Goal: Information Seeking & Learning: Find specific fact

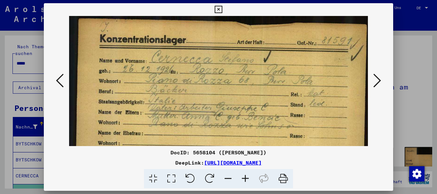
scroll to position [138, 0]
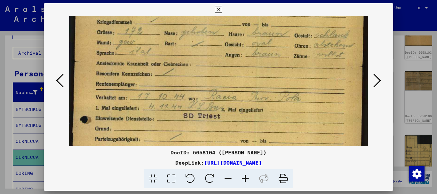
drag, startPoint x: 204, startPoint y: 84, endPoint x: 202, endPoint y: 42, distance: 41.7
click at [202, 42] on img at bounding box center [218, 62] width 299 height 418
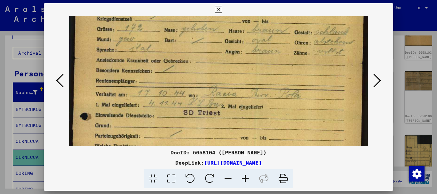
click at [0, 122] on div at bounding box center [218, 97] width 437 height 194
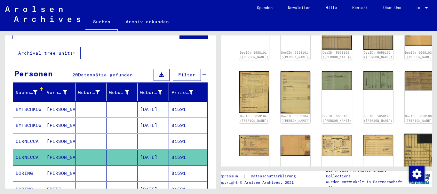
click at [404, 134] on img at bounding box center [419, 153] width 31 height 39
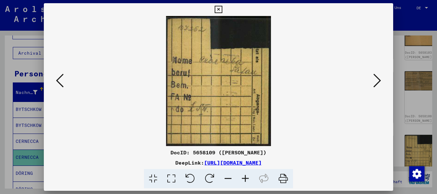
click at [0, 119] on div at bounding box center [218, 97] width 437 height 194
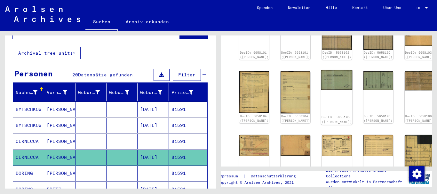
click at [321, 71] on img at bounding box center [336, 80] width 31 height 20
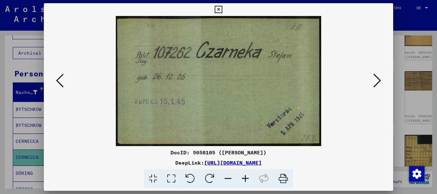
click at [7, 132] on div at bounding box center [218, 97] width 437 height 194
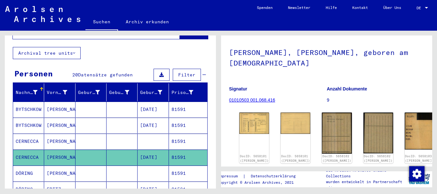
scroll to position [138, 0]
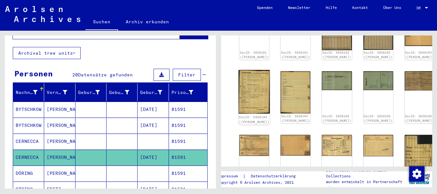
click at [253, 82] on img at bounding box center [254, 92] width 31 height 44
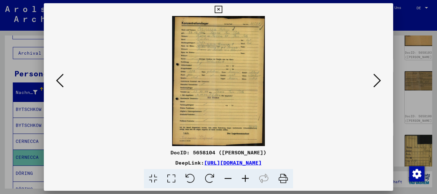
click at [380, 82] on icon at bounding box center [378, 80] width 8 height 15
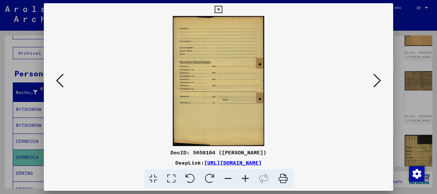
click at [380, 82] on icon at bounding box center [378, 80] width 8 height 15
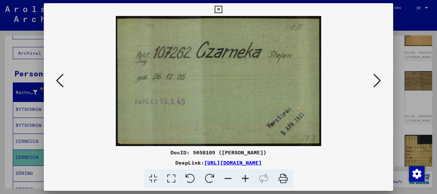
click at [380, 82] on icon at bounding box center [378, 80] width 8 height 15
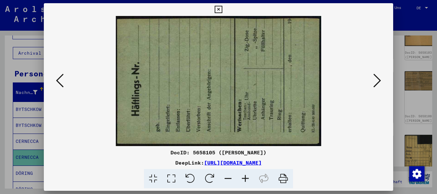
click at [380, 82] on icon at bounding box center [378, 80] width 8 height 15
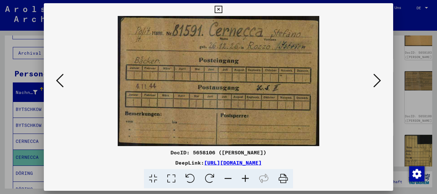
click at [380, 82] on icon at bounding box center [378, 80] width 8 height 15
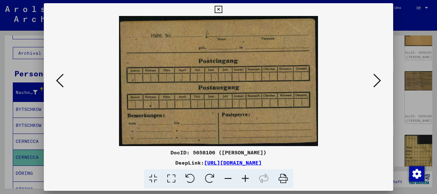
click at [380, 82] on icon at bounding box center [378, 80] width 8 height 15
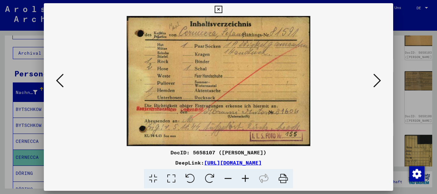
click at [380, 82] on icon at bounding box center [378, 80] width 8 height 15
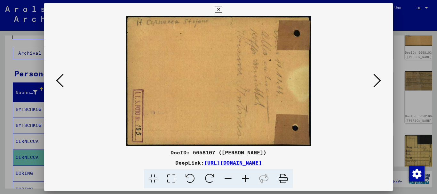
click at [380, 82] on icon at bounding box center [378, 80] width 8 height 15
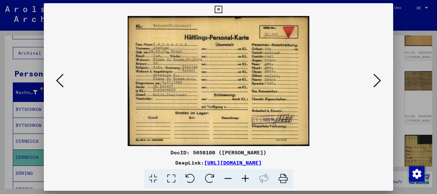
click at [380, 82] on icon at bounding box center [378, 80] width 8 height 15
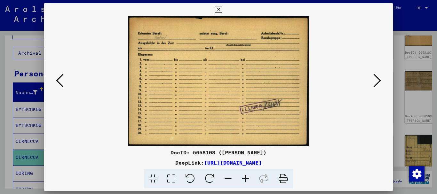
click at [380, 82] on icon at bounding box center [378, 80] width 8 height 15
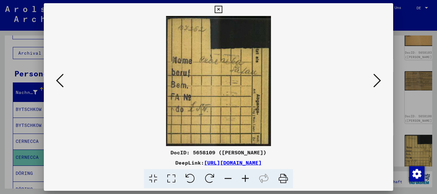
click at [3, 97] on div at bounding box center [218, 97] width 437 height 194
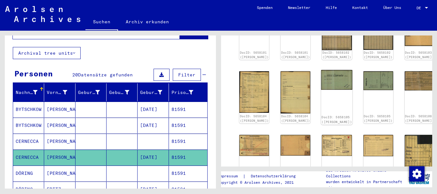
click at [321, 70] on img at bounding box center [336, 80] width 31 height 20
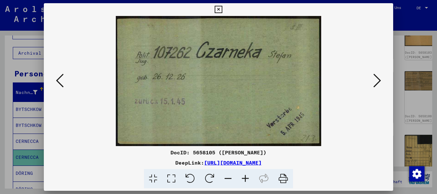
click at [17, 105] on div at bounding box center [218, 97] width 437 height 194
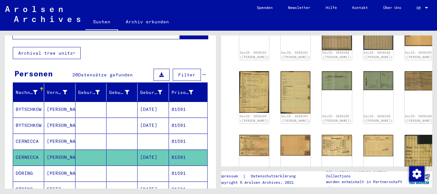
scroll to position [0, 0]
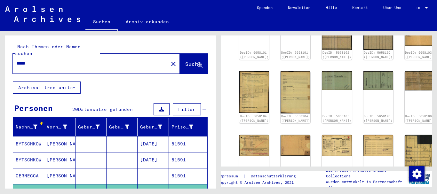
drag, startPoint x: 23, startPoint y: 56, endPoint x: 0, endPoint y: 56, distance: 23.4
click at [17, 60] on input "*****" at bounding box center [91, 63] width 148 height 7
paste input "text"
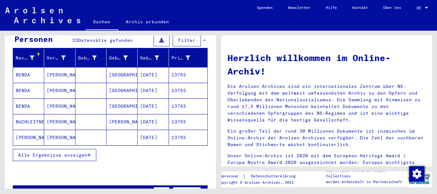
click at [36, 152] on span "Alle Ergebnisse anzeigen" at bounding box center [52, 155] width 69 height 6
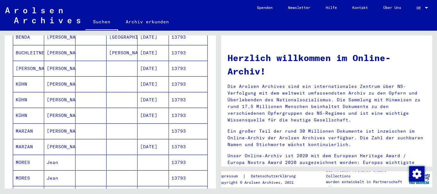
scroll to position [173, 0]
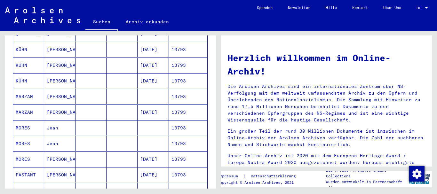
click at [33, 106] on mat-cell "MARZAN" at bounding box center [28, 112] width 31 height 15
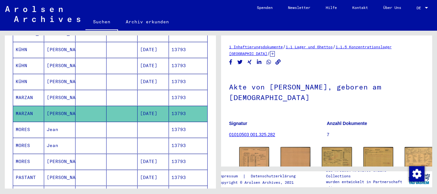
scroll to position [69, 0]
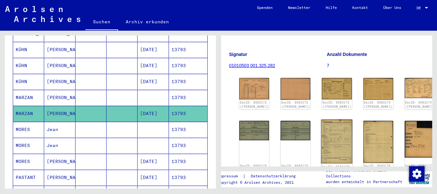
click at [321, 134] on img at bounding box center [336, 142] width 31 height 44
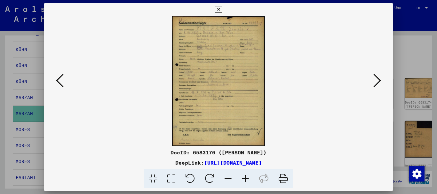
click at [246, 178] on icon at bounding box center [245, 179] width 17 height 20
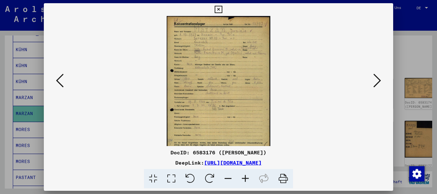
click at [246, 178] on icon at bounding box center [245, 179] width 17 height 20
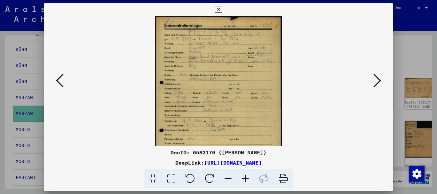
click at [246, 178] on icon at bounding box center [245, 179] width 17 height 20
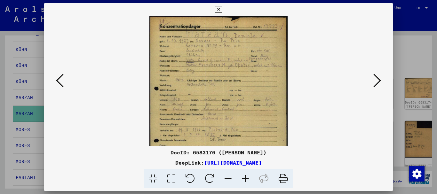
click at [246, 178] on icon at bounding box center [245, 179] width 17 height 20
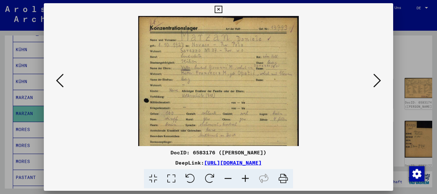
click at [246, 178] on icon at bounding box center [245, 179] width 17 height 20
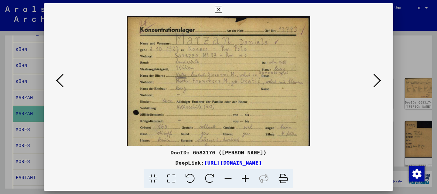
click at [246, 177] on icon at bounding box center [245, 179] width 17 height 20
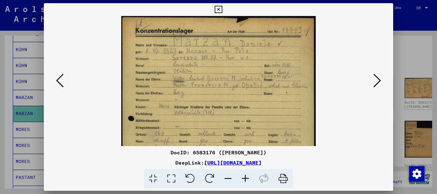
click at [246, 177] on icon at bounding box center [245, 179] width 17 height 20
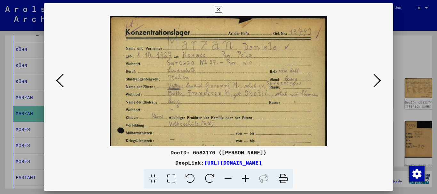
click at [246, 177] on icon at bounding box center [245, 179] width 17 height 20
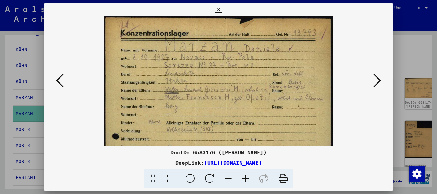
click at [246, 177] on icon at bounding box center [245, 179] width 17 height 20
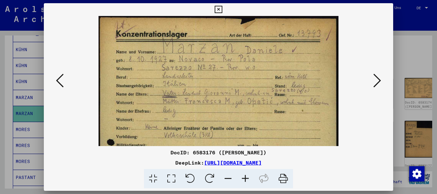
click at [246, 177] on icon at bounding box center [245, 179] width 17 height 20
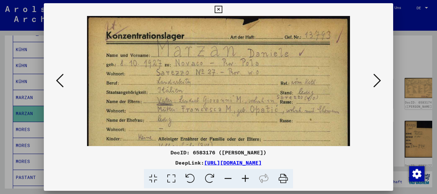
click at [246, 177] on icon at bounding box center [245, 179] width 17 height 20
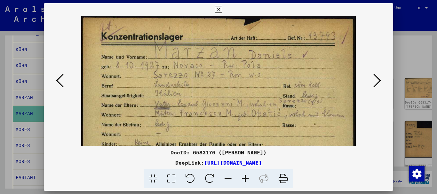
click at [246, 177] on icon at bounding box center [245, 179] width 17 height 20
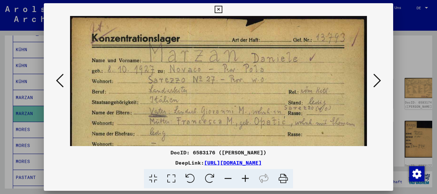
click at [246, 177] on icon at bounding box center [245, 179] width 17 height 20
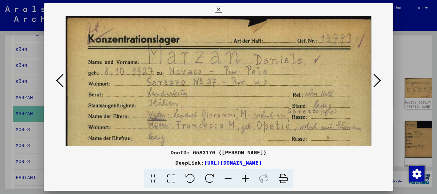
click at [246, 177] on icon at bounding box center [245, 179] width 17 height 20
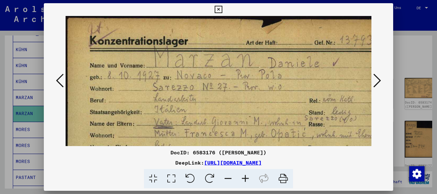
click at [246, 177] on icon at bounding box center [245, 179] width 17 height 20
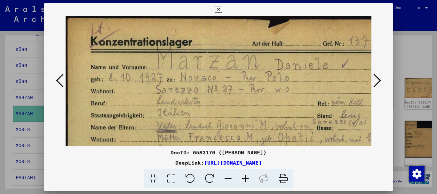
drag, startPoint x: 282, startPoint y: 110, endPoint x: 256, endPoint y: -7, distance: 120.3
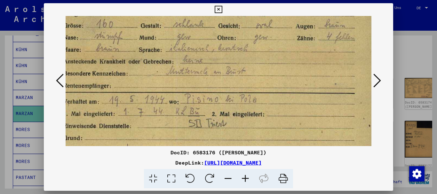
drag, startPoint x: 277, startPoint y: 88, endPoint x: 281, endPoint y: 25, distance: 62.9
click at [281, 24] on img at bounding box center [209, 58] width 343 height 482
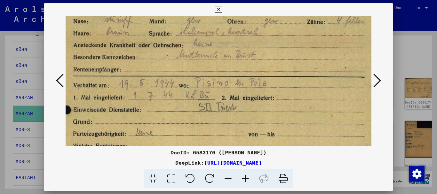
scroll to position [214, 14]
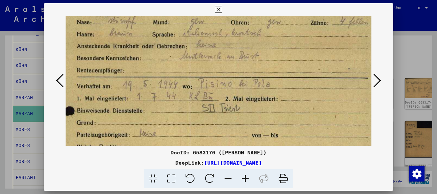
drag, startPoint x: 265, startPoint y: 117, endPoint x: 278, endPoint y: 104, distance: 18.6
click at [278, 104] on img at bounding box center [223, 43] width 343 height 482
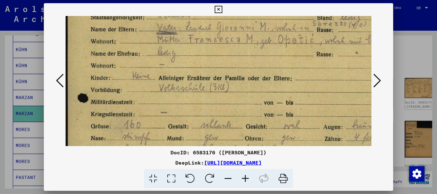
drag, startPoint x: 261, startPoint y: 75, endPoint x: 277, endPoint y: 146, distance: 73.4
click at [277, 148] on div "DocID: 6583176 ([PERSON_NAME]) DeepLink: [URL][DOMAIN_NAME]" at bounding box center [219, 96] width 350 height 186
drag, startPoint x: 211, startPoint y: 62, endPoint x: 212, endPoint y: 122, distance: 59.2
click at [212, 122] on img at bounding box center [237, 159] width 343 height 482
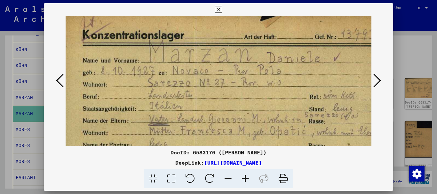
scroll to position [5, 13]
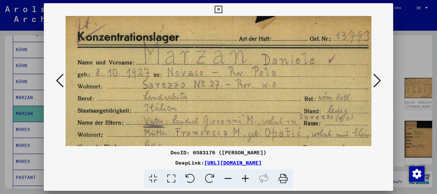
drag, startPoint x: 265, startPoint y: 75, endPoint x: 259, endPoint y: 77, distance: 6.5
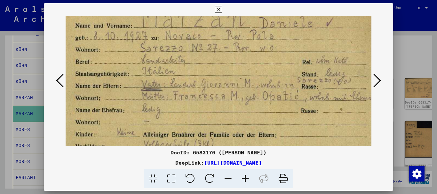
scroll to position [42, 15]
drag, startPoint x: 203, startPoint y: 114, endPoint x: 201, endPoint y: 77, distance: 37.2
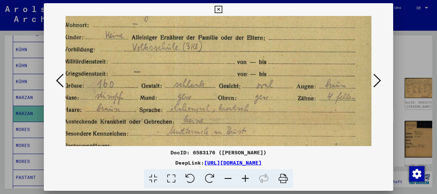
drag, startPoint x: 200, startPoint y: 131, endPoint x: 189, endPoint y: 34, distance: 97.7
click at [189, 34] on img at bounding box center [210, 118] width 343 height 482
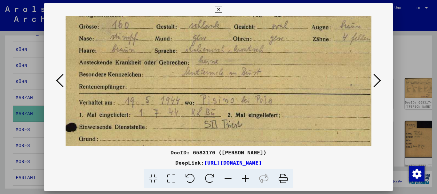
drag, startPoint x: 229, startPoint y: 76, endPoint x: 238, endPoint y: 44, distance: 33.1
click at [238, 44] on img at bounding box center [225, 59] width 343 height 482
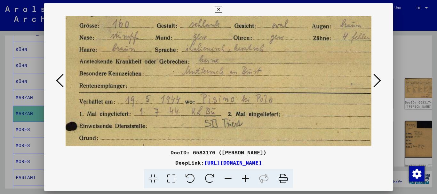
click at [0, 138] on div at bounding box center [218, 97] width 437 height 194
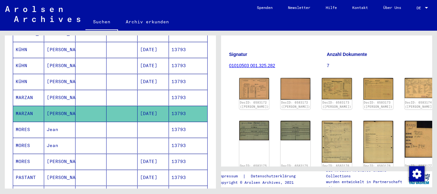
scroll to position [104, 0]
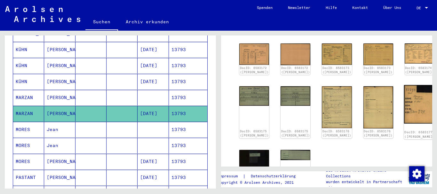
click at [404, 100] on img at bounding box center [419, 104] width 31 height 39
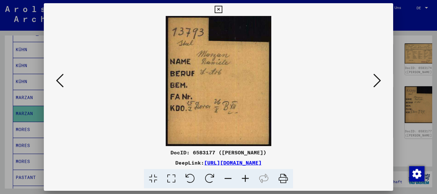
click at [22, 117] on div at bounding box center [218, 97] width 437 height 194
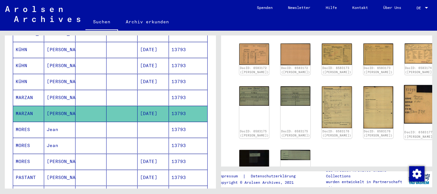
click at [404, 99] on img at bounding box center [419, 104] width 31 height 39
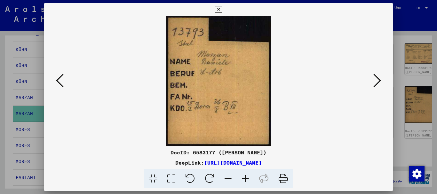
click at [47, 82] on div at bounding box center [219, 81] width 350 height 130
click at [6, 80] on div at bounding box center [218, 97] width 437 height 194
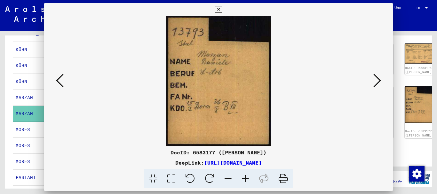
scroll to position [0, 0]
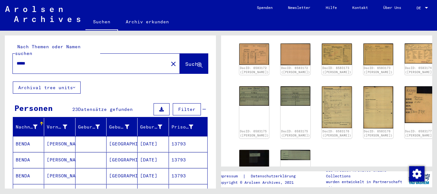
click at [17, 60] on input "*****" at bounding box center [91, 63] width 148 height 7
paste input "text"
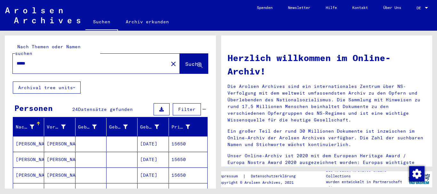
scroll to position [69, 0]
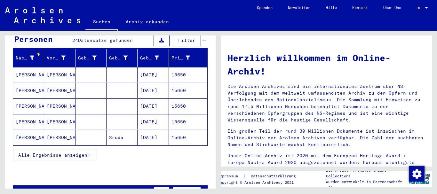
click at [39, 152] on span "Alle Ergebnisse anzeigen" at bounding box center [52, 155] width 69 height 6
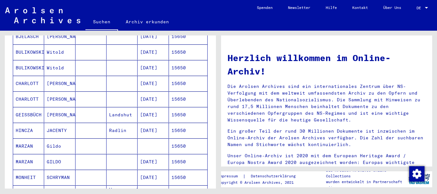
scroll to position [277, 0]
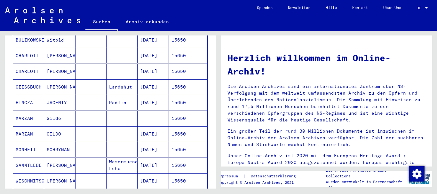
click at [36, 128] on mat-cell "MARZAN" at bounding box center [28, 133] width 31 height 15
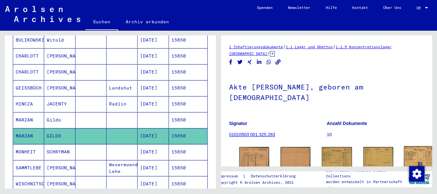
scroll to position [69, 0]
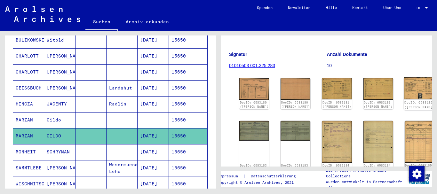
click at [404, 83] on img at bounding box center [419, 88] width 31 height 22
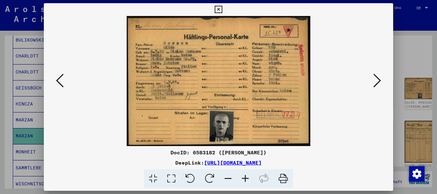
drag, startPoint x: 0, startPoint y: 95, endPoint x: 113, endPoint y: 95, distance: 113.3
click at [2, 95] on div at bounding box center [218, 97] width 437 height 194
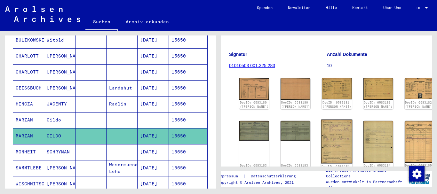
click at [321, 140] on img at bounding box center [336, 142] width 31 height 44
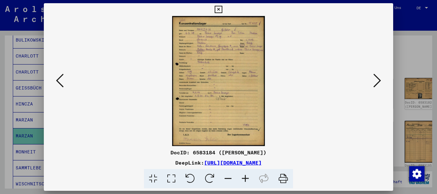
click at [247, 179] on icon at bounding box center [245, 179] width 17 height 20
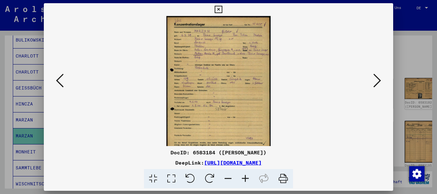
click at [247, 179] on icon at bounding box center [245, 179] width 17 height 20
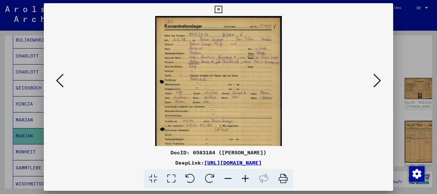
click at [247, 179] on icon at bounding box center [245, 179] width 17 height 20
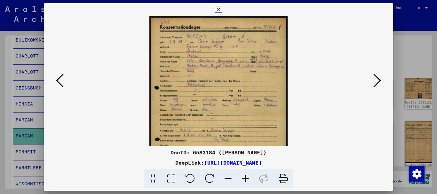
click at [247, 179] on icon at bounding box center [245, 179] width 17 height 20
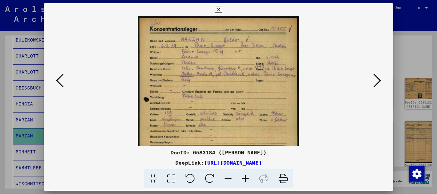
click at [247, 179] on icon at bounding box center [245, 179] width 17 height 20
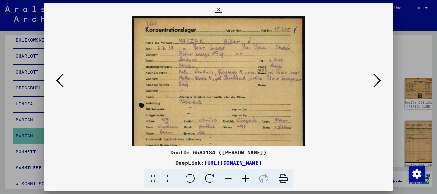
click at [247, 179] on icon at bounding box center [245, 179] width 17 height 20
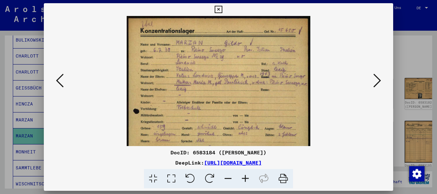
click at [247, 179] on icon at bounding box center [245, 179] width 17 height 20
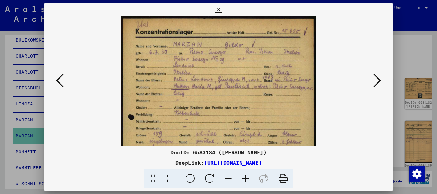
click at [247, 179] on icon at bounding box center [245, 179] width 17 height 20
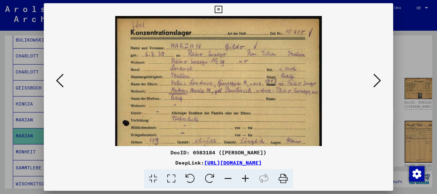
click at [247, 179] on icon at bounding box center [245, 179] width 17 height 20
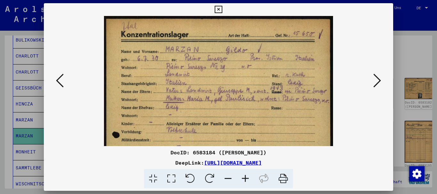
click at [247, 179] on icon at bounding box center [245, 179] width 17 height 20
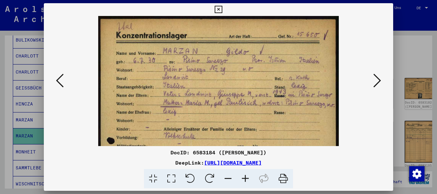
click at [247, 179] on icon at bounding box center [245, 179] width 17 height 20
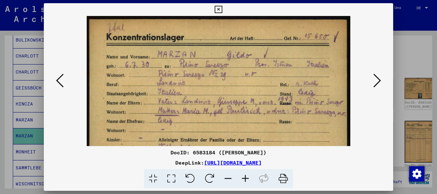
click at [247, 179] on icon at bounding box center [245, 179] width 17 height 20
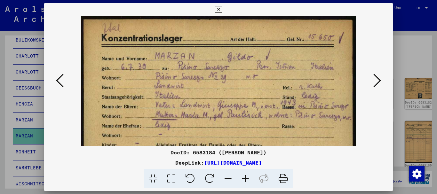
click at [247, 179] on icon at bounding box center [245, 179] width 17 height 20
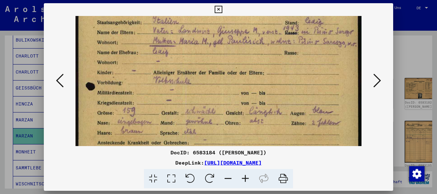
drag, startPoint x: 258, startPoint y: 130, endPoint x: 262, endPoint y: 52, distance: 78.2
click at [262, 52] on img at bounding box center [219, 139] width 287 height 402
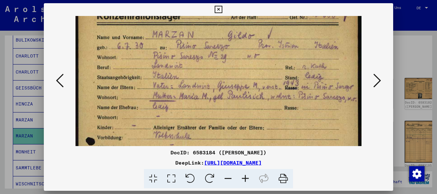
drag, startPoint x: 260, startPoint y: 77, endPoint x: 203, endPoint y: 99, distance: 61.3
click at [257, 124] on img at bounding box center [219, 194] width 287 height 402
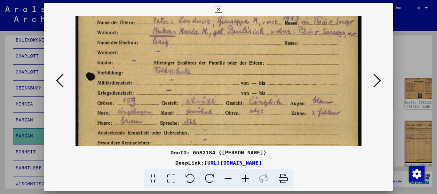
drag, startPoint x: 209, startPoint y: 108, endPoint x: 205, endPoint y: 46, distance: 61.7
click at [206, 38] on img at bounding box center [219, 129] width 287 height 402
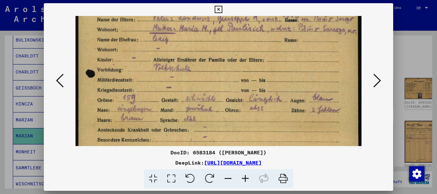
scroll to position [152, 0]
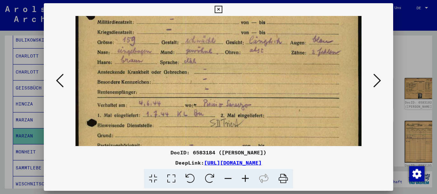
drag, startPoint x: 217, startPoint y: 83, endPoint x: 206, endPoint y: 49, distance: 36.0
click at [214, 49] on img at bounding box center [219, 67] width 287 height 402
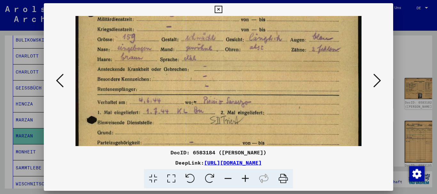
click at [0, 145] on div at bounding box center [218, 97] width 437 height 194
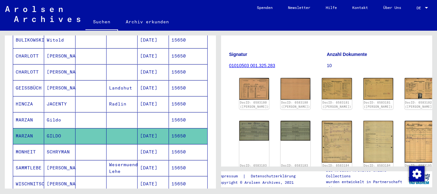
scroll to position [173, 0]
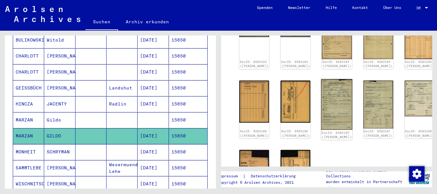
click at [321, 91] on img at bounding box center [336, 104] width 31 height 51
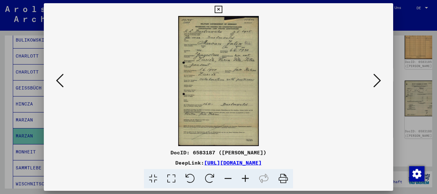
click at [245, 176] on icon at bounding box center [245, 179] width 17 height 20
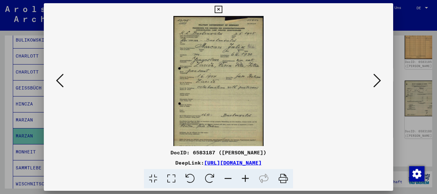
click at [245, 178] on icon at bounding box center [245, 179] width 17 height 20
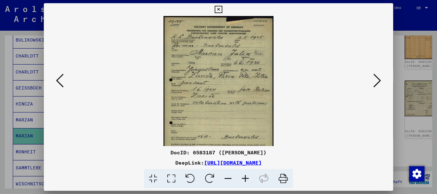
click at [245, 178] on icon at bounding box center [245, 179] width 17 height 20
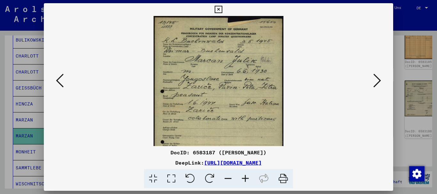
click at [245, 178] on icon at bounding box center [245, 179] width 17 height 20
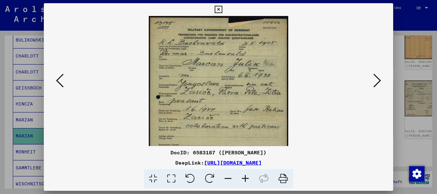
click at [245, 178] on icon at bounding box center [245, 179] width 17 height 20
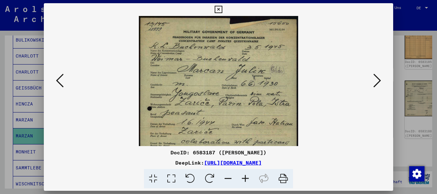
click at [245, 178] on icon at bounding box center [245, 179] width 17 height 20
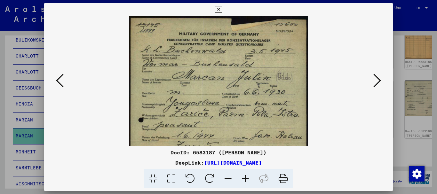
click at [245, 174] on icon at bounding box center [245, 179] width 17 height 20
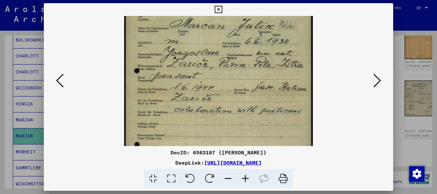
scroll to position [56, 0]
drag, startPoint x: 219, startPoint y: 115, endPoint x: 216, endPoint y: 62, distance: 52.9
click at [216, 62] on img at bounding box center [218, 113] width 189 height 306
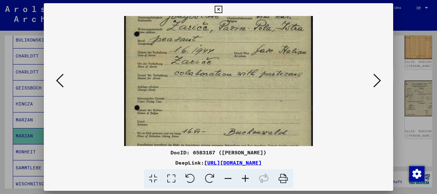
drag, startPoint x: 203, startPoint y: 129, endPoint x: 197, endPoint y: 93, distance: 36.6
click at [197, 93] on img at bounding box center [218, 77] width 189 height 306
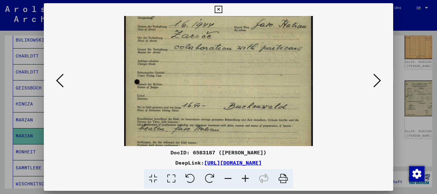
drag, startPoint x: 202, startPoint y: 113, endPoint x: 198, endPoint y: 89, distance: 24.3
click at [198, 89] on img at bounding box center [218, 51] width 189 height 306
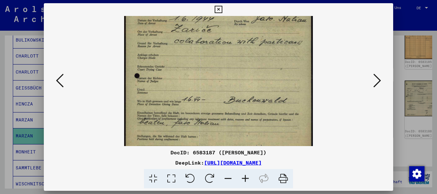
click at [5, 124] on div at bounding box center [218, 97] width 437 height 194
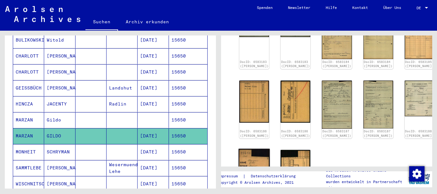
click at [250, 149] on img at bounding box center [254, 168] width 31 height 39
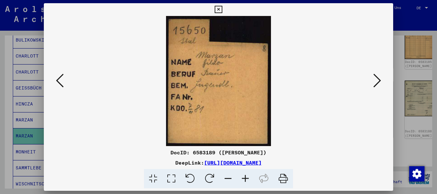
drag, startPoint x: 0, startPoint y: 102, endPoint x: 4, endPoint y: 91, distance: 11.7
click at [0, 102] on div at bounding box center [218, 97] width 437 height 194
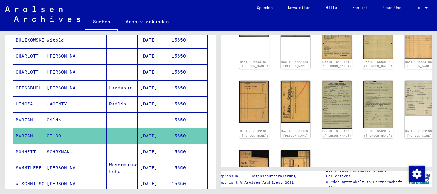
scroll to position [35, 0]
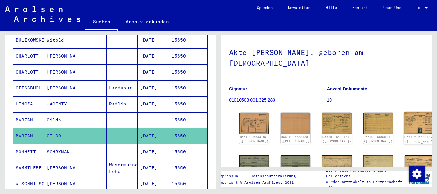
click at [404, 121] on img at bounding box center [419, 123] width 31 height 22
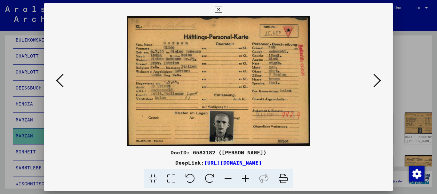
drag, startPoint x: 1, startPoint y: 109, endPoint x: 32, endPoint y: 78, distance: 43.7
click at [1, 109] on div at bounding box center [218, 97] width 437 height 194
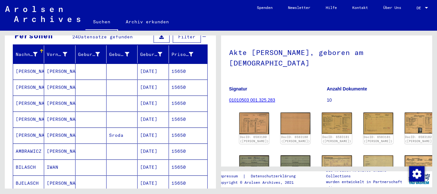
scroll to position [0, 0]
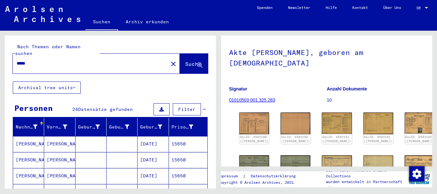
drag, startPoint x: 0, startPoint y: 55, endPoint x: 0, endPoint y: 50, distance: 4.8
click at [17, 60] on input "*****" at bounding box center [91, 63] width 148 height 7
paste input "text"
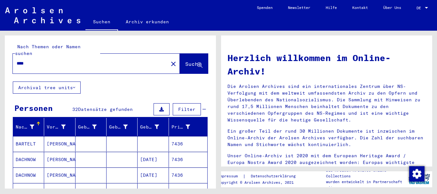
drag, startPoint x: 37, startPoint y: 56, endPoint x: 0, endPoint y: 54, distance: 36.9
click at [17, 60] on input "****" at bounding box center [89, 63] width 144 height 7
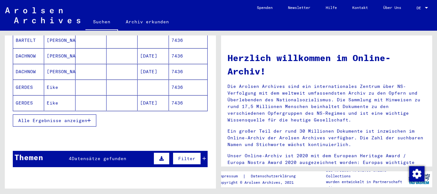
click at [49, 118] on span "Alle Ergebnisse anzeigen" at bounding box center [52, 121] width 69 height 6
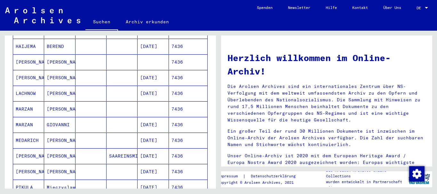
scroll to position [242, 0]
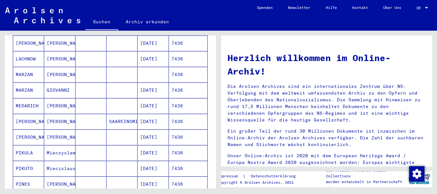
click at [38, 88] on mat-cell "MARZAN" at bounding box center [28, 90] width 31 height 15
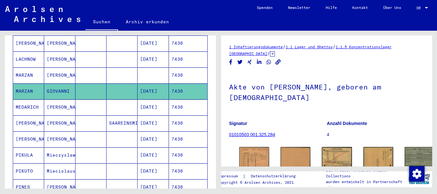
scroll to position [69, 0]
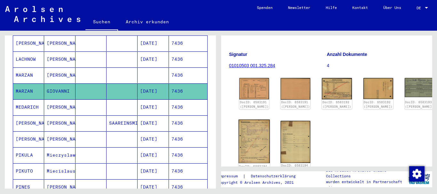
click at [252, 125] on img at bounding box center [254, 142] width 31 height 44
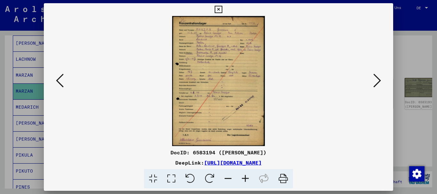
click at [245, 179] on icon at bounding box center [245, 179] width 17 height 20
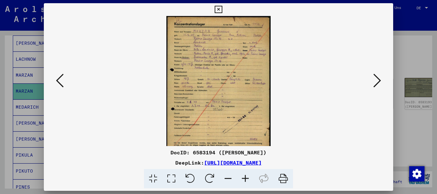
click at [245, 179] on icon at bounding box center [245, 179] width 17 height 20
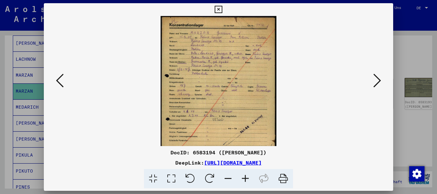
click at [245, 179] on icon at bounding box center [245, 179] width 17 height 20
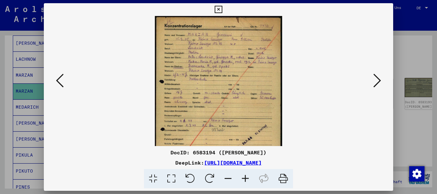
click at [245, 179] on icon at bounding box center [245, 179] width 17 height 20
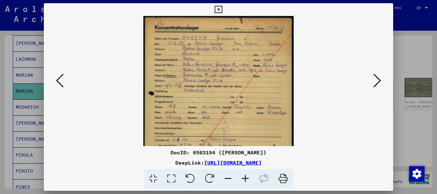
click at [245, 179] on icon at bounding box center [245, 179] width 17 height 20
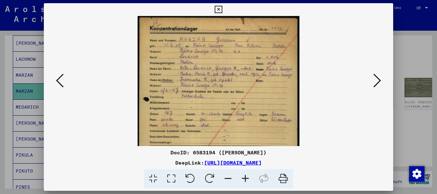
click at [245, 179] on icon at bounding box center [245, 179] width 17 height 20
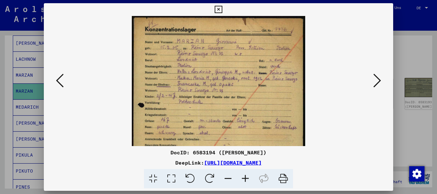
click at [245, 179] on icon at bounding box center [245, 179] width 17 height 20
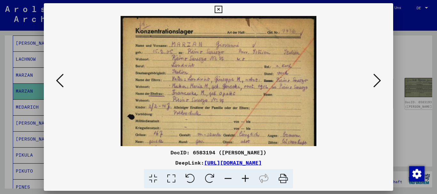
click at [245, 179] on icon at bounding box center [245, 179] width 17 height 20
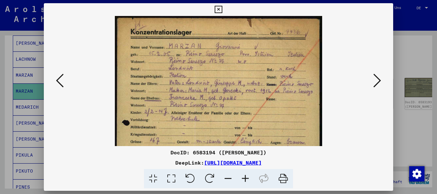
click at [245, 179] on icon at bounding box center [245, 179] width 17 height 20
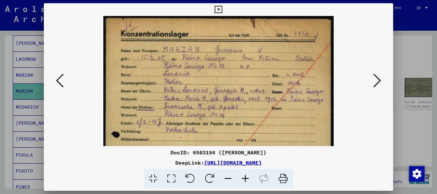
click at [245, 179] on icon at bounding box center [245, 179] width 17 height 20
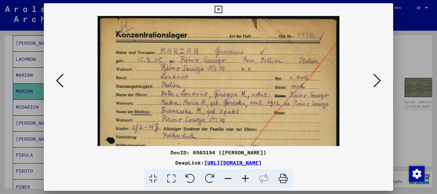
click at [245, 179] on icon at bounding box center [245, 179] width 17 height 20
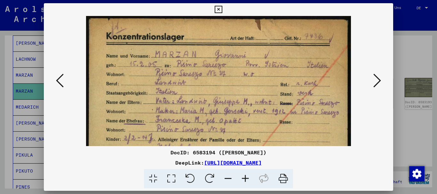
click at [245, 179] on icon at bounding box center [245, 179] width 17 height 20
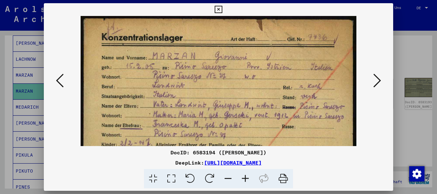
drag, startPoint x: 0, startPoint y: 139, endPoint x: 163, endPoint y: 123, distance: 164.1
click at [1, 139] on div at bounding box center [218, 97] width 437 height 194
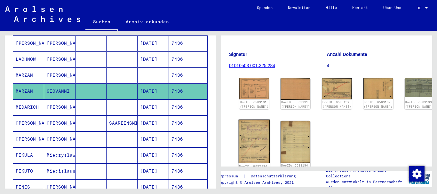
click at [247, 136] on img at bounding box center [254, 142] width 31 height 44
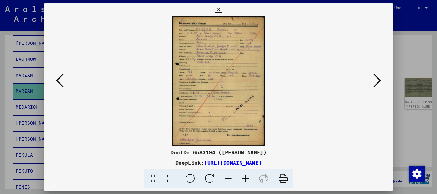
click at [246, 178] on icon at bounding box center [245, 179] width 17 height 20
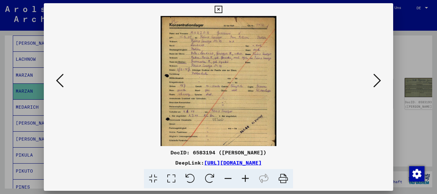
click at [246, 178] on icon at bounding box center [245, 179] width 17 height 20
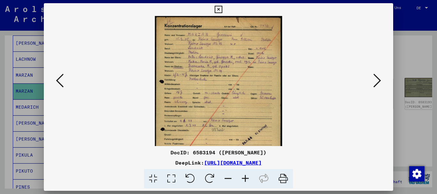
click at [246, 178] on icon at bounding box center [245, 179] width 17 height 20
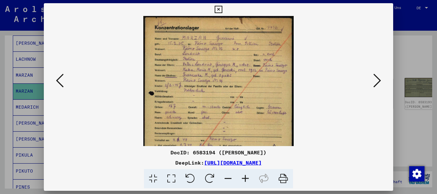
click at [246, 178] on icon at bounding box center [245, 179] width 17 height 20
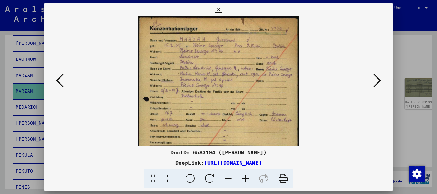
click at [246, 178] on icon at bounding box center [245, 179] width 17 height 20
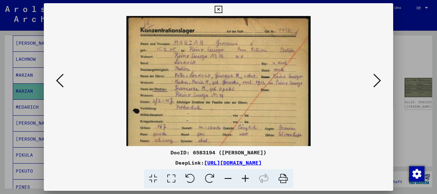
click at [246, 178] on icon at bounding box center [245, 179] width 17 height 20
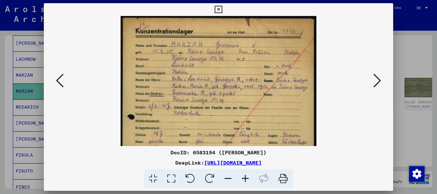
click at [246, 178] on icon at bounding box center [245, 179] width 17 height 20
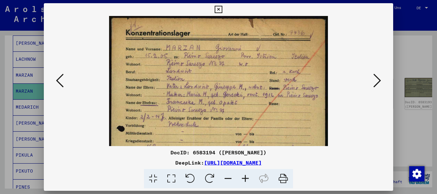
click at [246, 178] on icon at bounding box center [245, 179] width 17 height 20
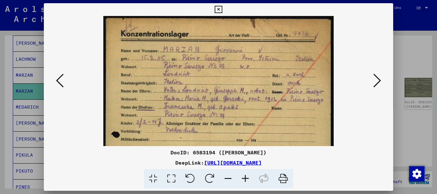
click at [246, 178] on icon at bounding box center [245, 179] width 17 height 20
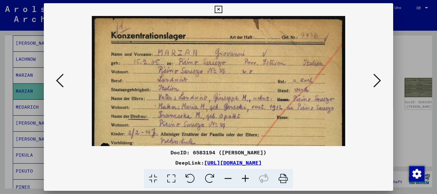
click at [246, 178] on icon at bounding box center [245, 179] width 17 height 20
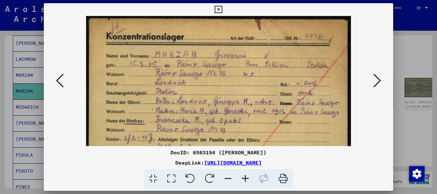
drag, startPoint x: 246, startPoint y: 178, endPoint x: 237, endPoint y: 174, distance: 9.3
click at [246, 178] on icon at bounding box center [245, 179] width 17 height 20
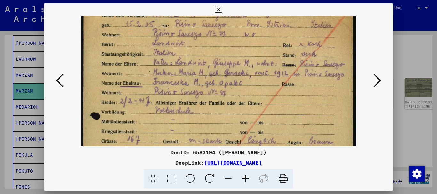
drag, startPoint x: 202, startPoint y: 86, endPoint x: 194, endPoint y: 61, distance: 26.0
click at [194, 61] on img at bounding box center [219, 167] width 276 height 386
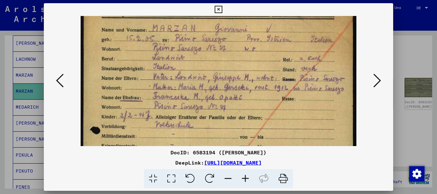
scroll to position [23, 0]
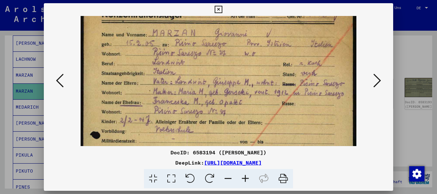
drag, startPoint x: 194, startPoint y: 61, endPoint x: 190, endPoint y: 81, distance: 19.7
click at [190, 81] on img at bounding box center [219, 186] width 276 height 386
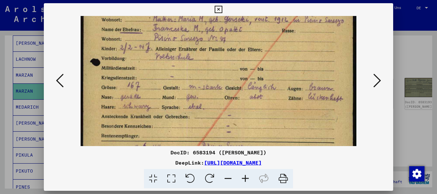
drag, startPoint x: 187, startPoint y: 109, endPoint x: 176, endPoint y: 35, distance: 74.4
click at [176, 35] on img at bounding box center [219, 113] width 276 height 386
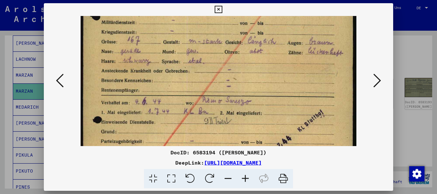
drag, startPoint x: 177, startPoint y: 106, endPoint x: 181, endPoint y: 69, distance: 37.9
click at [173, 65] on img at bounding box center [219, 67] width 276 height 386
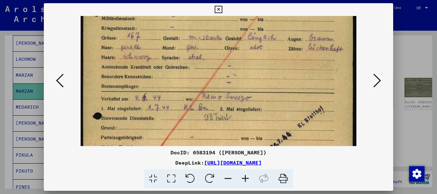
drag, startPoint x: 220, startPoint y: 74, endPoint x: 147, endPoint y: 6, distance: 99.2
click at [210, 45] on img at bounding box center [219, 63] width 276 height 386
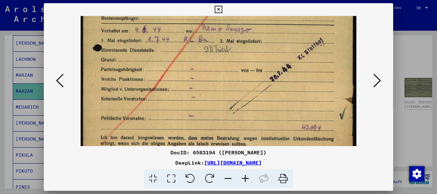
click at [32, 118] on div at bounding box center [218, 97] width 437 height 194
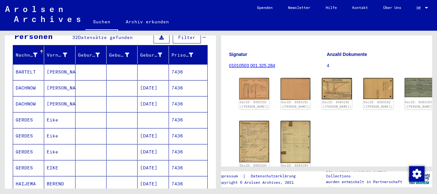
scroll to position [0, 0]
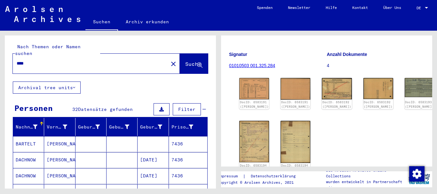
click at [17, 60] on input "****" at bounding box center [91, 63] width 148 height 7
paste input "*"
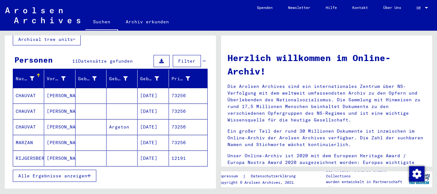
scroll to position [69, 0]
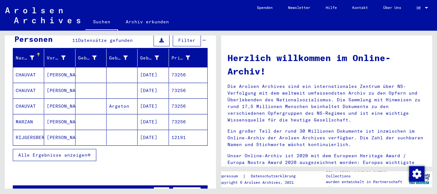
click at [29, 118] on mat-cell "MARZAN" at bounding box center [28, 121] width 31 height 15
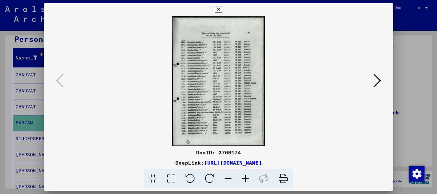
scroll to position [138, 0]
click at [246, 180] on icon at bounding box center [245, 179] width 17 height 20
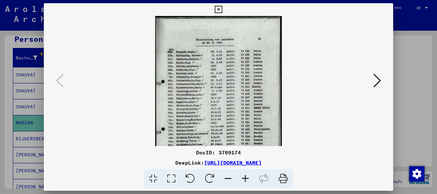
click at [246, 180] on icon at bounding box center [245, 179] width 17 height 20
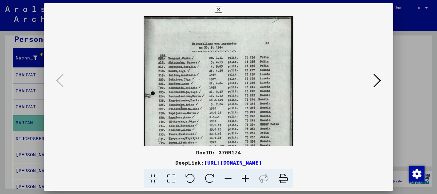
click at [246, 180] on icon at bounding box center [245, 179] width 17 height 20
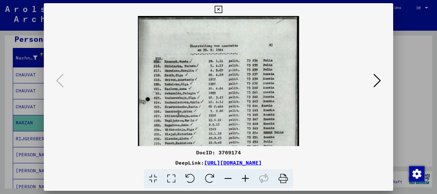
click at [246, 180] on icon at bounding box center [245, 179] width 17 height 20
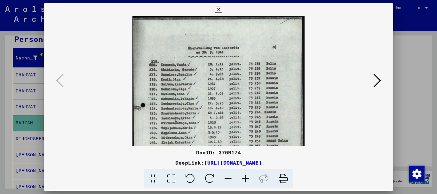
click at [246, 180] on icon at bounding box center [245, 179] width 17 height 20
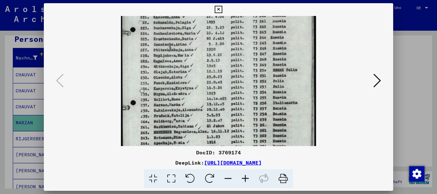
drag, startPoint x: 243, startPoint y: 130, endPoint x: 238, endPoint y: 42, distance: 87.9
click at [238, 42] on img at bounding box center [218, 66] width 195 height 274
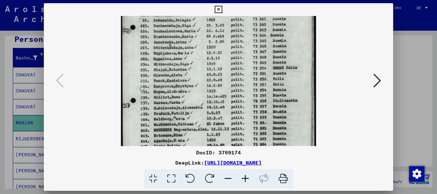
click at [252, 129] on img at bounding box center [218, 63] width 195 height 274
click at [3, 116] on div at bounding box center [218, 97] width 437 height 194
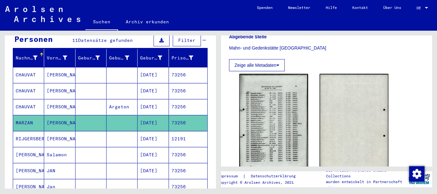
scroll to position [0, 0]
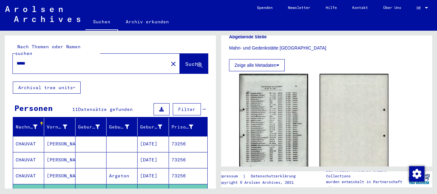
drag, startPoint x: 31, startPoint y: 56, endPoint x: 0, endPoint y: 55, distance: 31.1
click at [17, 60] on input "*****" at bounding box center [91, 63] width 148 height 7
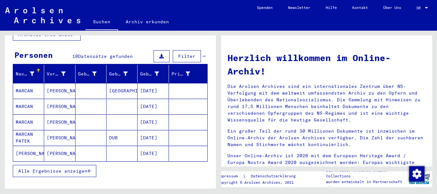
scroll to position [69, 0]
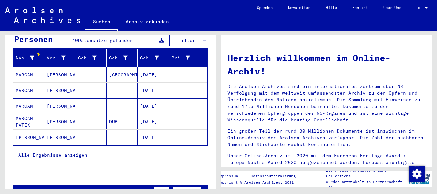
click at [64, 152] on span "Alle Ergebnisse anzeigen" at bounding box center [52, 155] width 69 height 6
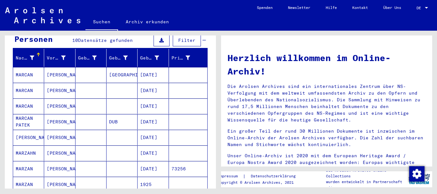
scroll to position [104, 0]
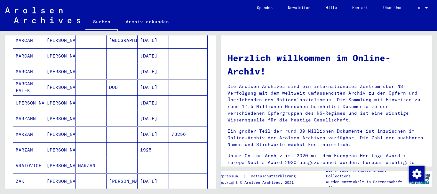
click at [31, 127] on mat-cell "MARZAN" at bounding box center [28, 134] width 31 height 15
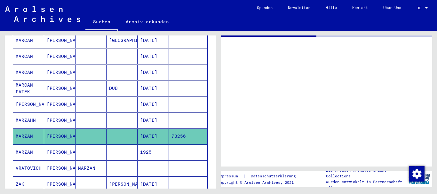
scroll to position [104, 0]
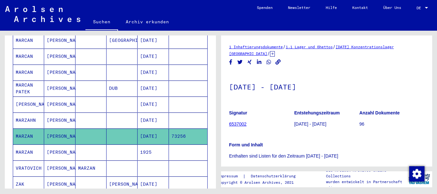
click at [32, 161] on icon at bounding box center [27, 169] width 16 height 26
click at [26, 162] on icon at bounding box center [27, 169] width 16 height 26
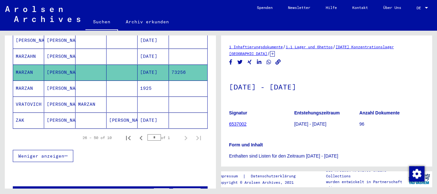
scroll to position [173, 0]
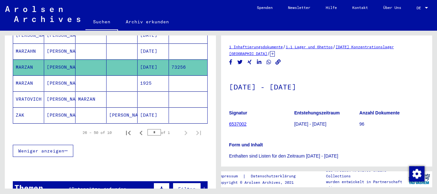
click at [38, 92] on mat-cell "VRATOVICH" at bounding box center [28, 100] width 31 height 16
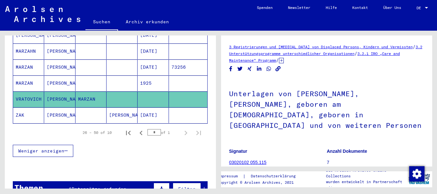
scroll to position [69, 0]
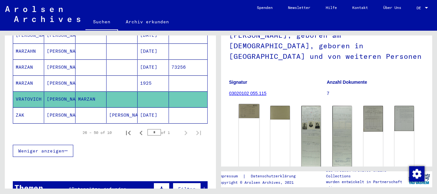
click at [249, 104] on img at bounding box center [249, 111] width 20 height 14
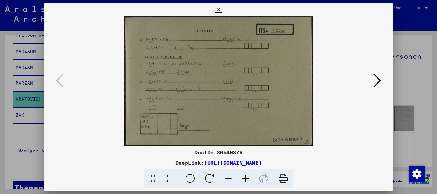
click at [13, 105] on div at bounding box center [218, 97] width 437 height 194
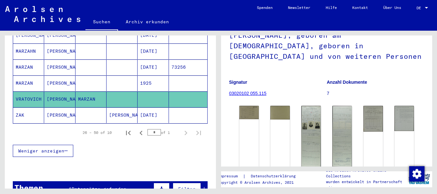
click at [34, 76] on mat-cell "MARZAN" at bounding box center [28, 84] width 31 height 16
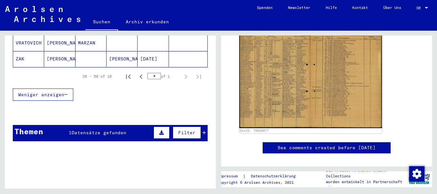
scroll to position [230, 0]
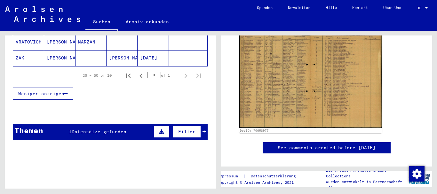
click at [91, 129] on span "Datensätze gefunden" at bounding box center [99, 132] width 55 height 6
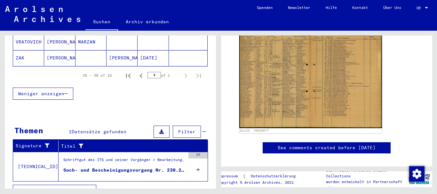
click at [104, 167] on div "Such- und Bescheinigungsvorgang Nr. 230.239 für [PERSON_NAME] geboren [DEMOGRAP…" at bounding box center [124, 170] width 122 height 7
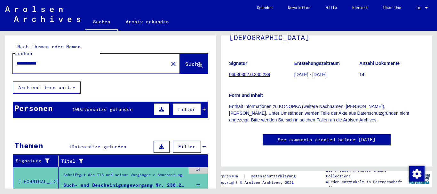
drag, startPoint x: 64, startPoint y: 56, endPoint x: 0, endPoint y: 56, distance: 64.3
click at [17, 60] on input "**********" at bounding box center [91, 63] width 148 height 7
paste input "text"
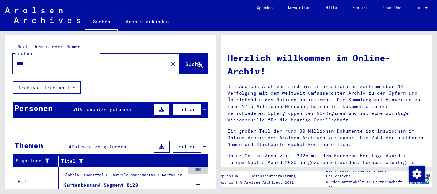
click at [42, 109] on div "Personen 51 Datensätze gefunden Filter" at bounding box center [110, 110] width 195 height 16
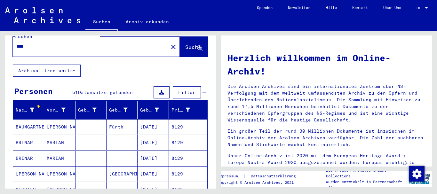
scroll to position [69, 0]
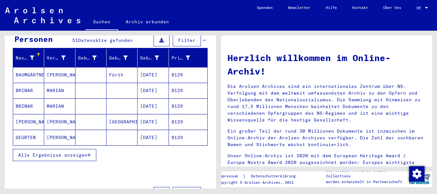
click at [25, 99] on mat-cell "BRINAR" at bounding box center [28, 106] width 31 height 15
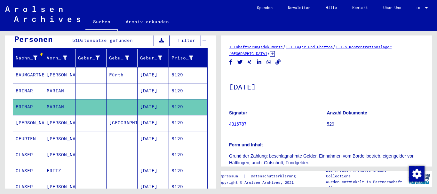
scroll to position [69, 0]
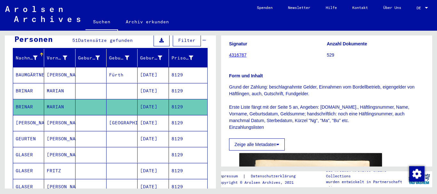
click at [39, 85] on mat-cell "BRINAR" at bounding box center [28, 91] width 31 height 16
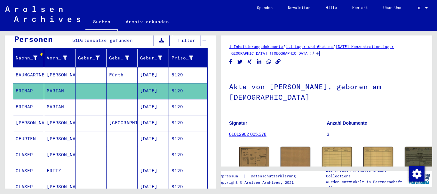
scroll to position [51, 0]
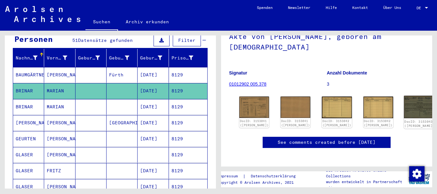
click at [404, 104] on img at bounding box center [419, 107] width 31 height 22
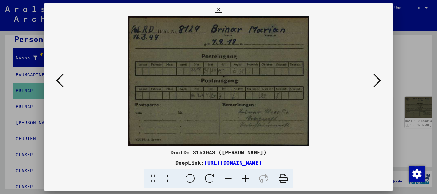
click at [34, 93] on div at bounding box center [218, 97] width 437 height 194
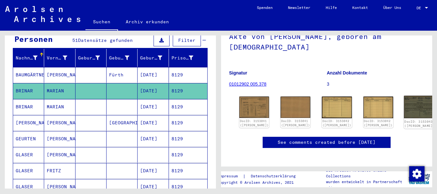
click at [404, 104] on img at bounding box center [419, 107] width 31 height 22
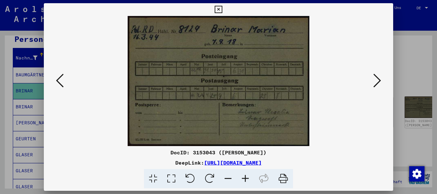
click at [22, 98] on div at bounding box center [218, 97] width 437 height 194
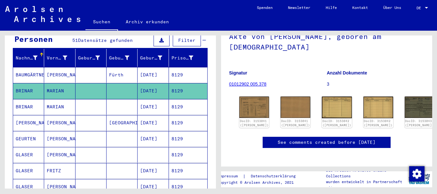
drag, startPoint x: 167, startPoint y: 86, endPoint x: 142, endPoint y: 88, distance: 26.0
click at [142, 88] on mat-cell "[DATE]" at bounding box center [153, 91] width 31 height 16
copy mat-cell "[DATE]"
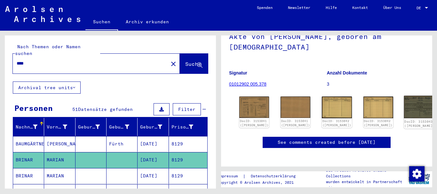
click at [404, 102] on img at bounding box center [419, 107] width 31 height 22
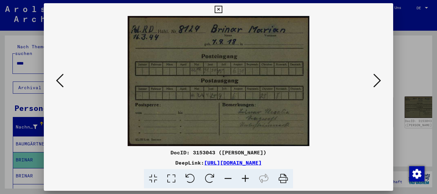
click at [31, 69] on div at bounding box center [218, 97] width 437 height 194
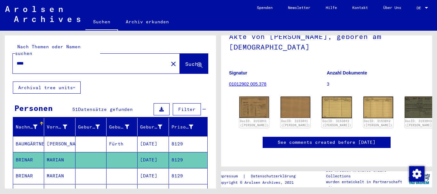
drag, startPoint x: 17, startPoint y: 59, endPoint x: 0, endPoint y: 57, distance: 16.8
click at [17, 60] on input "****" at bounding box center [91, 63] width 148 height 7
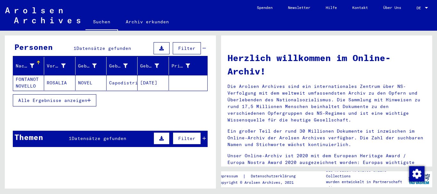
scroll to position [68, 0]
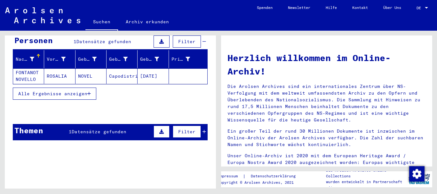
click at [59, 124] on div "Themen 1 Datensätze gefunden Filter" at bounding box center [110, 132] width 195 height 16
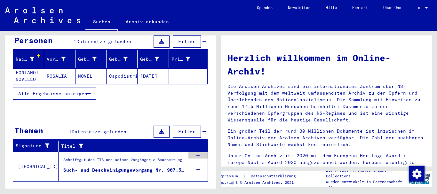
click at [129, 73] on mat-cell "Capodistria" at bounding box center [122, 76] width 31 height 15
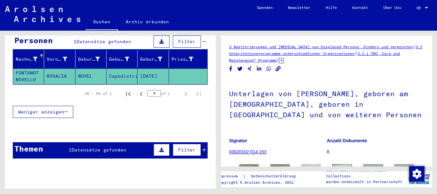
scroll to position [138, 0]
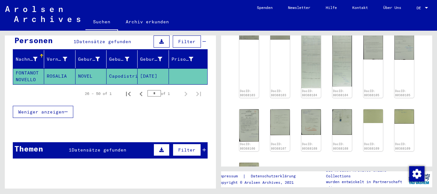
click at [113, 147] on span "Datensätze gefunden" at bounding box center [99, 150] width 55 height 6
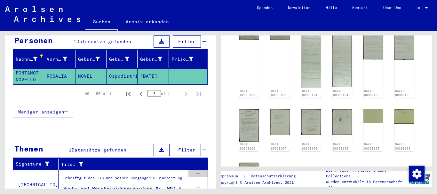
scroll to position [91, 0]
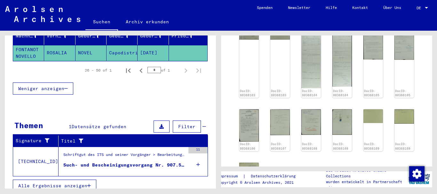
click at [120, 162] on div "Such- und Bescheinigungsvorgang Nr. 907.571 für NOVEL, [GEOGRAPHIC_DATA] gebore…" at bounding box center [124, 165] width 122 height 7
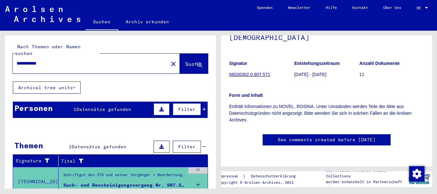
drag, startPoint x: 60, startPoint y: 58, endPoint x: 0, endPoint y: 57, distance: 59.6
click at [17, 60] on input "**********" at bounding box center [91, 63] width 148 height 7
paste input "***"
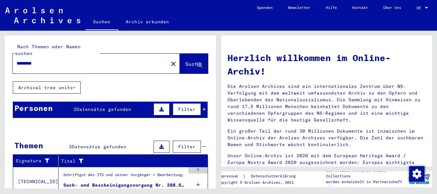
click at [78, 107] on span "Datensätze gefunden" at bounding box center [104, 110] width 55 height 6
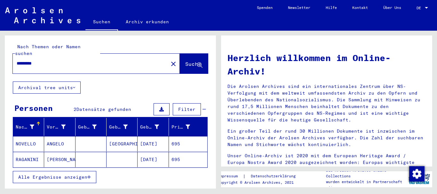
click at [50, 140] on mat-cell "ANGELO" at bounding box center [59, 143] width 31 height 15
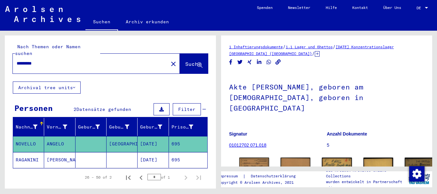
scroll to position [69, 0]
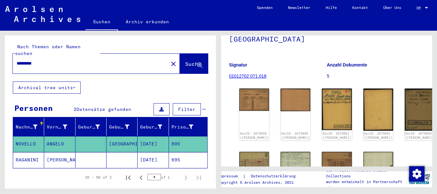
click at [113, 152] on mat-cell at bounding box center [122, 160] width 31 height 16
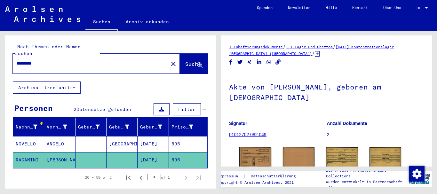
scroll to position [69, 0]
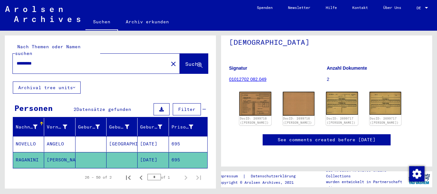
click at [77, 136] on mat-cell at bounding box center [91, 144] width 31 height 16
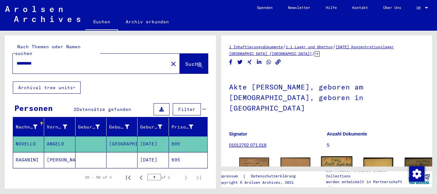
scroll to position [69, 0]
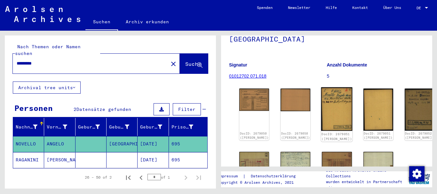
click at [321, 87] on img at bounding box center [336, 109] width 31 height 44
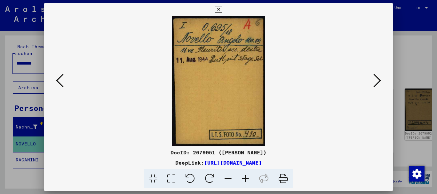
click at [0, 108] on div at bounding box center [218, 97] width 437 height 194
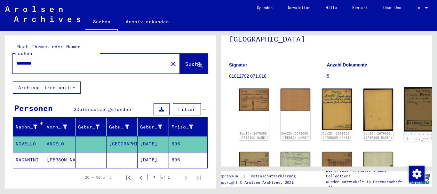
click at [404, 90] on img at bounding box center [419, 109] width 31 height 44
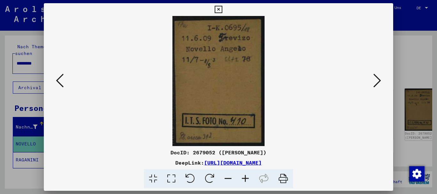
click at [10, 107] on div at bounding box center [218, 97] width 437 height 194
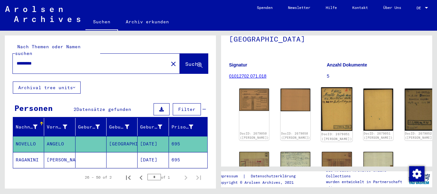
click at [321, 90] on img at bounding box center [336, 109] width 31 height 44
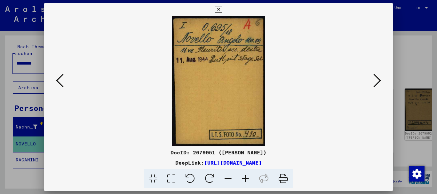
click at [11, 78] on div at bounding box center [218, 97] width 437 height 194
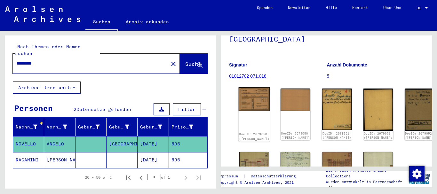
click at [249, 87] on img at bounding box center [254, 98] width 31 height 23
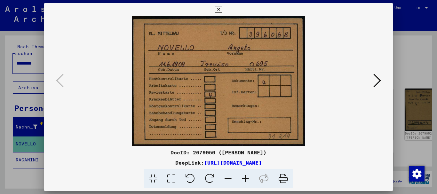
click at [379, 81] on icon at bounding box center [378, 80] width 8 height 15
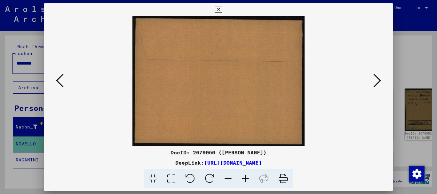
click at [380, 81] on icon at bounding box center [378, 80] width 8 height 15
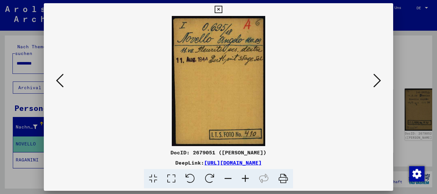
click at [380, 81] on icon at bounding box center [378, 80] width 8 height 15
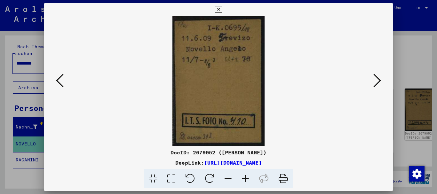
click at [381, 81] on icon at bounding box center [378, 80] width 8 height 15
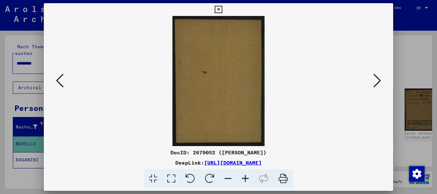
click at [381, 81] on icon at bounding box center [378, 80] width 8 height 15
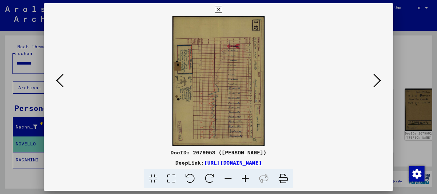
click at [381, 81] on icon at bounding box center [378, 80] width 8 height 15
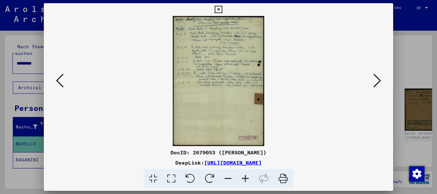
click at [381, 81] on icon at bounding box center [378, 80] width 8 height 15
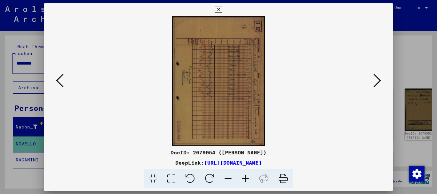
click at [381, 81] on icon at bounding box center [378, 80] width 8 height 15
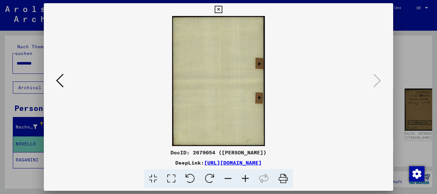
drag, startPoint x: 18, startPoint y: 93, endPoint x: 25, endPoint y: 84, distance: 12.1
click at [18, 93] on div at bounding box center [218, 97] width 437 height 194
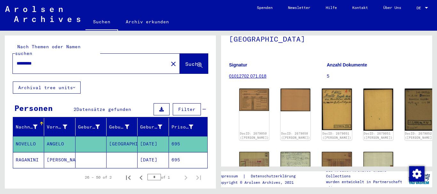
drag, startPoint x: 14, startPoint y: 56, endPoint x: 7, endPoint y: 55, distance: 7.5
click at [17, 60] on input "*********" at bounding box center [91, 63] width 148 height 7
paste input "text"
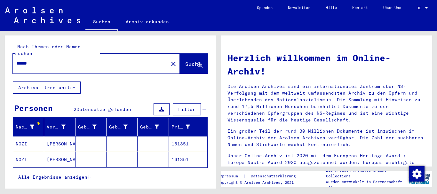
click at [29, 140] on mat-cell "NOZI" at bounding box center [28, 143] width 31 height 15
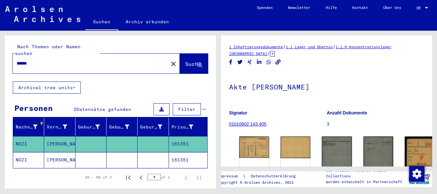
scroll to position [29, 0]
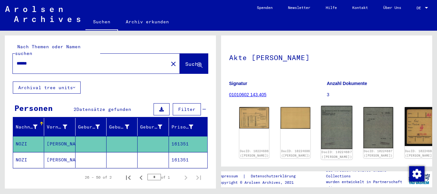
click at [321, 116] on img at bounding box center [336, 128] width 31 height 44
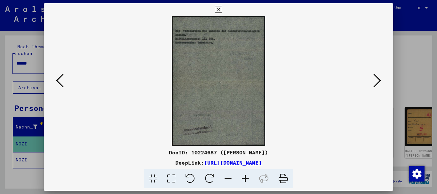
click at [377, 83] on icon at bounding box center [378, 80] width 8 height 15
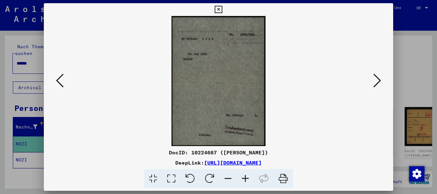
click at [377, 83] on icon at bounding box center [378, 80] width 8 height 15
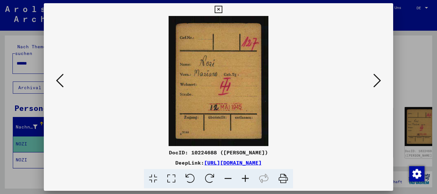
click at [377, 83] on icon at bounding box center [378, 80] width 8 height 15
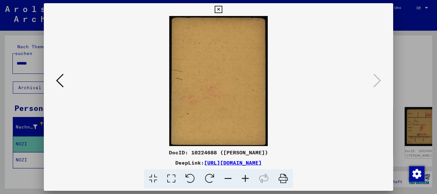
click at [0, 101] on div at bounding box center [218, 97] width 437 height 194
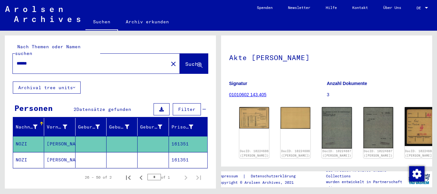
click at [28, 159] on icon at bounding box center [27, 169] width 16 height 26
click at [103, 152] on mat-cell at bounding box center [91, 160] width 31 height 16
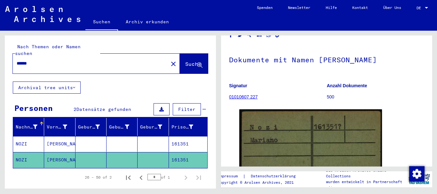
scroll to position [96, 0]
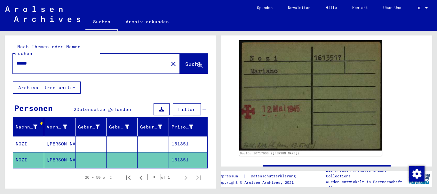
drag, startPoint x: 47, startPoint y: 56, endPoint x: 0, endPoint y: 54, distance: 46.5
click at [17, 60] on input "******" at bounding box center [91, 63] width 148 height 7
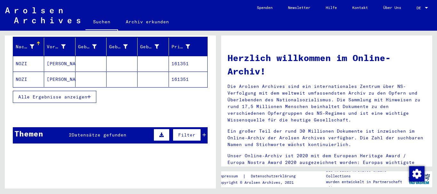
scroll to position [104, 0]
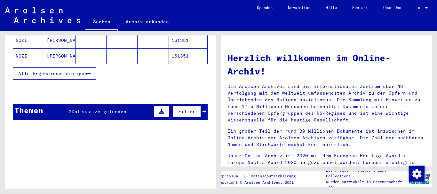
click at [85, 109] on span "Datensätze gefunden" at bounding box center [99, 112] width 55 height 6
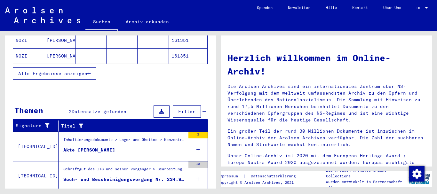
click at [91, 147] on div "Akte [PERSON_NAME]" at bounding box center [89, 150] width 52 height 7
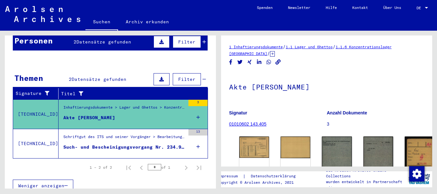
scroll to position [67, 0]
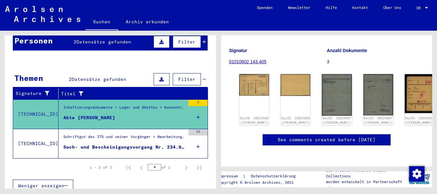
click at [114, 144] on figure "Such- und Bescheinigungsvorgang Nr. 234.944 für [PERSON_NAME]" at bounding box center [124, 149] width 122 height 10
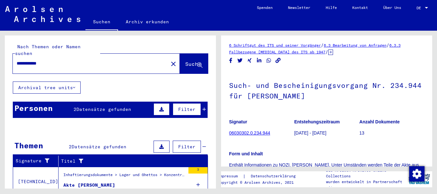
click at [25, 60] on input "**********" at bounding box center [91, 63] width 148 height 7
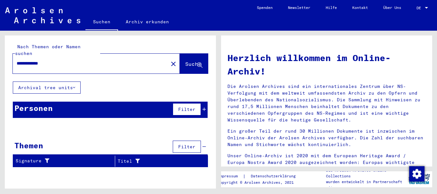
click at [34, 103] on div "Personen" at bounding box center [33, 108] width 38 height 12
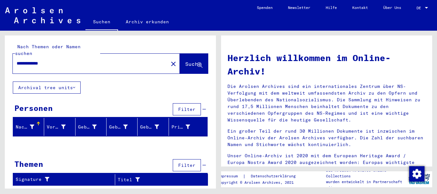
drag, startPoint x: 33, startPoint y: 56, endPoint x: 0, endPoint y: 58, distance: 32.7
click at [17, 60] on input "**********" at bounding box center [89, 63] width 144 height 7
click at [50, 56] on div "*******" at bounding box center [87, 63] width 148 height 14
click at [49, 60] on input "*******" at bounding box center [89, 63] width 144 height 7
type input "**********"
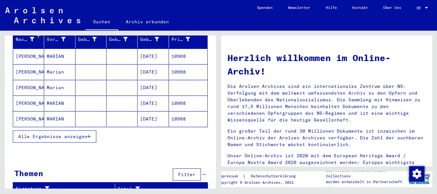
click at [34, 131] on button "Alle Ergebnisse anzeigen" at bounding box center [55, 137] width 84 height 12
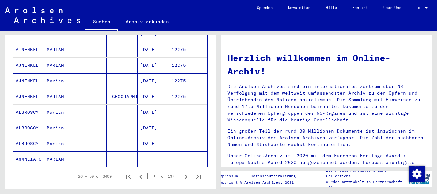
scroll to position [414, 0]
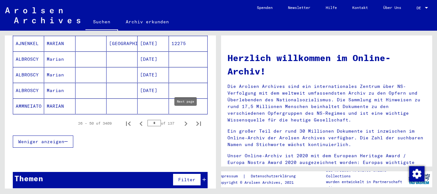
click at [186, 122] on icon "Next page" at bounding box center [186, 124] width 3 height 4
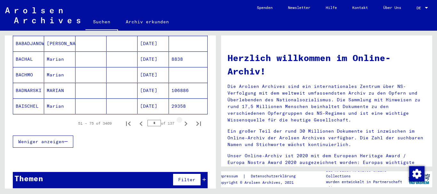
click at [186, 122] on icon "Next page" at bounding box center [186, 124] width 3 height 4
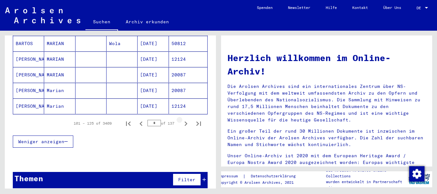
click at [186, 122] on icon "Next page" at bounding box center [186, 124] width 3 height 4
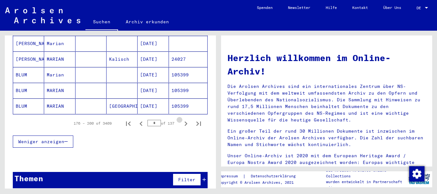
click at [186, 122] on icon "Next page" at bounding box center [186, 124] width 3 height 4
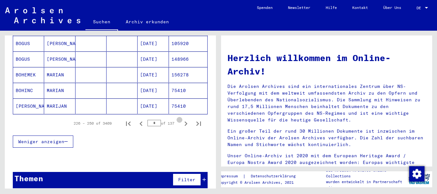
click at [186, 122] on icon "Next page" at bounding box center [186, 124] width 3 height 4
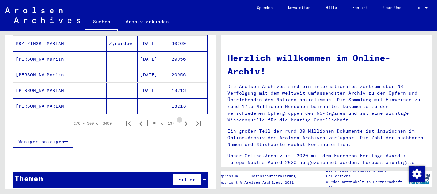
click at [186, 122] on icon "Next page" at bounding box center [186, 124] width 3 height 4
click at [187, 122] on icon "Next page" at bounding box center [186, 124] width 3 height 4
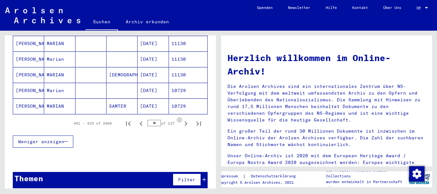
click at [187, 122] on icon "Next page" at bounding box center [186, 124] width 3 height 4
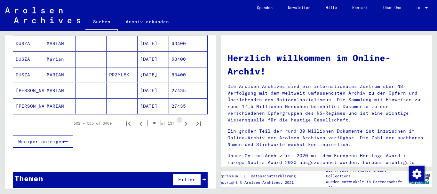
click at [187, 122] on icon "Next page" at bounding box center [186, 124] width 3 height 4
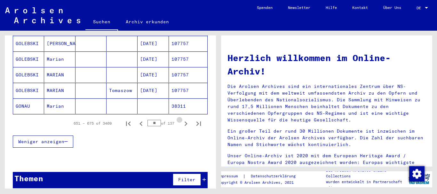
click at [187, 122] on icon "Next page" at bounding box center [186, 124] width 3 height 4
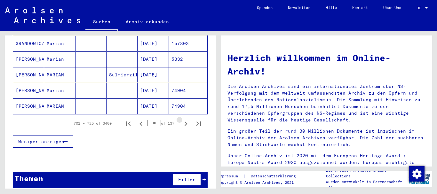
click at [187, 122] on icon "Next page" at bounding box center [186, 124] width 3 height 4
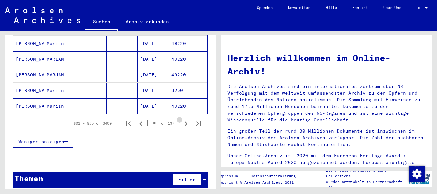
click at [187, 122] on icon "Next page" at bounding box center [186, 124] width 3 height 4
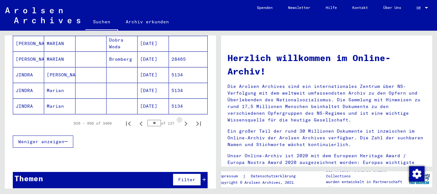
click at [187, 122] on icon "Next page" at bounding box center [186, 124] width 3 height 4
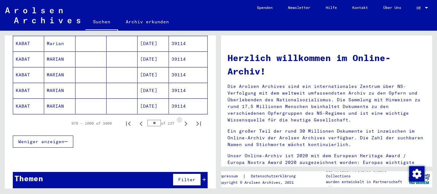
click at [187, 122] on icon "Next page" at bounding box center [186, 124] width 3 height 4
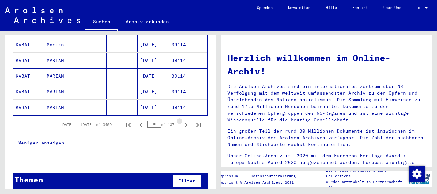
scroll to position [416, 0]
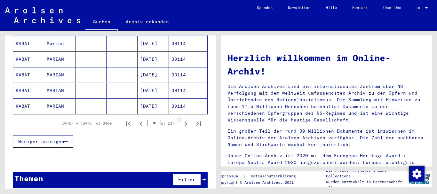
click at [187, 122] on icon "Next page" at bounding box center [186, 124] width 3 height 4
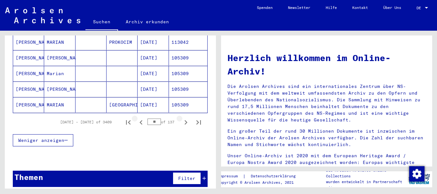
click at [141, 118] on icon "Previous page" at bounding box center [141, 122] width 9 height 9
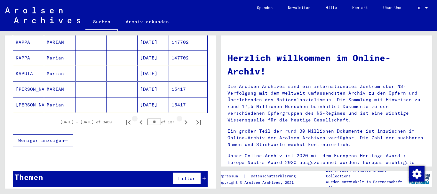
scroll to position [414, 0]
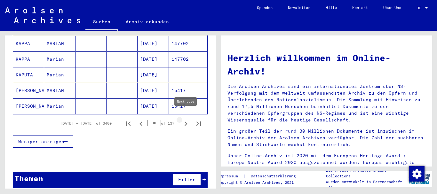
click at [186, 122] on icon "Next page" at bounding box center [186, 124] width 3 height 4
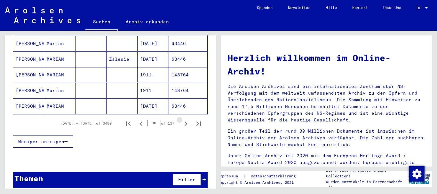
click at [186, 122] on icon "Next page" at bounding box center [186, 124] width 3 height 4
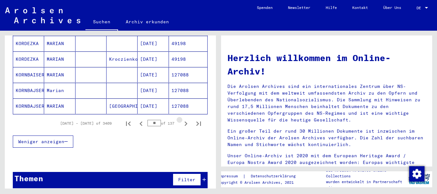
click at [186, 122] on icon "Next page" at bounding box center [186, 124] width 3 height 4
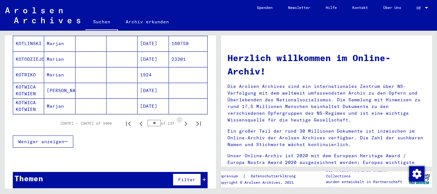
click at [186, 122] on icon "Next page" at bounding box center [186, 124] width 3 height 4
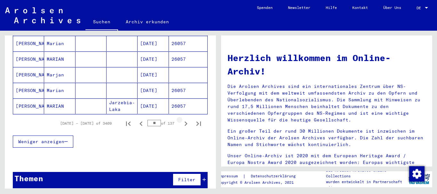
click at [186, 122] on icon "Next page" at bounding box center [186, 124] width 3 height 4
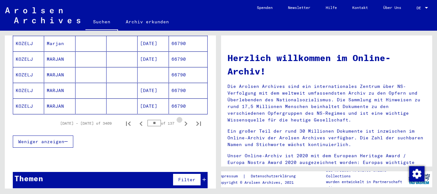
click at [186, 122] on icon "Next page" at bounding box center [186, 124] width 3 height 4
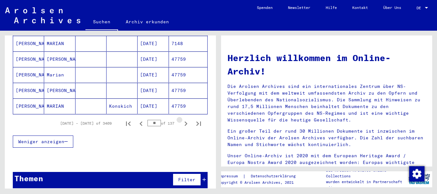
click at [186, 122] on icon "Next page" at bounding box center [186, 124] width 3 height 4
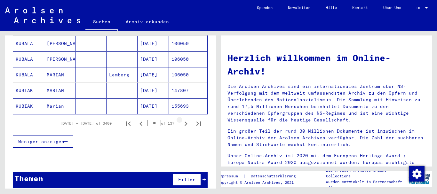
click at [186, 122] on icon "Next page" at bounding box center [186, 124] width 3 height 4
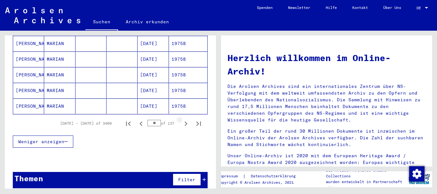
click at [186, 122] on icon "Next page" at bounding box center [186, 124] width 3 height 4
click at [186, 119] on icon "Next page" at bounding box center [186, 123] width 9 height 9
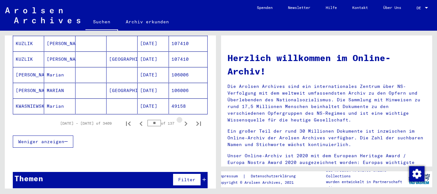
click at [186, 119] on icon "Next page" at bounding box center [186, 123] width 9 height 9
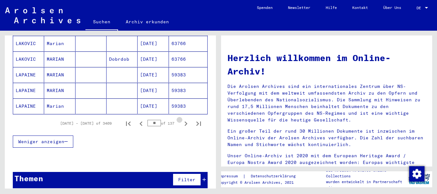
click at [186, 119] on icon "Next page" at bounding box center [186, 123] width 9 height 9
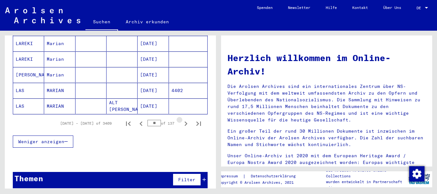
click at [186, 119] on icon "Next page" at bounding box center [186, 123] width 9 height 9
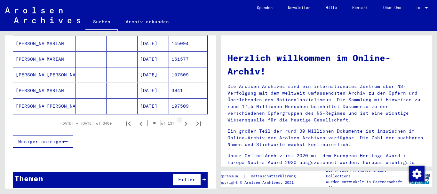
click at [186, 119] on icon "Next page" at bounding box center [186, 123] width 9 height 9
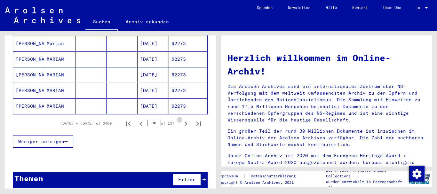
click at [186, 119] on icon "Next page" at bounding box center [186, 123] width 9 height 9
click at [186, 120] on icon "Next page" at bounding box center [186, 123] width 9 height 9
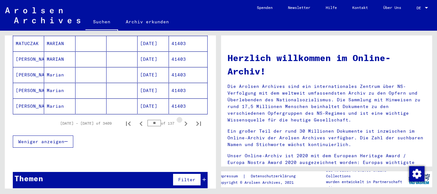
click at [186, 120] on icon "Next page" at bounding box center [186, 123] width 9 height 9
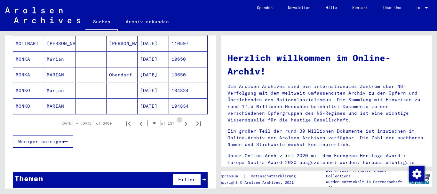
click at [186, 120] on icon "Next page" at bounding box center [186, 123] width 9 height 9
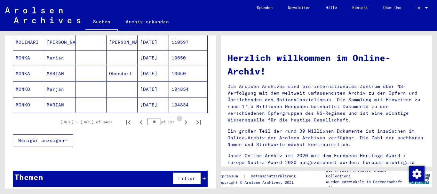
click at [186, 120] on icon "Next page" at bounding box center [186, 122] width 9 height 9
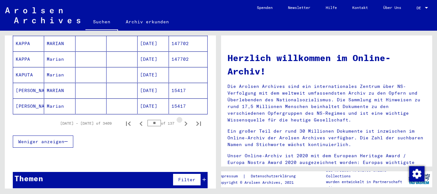
click at [186, 120] on icon "Next page" at bounding box center [186, 123] width 9 height 9
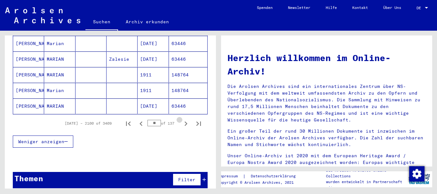
click at [186, 120] on icon "Next page" at bounding box center [186, 123] width 9 height 9
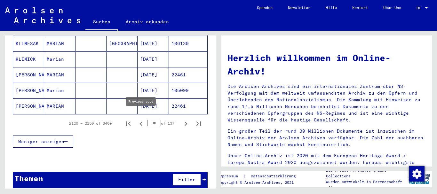
click at [142, 119] on icon "Previous page" at bounding box center [141, 123] width 9 height 9
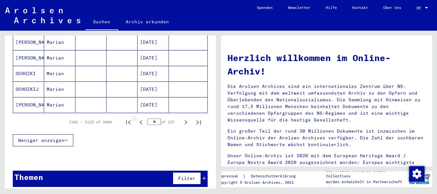
scroll to position [414, 0]
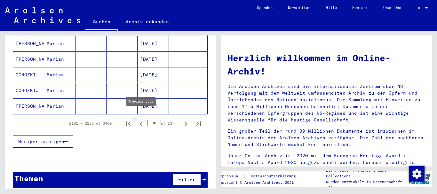
click at [141, 122] on icon "Previous page" at bounding box center [141, 124] width 3 height 4
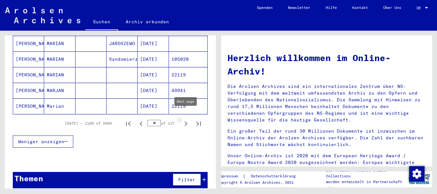
click at [187, 119] on icon "Next page" at bounding box center [186, 123] width 9 height 9
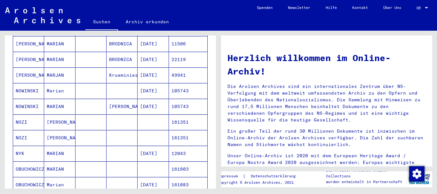
scroll to position [380, 0]
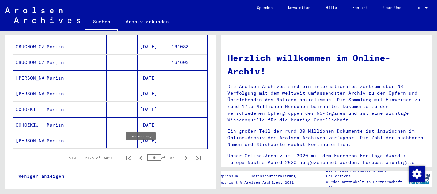
click at [141, 154] on icon "Previous page" at bounding box center [141, 158] width 9 height 9
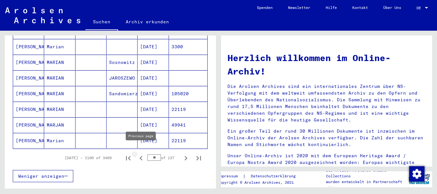
type input "**"
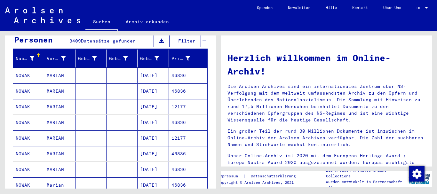
scroll to position [0, 0]
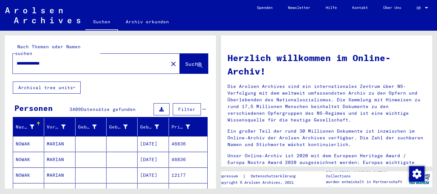
drag, startPoint x: 62, startPoint y: 59, endPoint x: 0, endPoint y: 56, distance: 61.9
click at [17, 60] on input "**********" at bounding box center [89, 63] width 144 height 7
paste input "text"
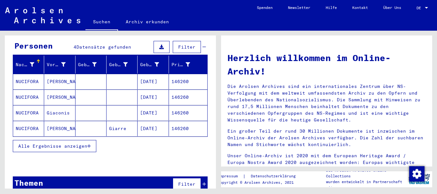
scroll to position [67, 0]
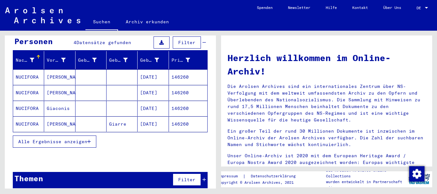
click at [43, 70] on mat-cell "NUCIFORA" at bounding box center [28, 76] width 31 height 15
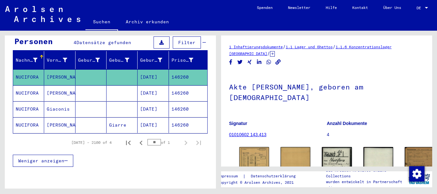
scroll to position [69, 0]
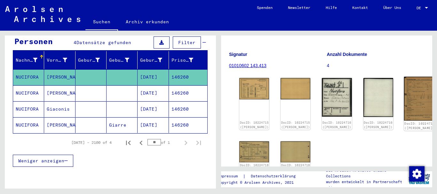
click at [404, 90] on img at bounding box center [419, 99] width 31 height 44
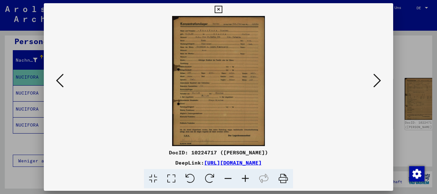
click at [247, 179] on icon at bounding box center [245, 179] width 17 height 20
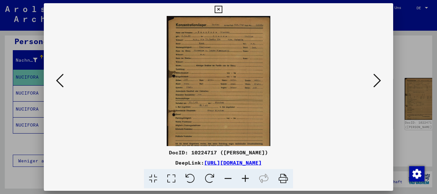
click at [247, 179] on icon at bounding box center [245, 179] width 17 height 20
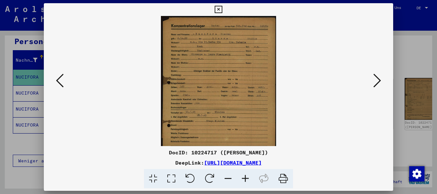
click at [247, 179] on icon at bounding box center [245, 179] width 17 height 20
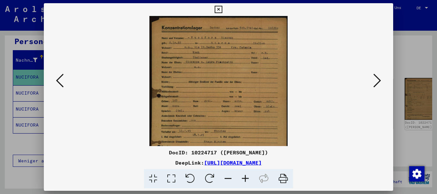
click at [247, 179] on icon at bounding box center [245, 179] width 17 height 20
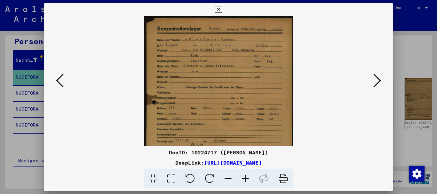
click at [247, 179] on icon at bounding box center [245, 179] width 17 height 20
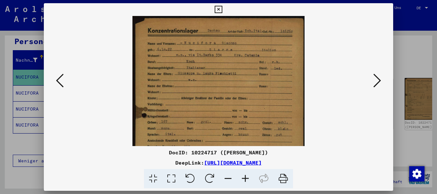
click at [247, 179] on icon at bounding box center [245, 179] width 17 height 20
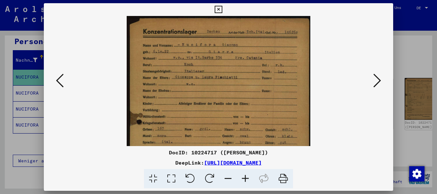
click at [247, 179] on icon at bounding box center [245, 179] width 17 height 20
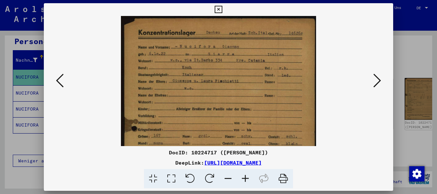
click at [247, 179] on icon at bounding box center [245, 179] width 17 height 20
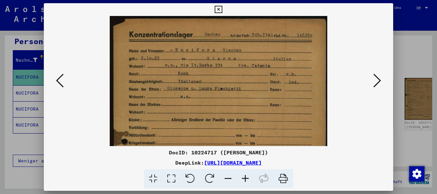
click at [247, 179] on icon at bounding box center [245, 179] width 17 height 20
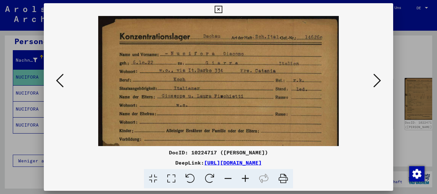
click at [247, 179] on icon at bounding box center [245, 179] width 17 height 20
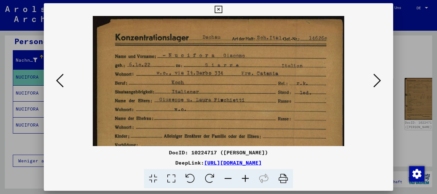
click at [247, 179] on icon at bounding box center [245, 179] width 17 height 20
drag, startPoint x: 247, startPoint y: 179, endPoint x: 244, endPoint y: 181, distance: 3.7
click at [246, 181] on icon at bounding box center [245, 179] width 17 height 20
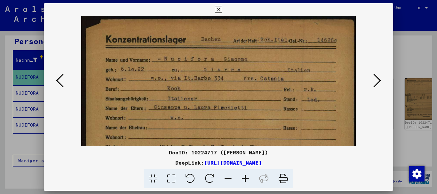
drag, startPoint x: 182, startPoint y: 87, endPoint x: 180, endPoint y: 55, distance: 32.4
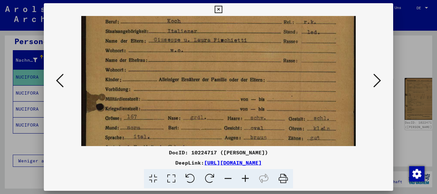
drag, startPoint x: 206, startPoint y: 91, endPoint x: 200, endPoint y: 56, distance: 35.5
click at [200, 60] on img at bounding box center [218, 141] width 275 height 386
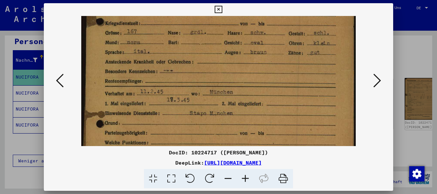
drag, startPoint x: 198, startPoint y: 74, endPoint x: 182, endPoint y: 33, distance: 44.2
click at [190, 29] on img at bounding box center [218, 56] width 275 height 386
drag, startPoint x: 28, startPoint y: 84, endPoint x: 40, endPoint y: 97, distance: 17.9
click at [28, 84] on div at bounding box center [218, 97] width 437 height 194
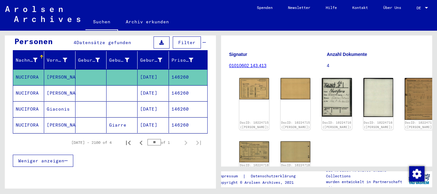
click at [72, 88] on mat-cell "[PERSON_NAME]" at bounding box center [59, 93] width 31 height 16
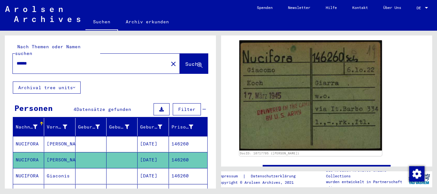
drag, startPoint x: 36, startPoint y: 55, endPoint x: 0, endPoint y: 59, distance: 35.7
click at [17, 60] on input "******" at bounding box center [91, 63] width 148 height 7
paste input "text"
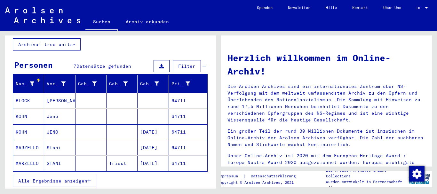
scroll to position [104, 0]
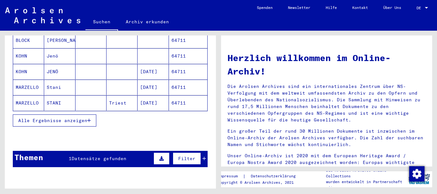
click at [31, 117] on button "Alle Ergebnisse anzeigen" at bounding box center [55, 121] width 84 height 12
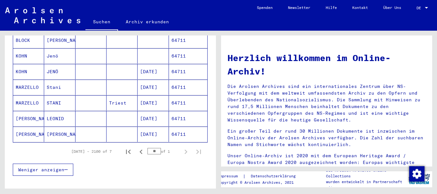
click at [30, 98] on mat-cell "MARZELLO" at bounding box center [28, 102] width 31 height 15
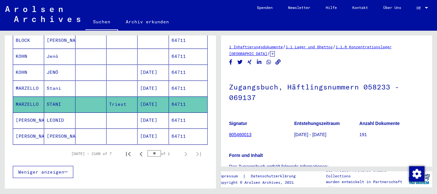
scroll to position [69, 0]
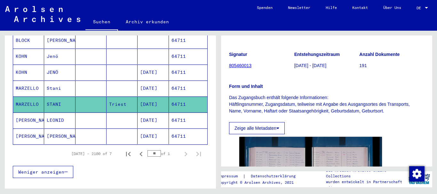
click at [46, 81] on mat-cell "Stani" at bounding box center [59, 89] width 31 height 16
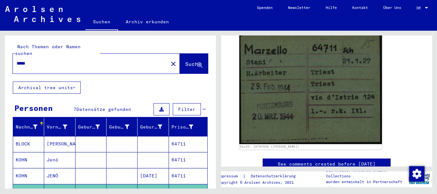
drag, startPoint x: 38, startPoint y: 57, endPoint x: 0, endPoint y: 52, distance: 38.8
click at [17, 60] on input "*****" at bounding box center [91, 63] width 148 height 7
paste input "text"
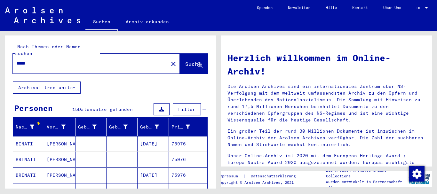
click at [20, 137] on mat-cell "BINATI" at bounding box center [28, 143] width 31 height 15
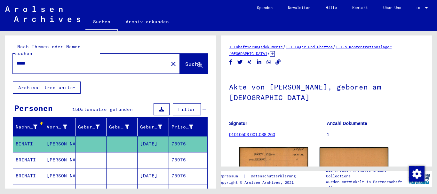
scroll to position [77, 0]
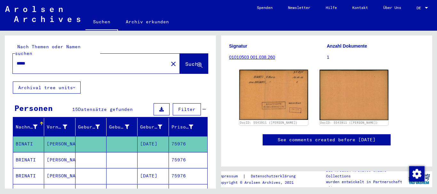
click at [33, 171] on icon at bounding box center [27, 169] width 16 height 26
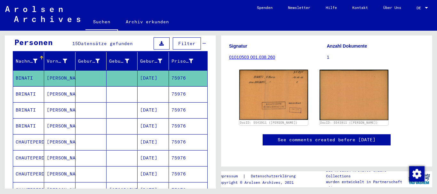
scroll to position [69, 0]
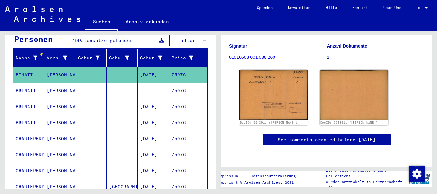
click at [33, 115] on mat-cell "BRINATI" at bounding box center [28, 123] width 31 height 16
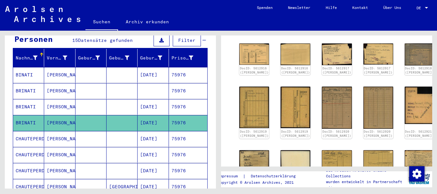
scroll to position [173, 0]
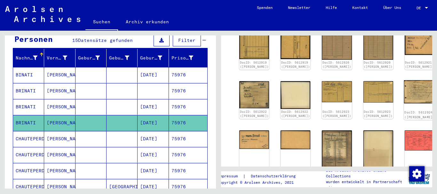
click at [404, 84] on img at bounding box center [419, 91] width 31 height 23
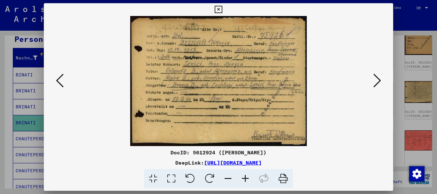
click at [248, 178] on icon at bounding box center [245, 179] width 17 height 20
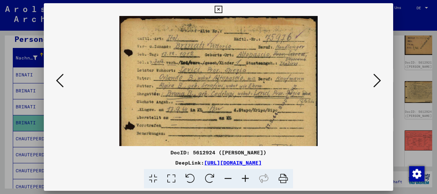
click at [248, 178] on icon at bounding box center [245, 179] width 17 height 20
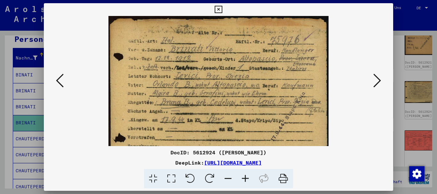
click at [248, 178] on icon at bounding box center [245, 179] width 17 height 20
click at [249, 177] on icon at bounding box center [245, 179] width 17 height 20
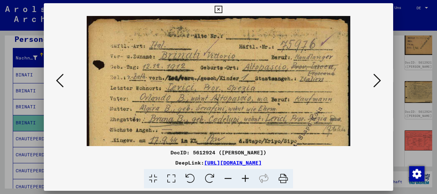
click at [249, 177] on icon at bounding box center [245, 179] width 17 height 20
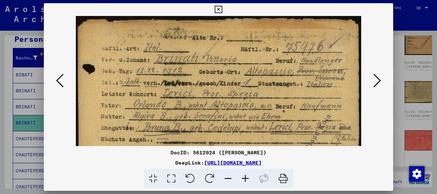
click at [249, 177] on icon at bounding box center [245, 179] width 17 height 20
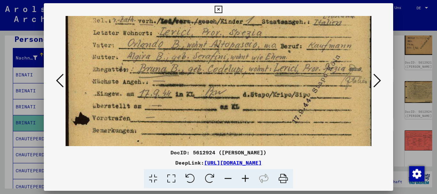
scroll to position [73, 0]
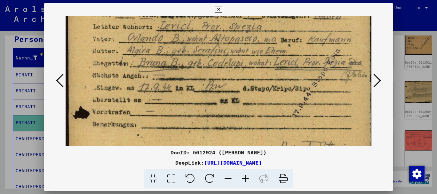
drag, startPoint x: 193, startPoint y: 120, endPoint x: 182, endPoint y: 52, distance: 69.0
click at [182, 52] on img at bounding box center [219, 56] width 307 height 226
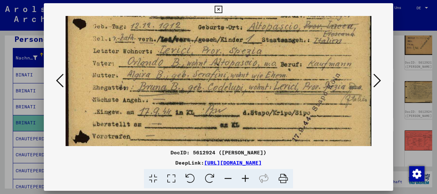
drag, startPoint x: 192, startPoint y: 53, endPoint x: 192, endPoint y: 69, distance: 16.3
click at [192, 69] on img at bounding box center [219, 80] width 307 height 226
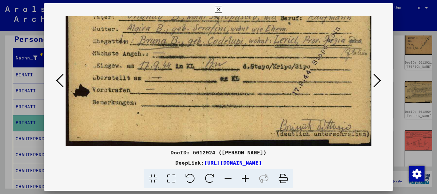
drag, startPoint x: 200, startPoint y: 101, endPoint x: 197, endPoint y: 67, distance: 33.4
click at [197, 67] on img at bounding box center [219, 34] width 307 height 226
drag, startPoint x: 293, startPoint y: 83, endPoint x: 290, endPoint y: 145, distance: 62.8
click at [290, 145] on img at bounding box center [219, 34] width 307 height 226
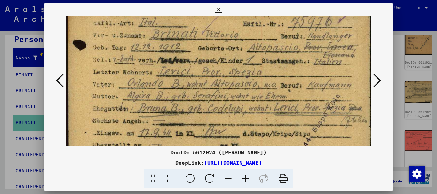
click at [8, 93] on div at bounding box center [218, 97] width 437 height 194
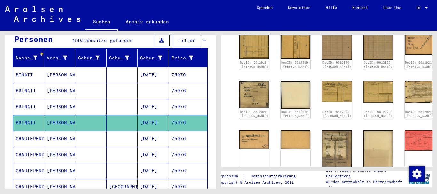
scroll to position [138, 0]
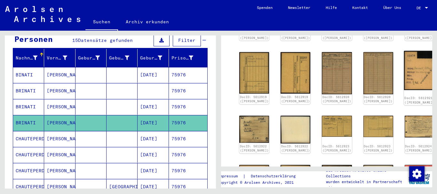
click at [404, 70] on img at bounding box center [419, 70] width 31 height 39
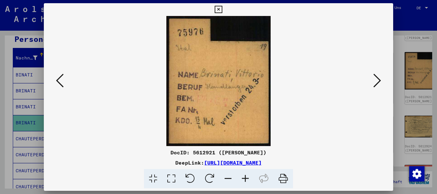
click at [33, 110] on div at bounding box center [218, 97] width 437 height 194
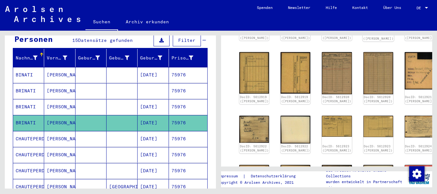
scroll to position [69, 0]
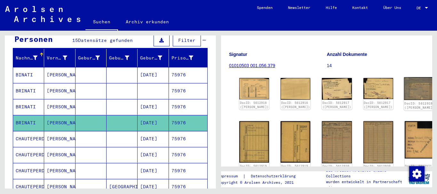
click at [404, 82] on img at bounding box center [419, 88] width 31 height 23
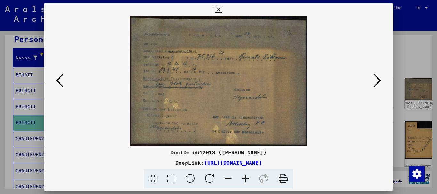
click at [6, 126] on div at bounding box center [218, 97] width 437 height 194
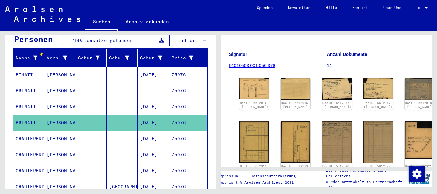
scroll to position [0, 0]
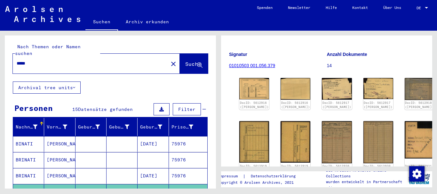
drag, startPoint x: 34, startPoint y: 54, endPoint x: 0, endPoint y: 53, distance: 33.9
click at [17, 60] on input "*****" at bounding box center [91, 63] width 148 height 7
paste input "*"
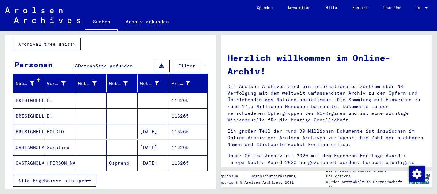
scroll to position [69, 0]
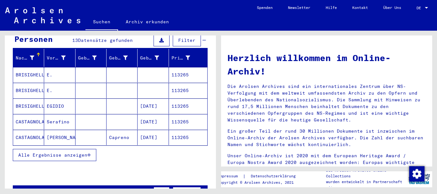
click at [36, 99] on mat-cell "BRISIGHELLO" at bounding box center [28, 106] width 31 height 15
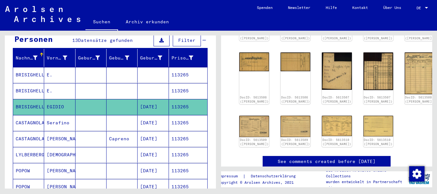
scroll to position [69, 0]
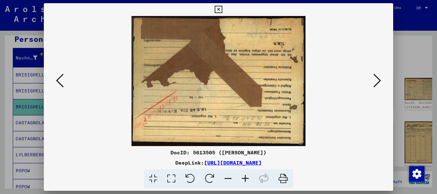
click at [193, 180] on icon at bounding box center [191, 179] width 20 height 20
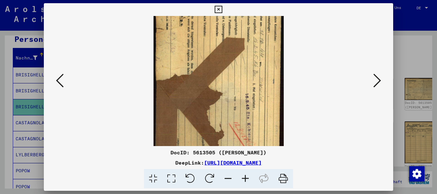
click at [193, 180] on icon at bounding box center [191, 179] width 20 height 20
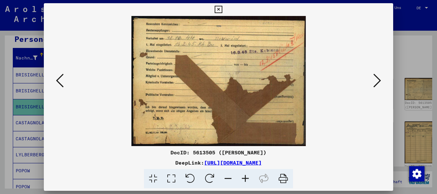
click at [193, 179] on icon at bounding box center [191, 179] width 20 height 20
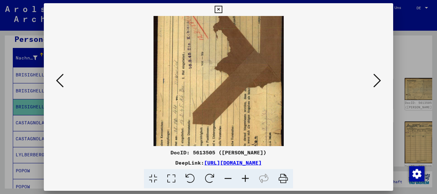
click at [193, 179] on icon at bounding box center [191, 179] width 20 height 20
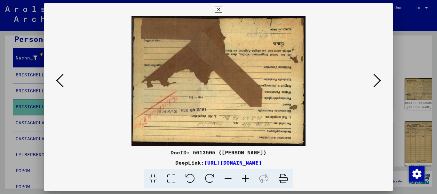
click at [49, 120] on div at bounding box center [219, 81] width 350 height 130
click at [389, 83] on div at bounding box center [219, 81] width 350 height 130
click at [396, 82] on div at bounding box center [218, 97] width 437 height 194
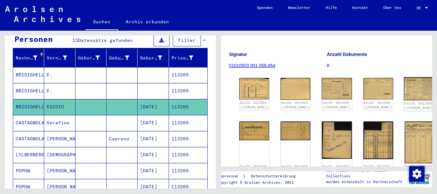
click at [404, 88] on img at bounding box center [419, 88] width 31 height 23
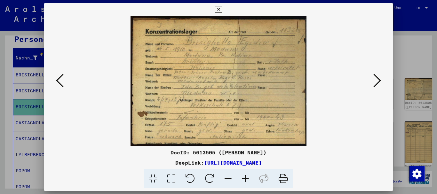
click at [248, 180] on icon at bounding box center [245, 179] width 17 height 20
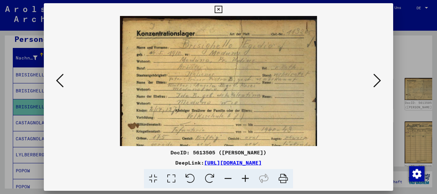
click at [248, 180] on icon at bounding box center [245, 179] width 17 height 20
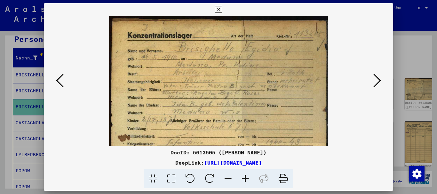
click at [248, 180] on icon at bounding box center [245, 179] width 17 height 20
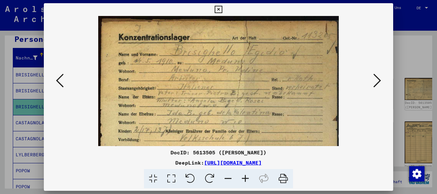
drag, startPoint x: 249, startPoint y: 182, endPoint x: 237, endPoint y: 144, distance: 39.1
click at [249, 180] on icon at bounding box center [245, 179] width 17 height 20
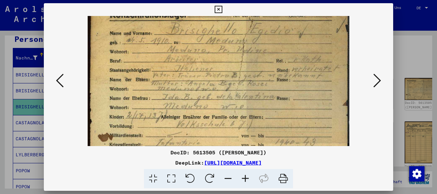
scroll to position [29, 0]
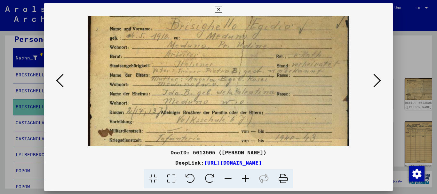
drag, startPoint x: 225, startPoint y: 76, endPoint x: 226, endPoint y: 66, distance: 10.6
click at [226, 66] on img at bounding box center [219, 84] width 262 height 194
click at [378, 82] on icon at bounding box center [378, 80] width 8 height 15
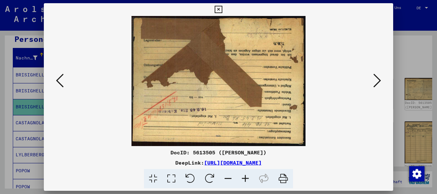
scroll to position [0, 0]
click at [193, 177] on icon at bounding box center [191, 179] width 20 height 20
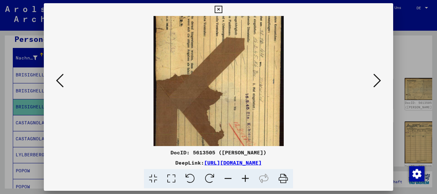
click at [193, 177] on icon at bounding box center [191, 179] width 20 height 20
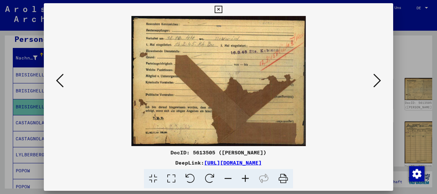
click at [242, 180] on icon at bounding box center [245, 179] width 17 height 20
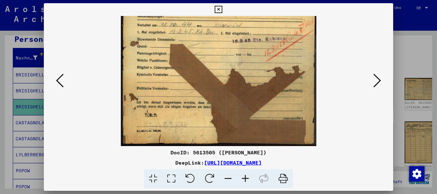
click at [242, 180] on icon at bounding box center [245, 179] width 17 height 20
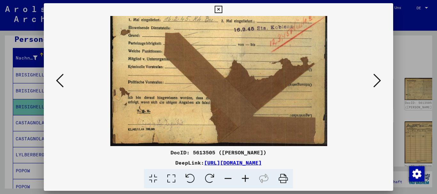
drag, startPoint x: 214, startPoint y: 117, endPoint x: 214, endPoint y: 135, distance: 18.2
click at [214, 135] on img at bounding box center [218, 65] width 217 height 162
click at [248, 180] on icon at bounding box center [245, 179] width 17 height 20
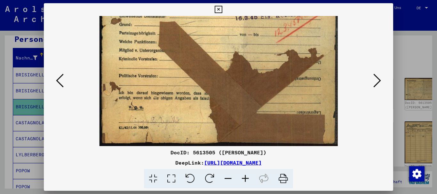
click at [227, 180] on icon at bounding box center [228, 179] width 17 height 20
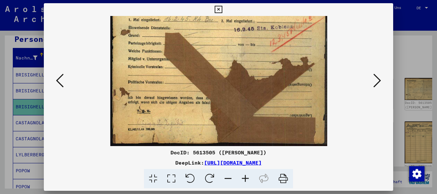
click at [227, 180] on icon at bounding box center [228, 179] width 17 height 20
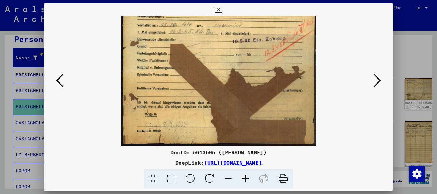
click at [227, 180] on icon at bounding box center [228, 179] width 17 height 20
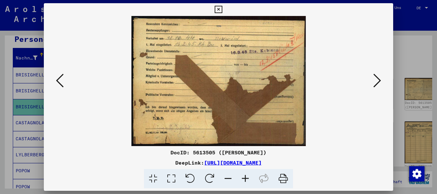
click at [105, 93] on viewer-one-image at bounding box center [219, 81] width 306 height 130
click at [0, 101] on div at bounding box center [218, 97] width 437 height 194
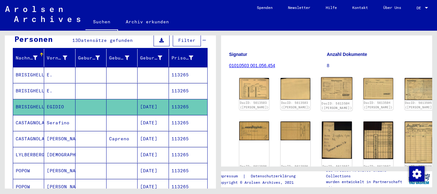
click at [321, 86] on img at bounding box center [336, 88] width 31 height 22
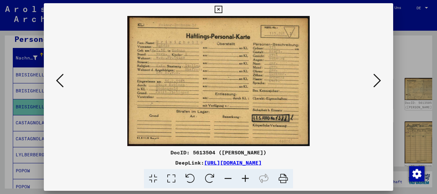
click at [377, 83] on icon at bounding box center [378, 80] width 8 height 15
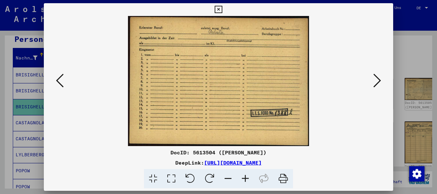
click at [378, 81] on icon at bounding box center [378, 80] width 8 height 15
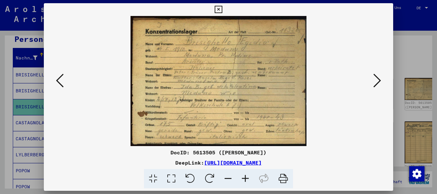
click at [378, 81] on icon at bounding box center [378, 80] width 8 height 15
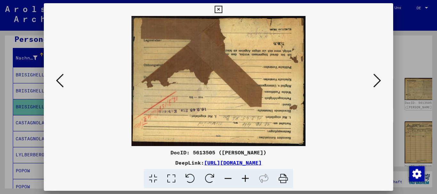
click at [378, 81] on icon at bounding box center [378, 80] width 8 height 15
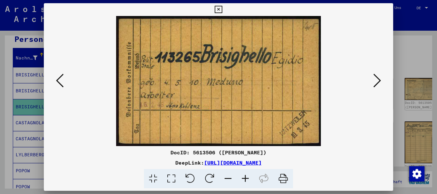
click at [378, 81] on icon at bounding box center [378, 80] width 8 height 15
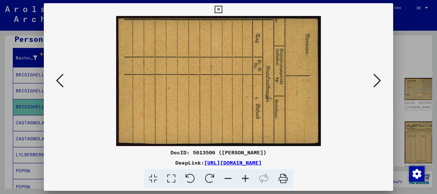
click at [379, 81] on icon at bounding box center [378, 80] width 8 height 15
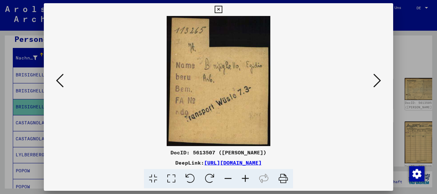
click at [379, 81] on icon at bounding box center [378, 80] width 8 height 15
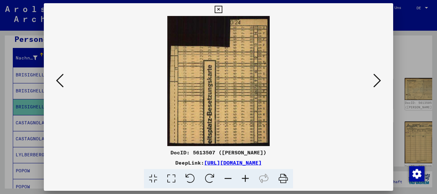
click at [379, 81] on icon at bounding box center [378, 80] width 8 height 15
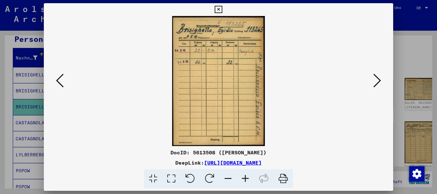
click at [379, 81] on icon at bounding box center [378, 80] width 8 height 15
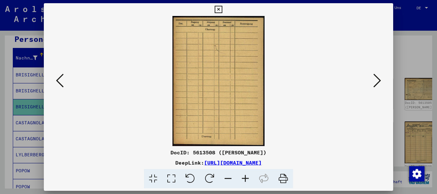
click at [379, 81] on icon at bounding box center [378, 80] width 8 height 15
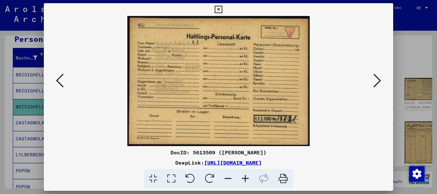
click at [379, 81] on icon at bounding box center [378, 80] width 8 height 15
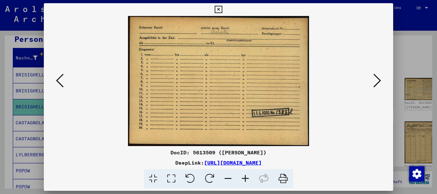
click at [379, 81] on icon at bounding box center [378, 80] width 8 height 15
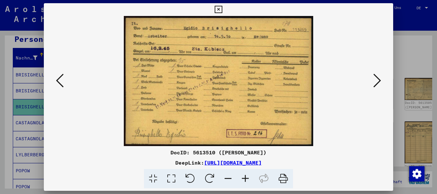
click at [379, 81] on icon at bounding box center [378, 80] width 8 height 15
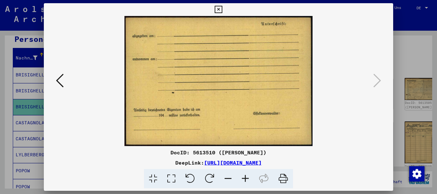
click at [413, 49] on div at bounding box center [218, 97] width 437 height 194
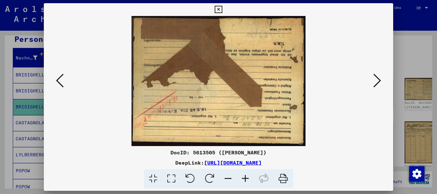
click at [209, 176] on icon at bounding box center [210, 179] width 20 height 20
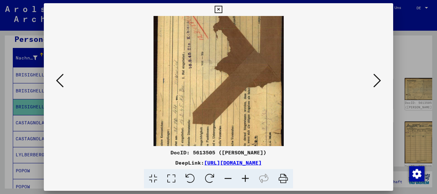
click at [207, 176] on icon at bounding box center [210, 179] width 20 height 20
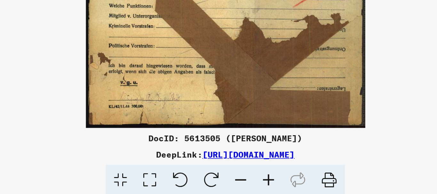
drag, startPoint x: 325, startPoint y: 124, endPoint x: 326, endPoint y: 162, distance: 37.5
click at [326, 162] on div "DocID: 5613505 ([PERSON_NAME]) DeepLink: [URL][DOMAIN_NAME]" at bounding box center [219, 96] width 350 height 186
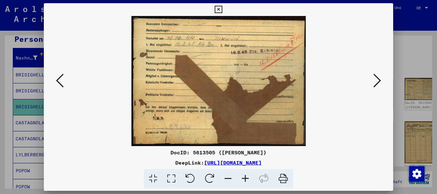
click at [401, 53] on div at bounding box center [218, 97] width 437 height 194
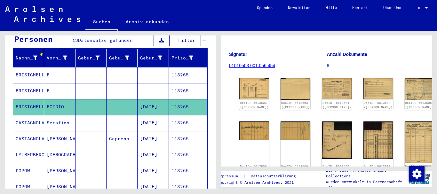
scroll to position [138, 0]
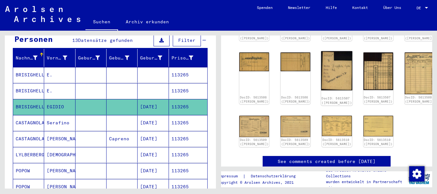
click at [321, 71] on img at bounding box center [336, 70] width 31 height 39
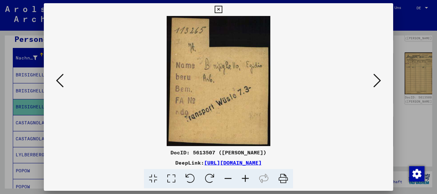
click at [20, 78] on div at bounding box center [218, 97] width 437 height 194
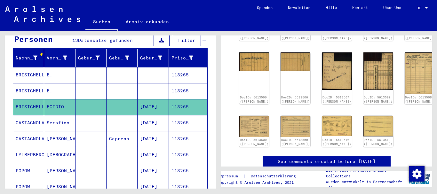
scroll to position [0, 0]
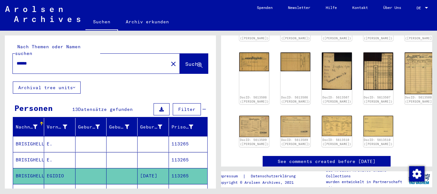
click at [17, 60] on input "******" at bounding box center [91, 63] width 148 height 7
paste input "***"
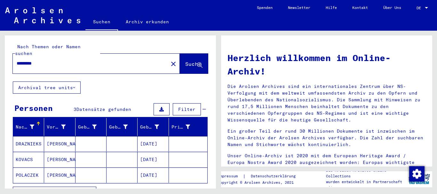
drag, startPoint x: 33, startPoint y: 56, endPoint x: 79, endPoint y: 56, distance: 45.5
click at [78, 60] on input "*********" at bounding box center [89, 63] width 144 height 7
paste input "text"
click at [53, 138] on mat-cell "[PERSON_NAME]" at bounding box center [59, 143] width 31 height 15
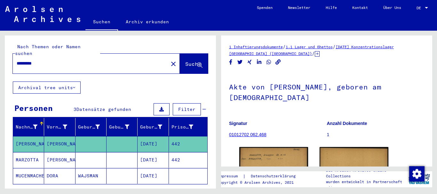
scroll to position [69, 0]
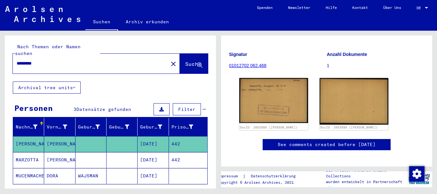
click at [123, 153] on mat-cell at bounding box center [122, 160] width 31 height 16
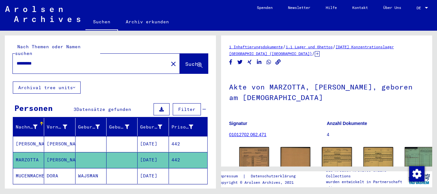
scroll to position [69, 0]
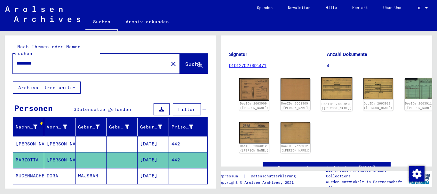
click at [321, 85] on img at bounding box center [336, 88] width 31 height 22
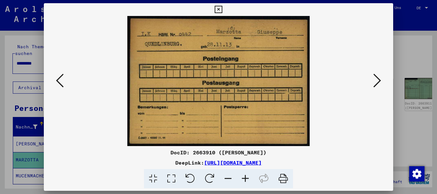
click at [0, 133] on div at bounding box center [218, 97] width 437 height 194
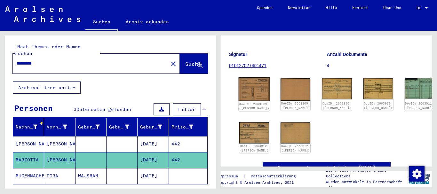
click at [253, 87] on img at bounding box center [254, 89] width 31 height 24
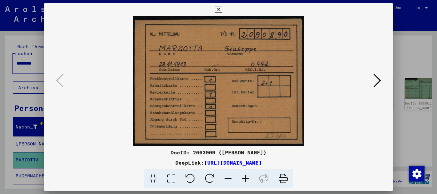
drag, startPoint x: 10, startPoint y: 101, endPoint x: 24, endPoint y: 99, distance: 14.8
click at [10, 101] on div at bounding box center [218, 97] width 437 height 194
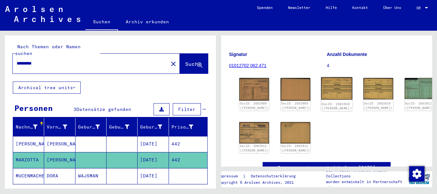
click at [321, 87] on img at bounding box center [336, 88] width 31 height 22
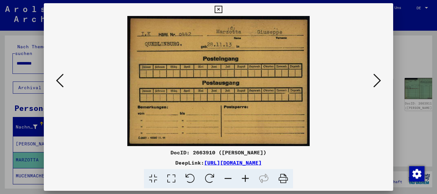
click at [380, 81] on icon at bounding box center [378, 80] width 8 height 15
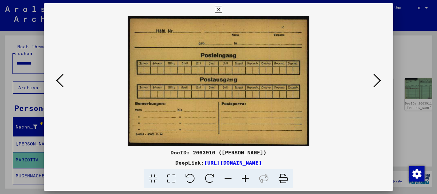
click at [380, 81] on icon at bounding box center [378, 80] width 8 height 15
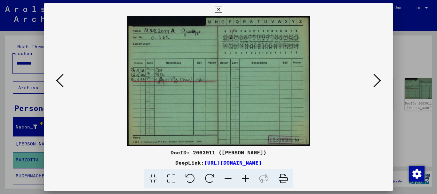
click at [380, 81] on icon at bounding box center [378, 80] width 8 height 15
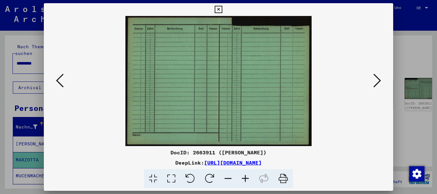
click at [380, 81] on icon at bounding box center [378, 80] width 8 height 15
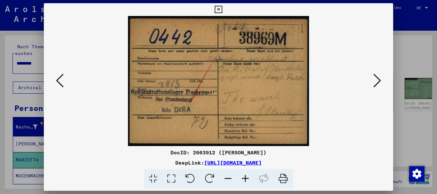
click at [380, 81] on icon at bounding box center [378, 80] width 8 height 15
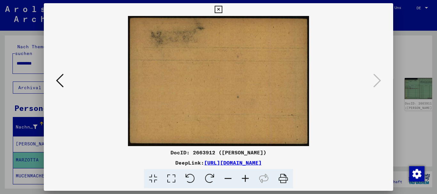
drag, startPoint x: 16, startPoint y: 93, endPoint x: 37, endPoint y: 53, distance: 45.3
click at [16, 90] on div at bounding box center [218, 97] width 437 height 194
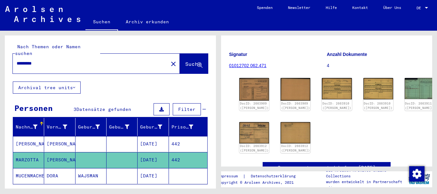
drag, startPoint x: 47, startPoint y: 55, endPoint x: 0, endPoint y: 45, distance: 47.8
click at [17, 60] on input "*********" at bounding box center [91, 63] width 148 height 7
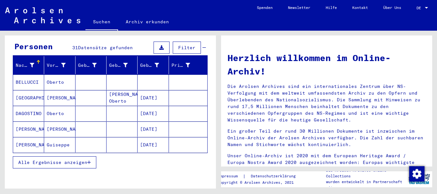
scroll to position [69, 0]
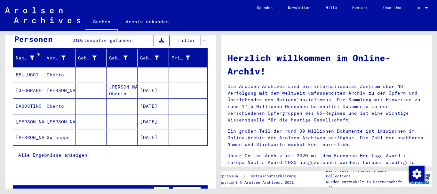
click at [35, 149] on button "Alle Ergebnisse anzeigen" at bounding box center [55, 155] width 84 height 12
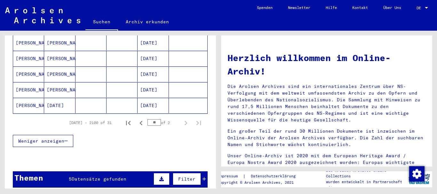
click at [118, 176] on div "Themen 5 Datensätze gefunden Filter" at bounding box center [110, 180] width 195 height 16
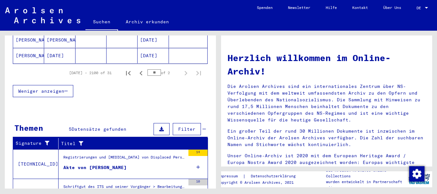
scroll to position [519, 0]
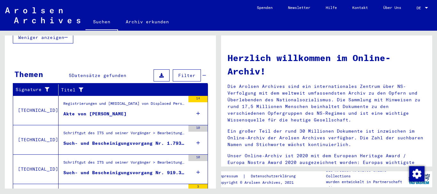
click at [106, 141] on figure "Such- und Bescheinigungsvorgang Nr. 1.793.297 für [PERSON_NAME][GEOGRAPHIC_DATA…" at bounding box center [124, 145] width 122 height 10
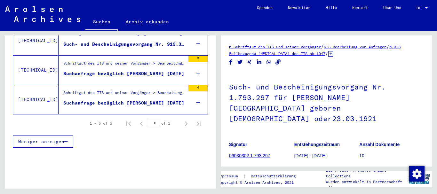
scroll to position [131, 0]
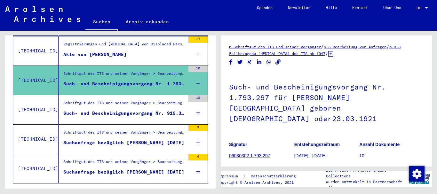
click at [115, 162] on mat-grid-list "Schriftgut des ITS und seiner Vorgänger > Bearbeitung von Anfragen > Fallbezoge…" at bounding box center [124, 169] width 122 height 20
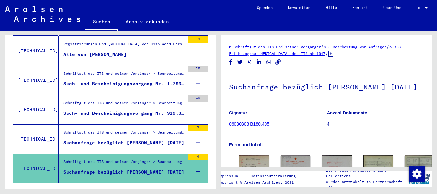
click at [115, 140] on div "Suchanfrage bezüglich [PERSON_NAME] [DATE]" at bounding box center [123, 143] width 121 height 7
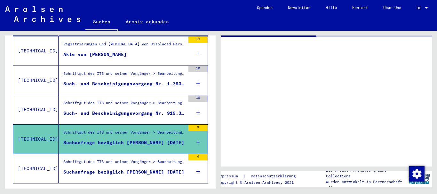
click at [115, 110] on div "Such- und Bescheinigungsvorgang Nr. 919.308 für [PERSON_NAME] geboren [DEMOGRAP…" at bounding box center [124, 113] width 122 height 7
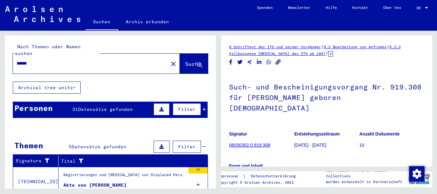
drag, startPoint x: 5, startPoint y: 56, endPoint x: 0, endPoint y: 55, distance: 5.5
click at [17, 60] on input "******" at bounding box center [91, 63] width 148 height 7
paste input "text"
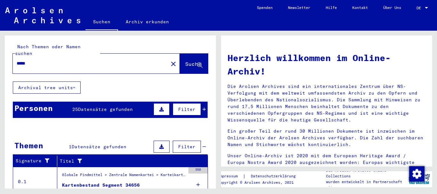
click at [39, 103] on div "Personen" at bounding box center [33, 108] width 38 height 12
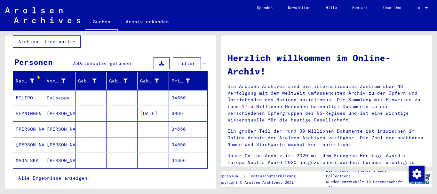
scroll to position [69, 0]
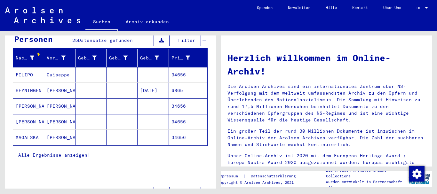
click at [58, 149] on button "Alle Ergebnisse anzeigen" at bounding box center [55, 155] width 84 height 12
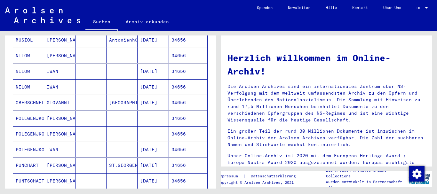
click at [36, 96] on mat-cell "OBERSCHNELL" at bounding box center [28, 102] width 31 height 15
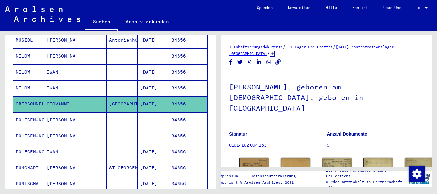
scroll to position [69, 0]
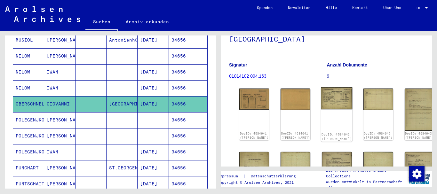
click at [321, 87] on img at bounding box center [336, 98] width 31 height 22
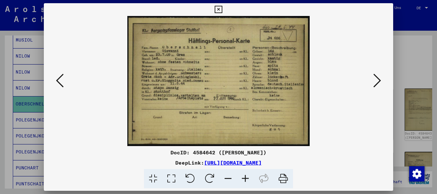
click at [245, 179] on icon at bounding box center [245, 179] width 17 height 20
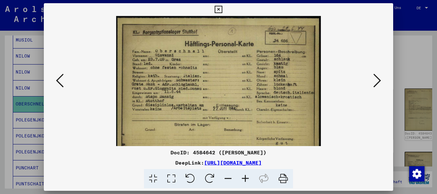
click at [245, 179] on icon at bounding box center [245, 179] width 17 height 20
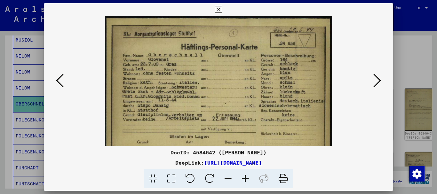
click at [245, 179] on icon at bounding box center [245, 179] width 17 height 20
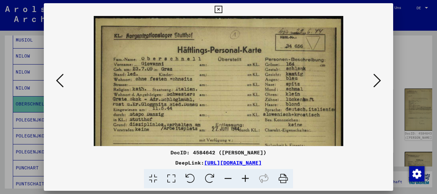
click at [247, 179] on icon at bounding box center [245, 179] width 17 height 20
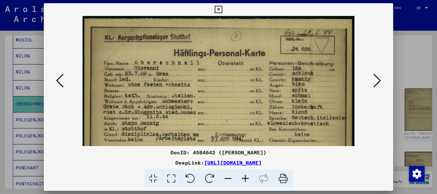
click at [247, 179] on icon at bounding box center [245, 179] width 17 height 20
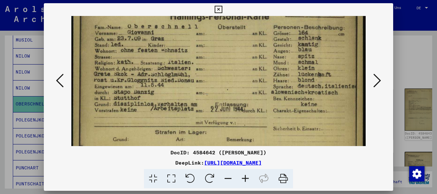
scroll to position [40, 0]
drag, startPoint x: 288, startPoint y: 101, endPoint x: 288, endPoint y: 80, distance: 20.5
click at [288, 80] on img at bounding box center [218, 81] width 295 height 210
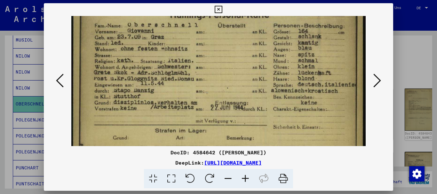
scroll to position [42, 0]
drag, startPoint x: 324, startPoint y: 116, endPoint x: 292, endPoint y: 114, distance: 32.1
click at [292, 114] on img at bounding box center [218, 79] width 295 height 210
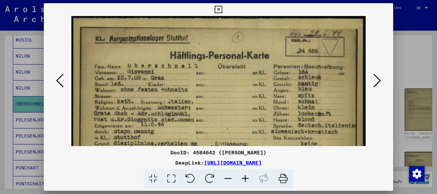
scroll to position [0, 0]
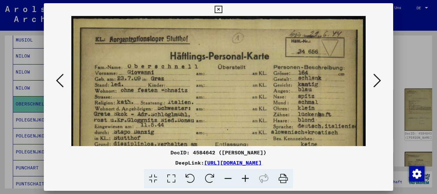
drag, startPoint x: 251, startPoint y: 86, endPoint x: 250, endPoint y: 94, distance: 8.3
click at [250, 94] on img at bounding box center [218, 121] width 295 height 210
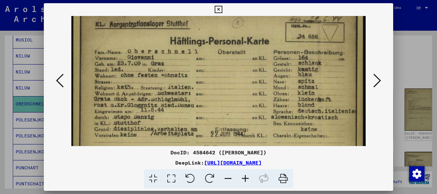
drag, startPoint x: 250, startPoint y: 94, endPoint x: 248, endPoint y: 79, distance: 15.2
click at [248, 79] on img at bounding box center [218, 106] width 295 height 210
click at [377, 78] on icon at bounding box center [378, 80] width 8 height 15
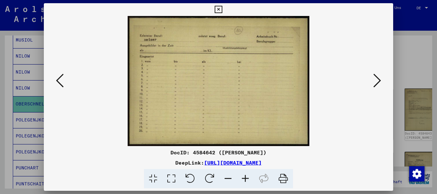
scroll to position [0, 0]
click at [378, 79] on icon at bounding box center [378, 80] width 8 height 15
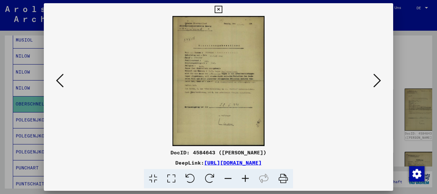
click at [379, 80] on icon at bounding box center [378, 80] width 8 height 15
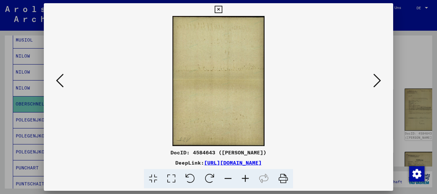
click at [61, 81] on icon at bounding box center [60, 80] width 8 height 15
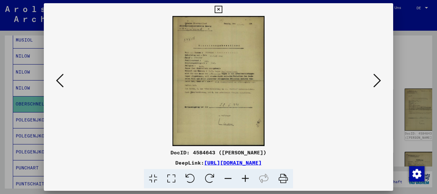
click at [246, 177] on icon at bounding box center [245, 179] width 17 height 20
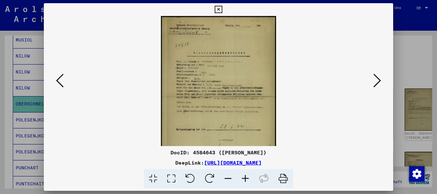
click at [246, 177] on icon at bounding box center [245, 179] width 17 height 20
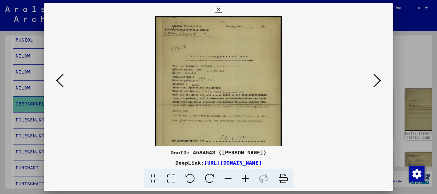
click at [246, 177] on icon at bounding box center [245, 179] width 17 height 20
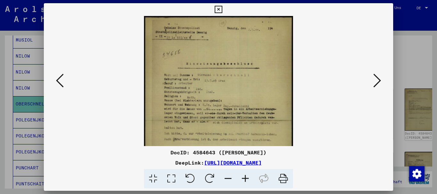
click at [246, 177] on icon at bounding box center [245, 179] width 17 height 20
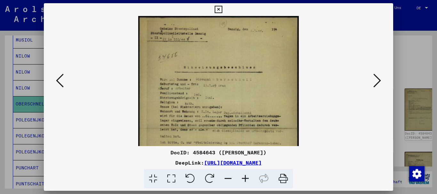
click at [246, 177] on icon at bounding box center [245, 179] width 17 height 20
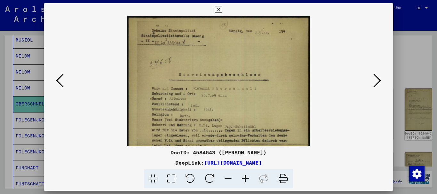
click at [246, 177] on icon at bounding box center [245, 179] width 17 height 20
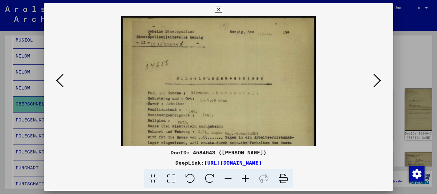
click at [246, 177] on icon at bounding box center [245, 179] width 17 height 20
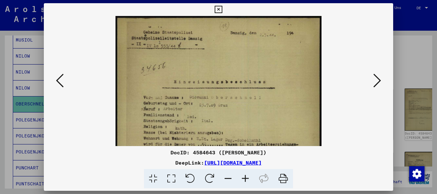
click at [246, 177] on icon at bounding box center [245, 179] width 17 height 20
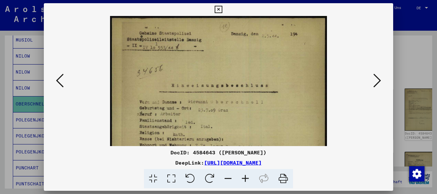
drag, startPoint x: 246, startPoint y: 177, endPoint x: 78, endPoint y: 113, distance: 179.1
click at [245, 177] on icon at bounding box center [245, 179] width 17 height 20
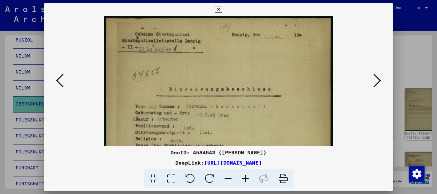
click at [56, 81] on icon at bounding box center [60, 80] width 8 height 15
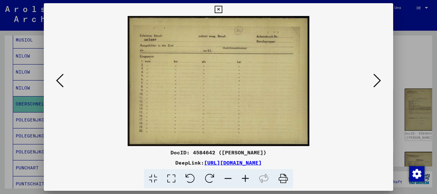
click at [56, 81] on icon at bounding box center [60, 80] width 8 height 15
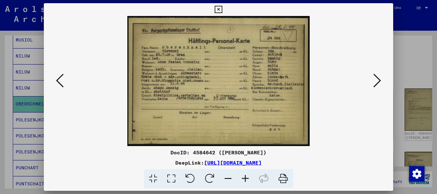
click at [57, 81] on icon at bounding box center [60, 80] width 8 height 15
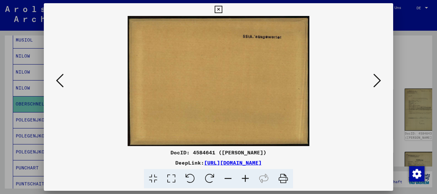
click at [380, 82] on icon at bounding box center [378, 80] width 8 height 15
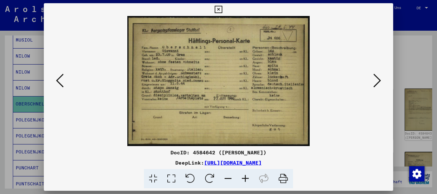
click at [380, 82] on icon at bounding box center [378, 80] width 8 height 15
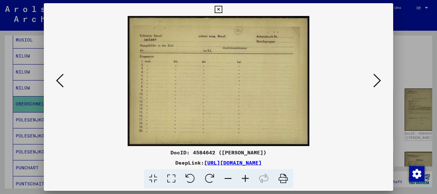
click at [57, 82] on icon at bounding box center [60, 80] width 8 height 15
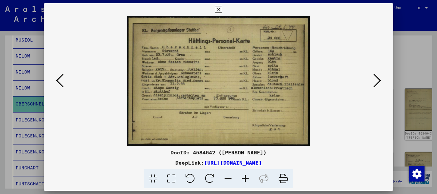
click at [245, 178] on icon at bounding box center [245, 179] width 17 height 20
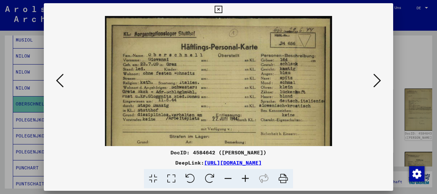
click at [245, 178] on icon at bounding box center [245, 179] width 17 height 20
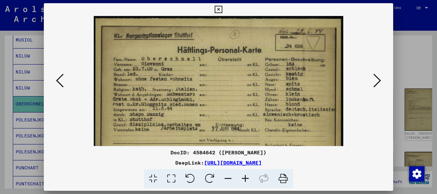
click at [245, 178] on icon at bounding box center [245, 179] width 17 height 20
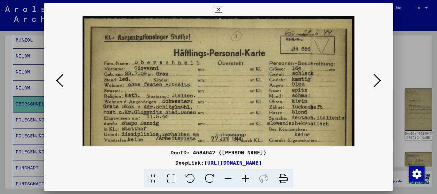
click at [245, 178] on icon at bounding box center [245, 179] width 17 height 20
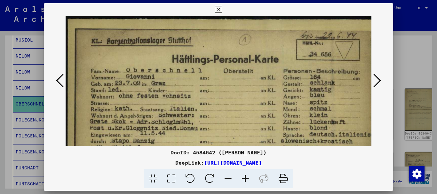
click at [245, 178] on icon at bounding box center [245, 179] width 17 height 20
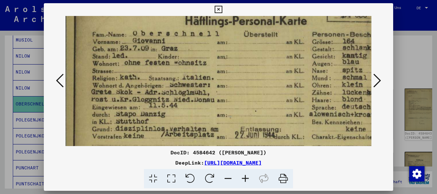
drag, startPoint x: 175, startPoint y: 127, endPoint x: 175, endPoint y: 90, distance: 37.5
click at [175, 90] on img at bounding box center [245, 101] width 362 height 258
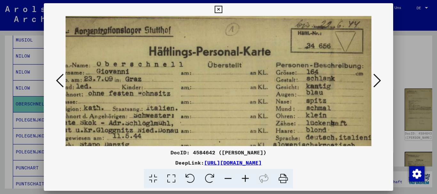
scroll to position [14, 0]
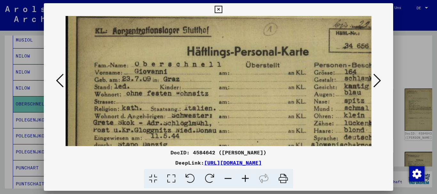
drag, startPoint x: 262, startPoint y: 85, endPoint x: 251, endPoint y: 117, distance: 33.2
click at [251, 117] on img at bounding box center [247, 131] width 362 height 258
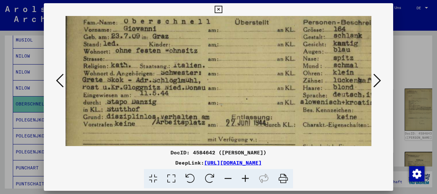
click at [136, 74] on img at bounding box center [236, 88] width 362 height 258
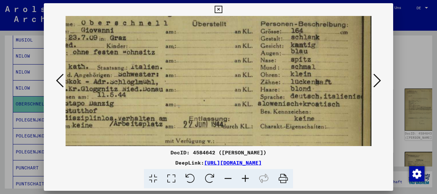
drag, startPoint x: 302, startPoint y: 125, endPoint x: 248, endPoint y: 126, distance: 54.1
click at [248, 126] on img at bounding box center [193, 90] width 362 height 258
drag, startPoint x: 247, startPoint y: 95, endPoint x: 231, endPoint y: 106, distance: 19.4
click at [247, 106] on img at bounding box center [193, 90] width 362 height 258
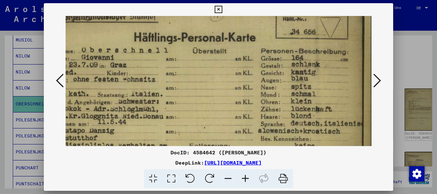
drag, startPoint x: 191, startPoint y: 102, endPoint x: 183, endPoint y: 55, distance: 47.7
click at [183, 55] on img at bounding box center [193, 117] width 362 height 258
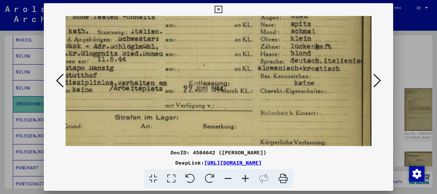
click at [416, 55] on div at bounding box center [218, 97] width 437 height 194
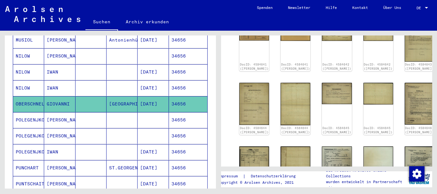
scroll to position [173, 0]
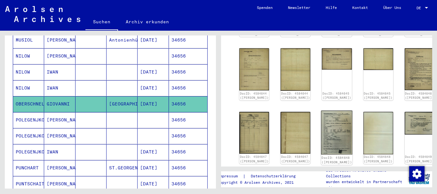
click at [321, 112] on img at bounding box center [336, 133] width 31 height 44
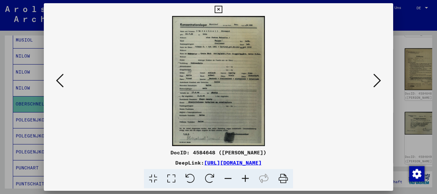
click at [244, 179] on icon at bounding box center [245, 179] width 17 height 20
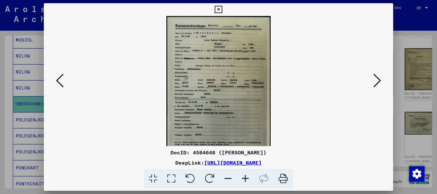
click at [245, 179] on icon at bounding box center [245, 179] width 17 height 20
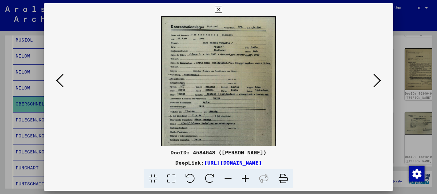
click at [245, 179] on icon at bounding box center [245, 179] width 17 height 20
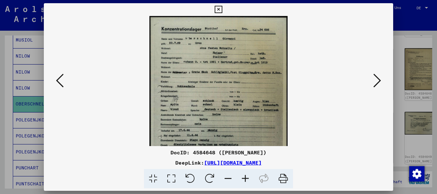
click at [245, 179] on icon at bounding box center [245, 179] width 17 height 20
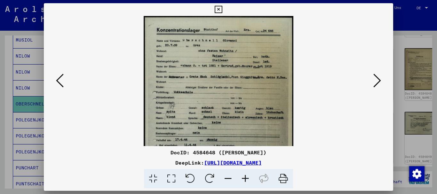
click at [245, 179] on icon at bounding box center [245, 179] width 17 height 20
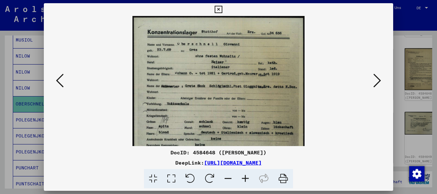
click at [245, 179] on icon at bounding box center [245, 179] width 17 height 20
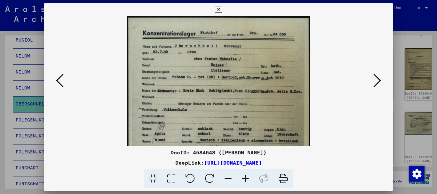
click at [246, 179] on icon at bounding box center [245, 179] width 17 height 20
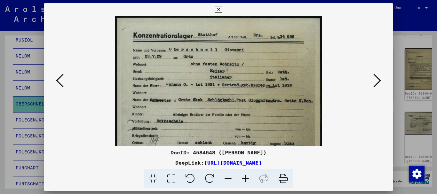
click at [246, 179] on icon at bounding box center [245, 179] width 17 height 20
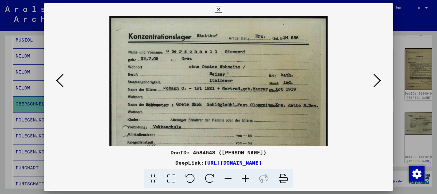
click at [246, 179] on icon at bounding box center [245, 179] width 17 height 20
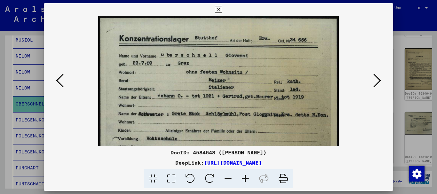
click at [246, 179] on icon at bounding box center [245, 179] width 17 height 20
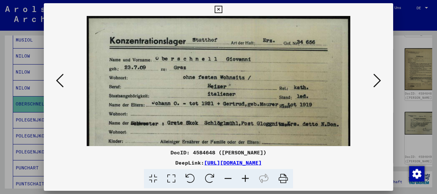
click at [246, 179] on icon at bounding box center [245, 179] width 17 height 20
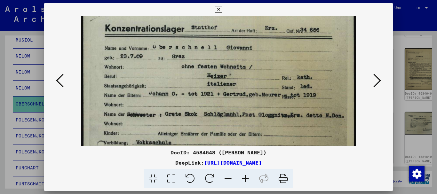
scroll to position [21, 0]
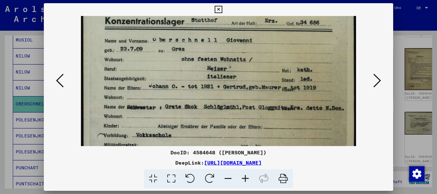
drag, startPoint x: 199, startPoint y: 111, endPoint x: 199, endPoint y: 91, distance: 20.8
click at [199, 91] on img at bounding box center [218, 188] width 275 height 386
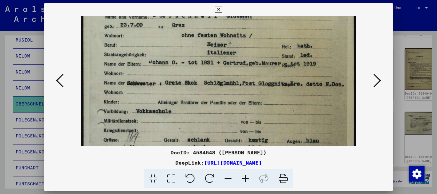
drag, startPoint x: 226, startPoint y: 129, endPoint x: 216, endPoint y: 105, distance: 25.9
click at [216, 105] on img at bounding box center [218, 164] width 275 height 386
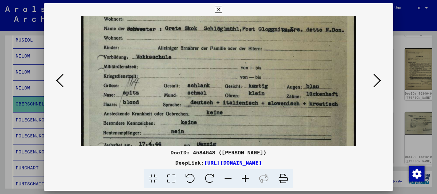
drag, startPoint x: 215, startPoint y: 134, endPoint x: 208, endPoint y: 84, distance: 50.0
click at [208, 82] on img at bounding box center [218, 109] width 275 height 386
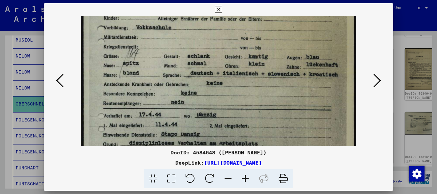
drag, startPoint x: 215, startPoint y: 127, endPoint x: 208, endPoint y: 87, distance: 40.9
click at [208, 87] on img at bounding box center [218, 80] width 275 height 386
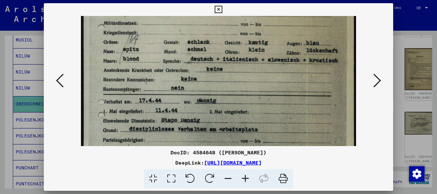
scroll to position [155, 0]
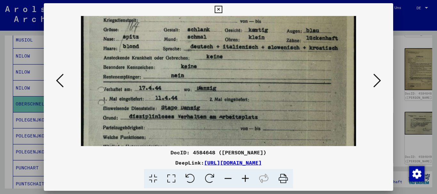
drag, startPoint x: 211, startPoint y: 103, endPoint x: 210, endPoint y: 98, distance: 4.9
click at [210, 98] on img at bounding box center [218, 54] width 275 height 386
click at [7, 82] on div at bounding box center [218, 97] width 437 height 194
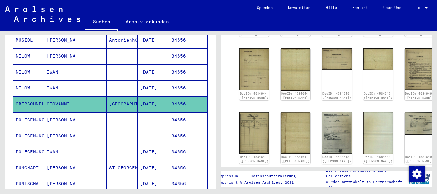
scroll to position [104, 0]
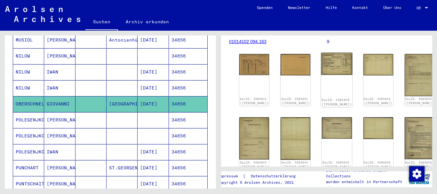
click at [321, 53] on img at bounding box center [336, 64] width 31 height 22
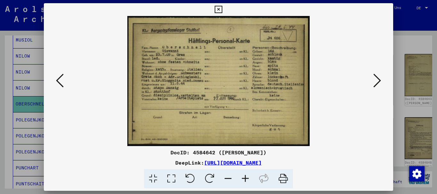
click at [380, 80] on icon at bounding box center [378, 80] width 8 height 15
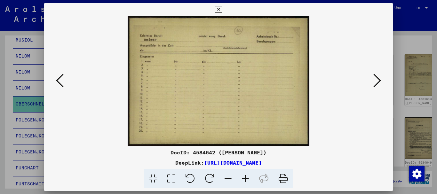
click at [380, 80] on icon at bounding box center [378, 80] width 8 height 15
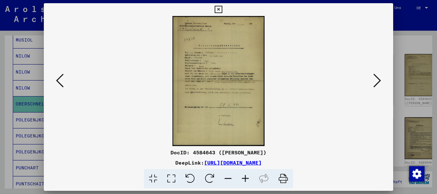
click at [380, 80] on icon at bounding box center [378, 80] width 8 height 15
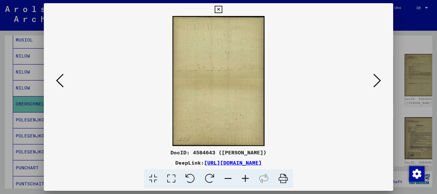
click at [380, 80] on icon at bounding box center [378, 80] width 8 height 15
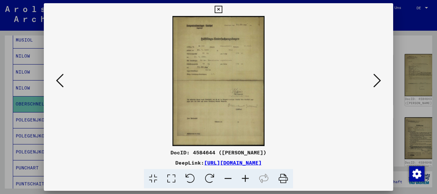
click at [380, 80] on icon at bounding box center [378, 80] width 8 height 15
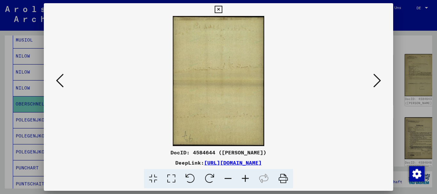
click at [380, 80] on icon at bounding box center [378, 80] width 8 height 15
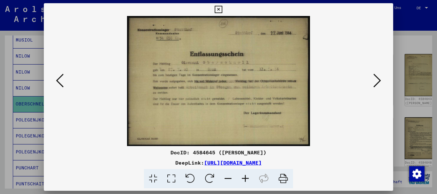
click at [380, 80] on icon at bounding box center [378, 80] width 8 height 15
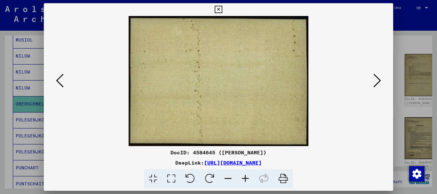
click at [380, 80] on icon at bounding box center [378, 80] width 8 height 15
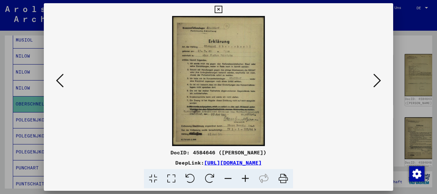
click at [380, 80] on icon at bounding box center [378, 80] width 8 height 15
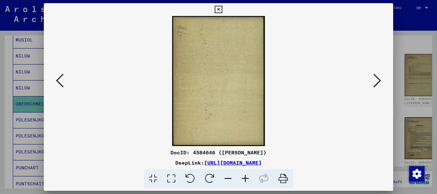
click at [380, 80] on icon at bounding box center [378, 80] width 8 height 15
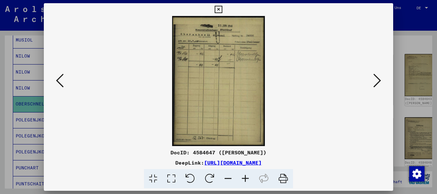
click at [380, 80] on icon at bounding box center [378, 80] width 8 height 15
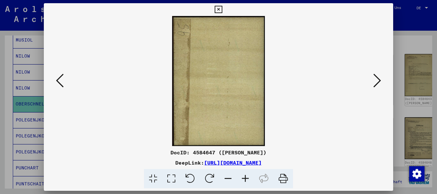
click at [380, 80] on icon at bounding box center [378, 80] width 8 height 15
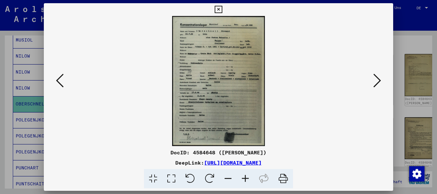
click at [245, 179] on icon at bounding box center [245, 179] width 17 height 20
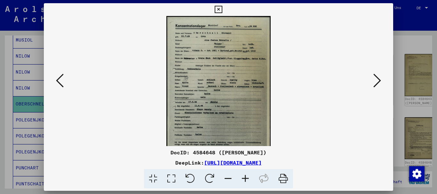
click at [245, 179] on icon at bounding box center [245, 179] width 17 height 20
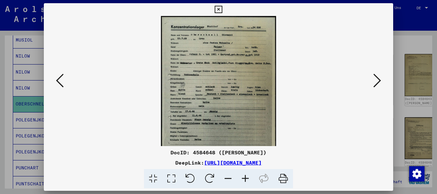
click at [246, 179] on icon at bounding box center [245, 179] width 17 height 20
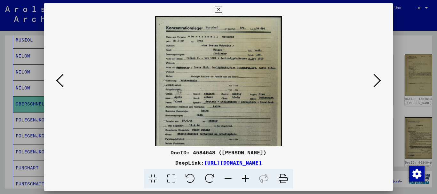
click at [246, 179] on icon at bounding box center [245, 179] width 17 height 20
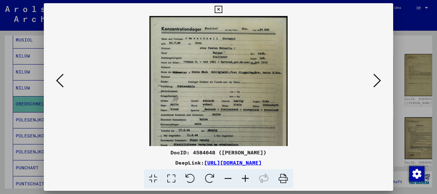
click at [246, 178] on icon at bounding box center [245, 179] width 17 height 20
click at [247, 178] on icon at bounding box center [245, 179] width 17 height 20
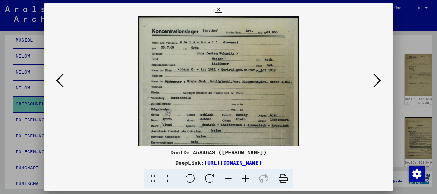
click at [247, 178] on icon at bounding box center [245, 179] width 17 height 20
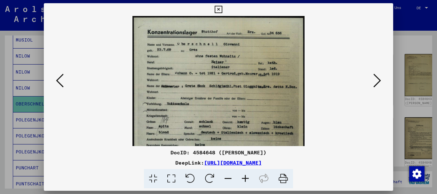
click at [247, 178] on icon at bounding box center [245, 179] width 17 height 20
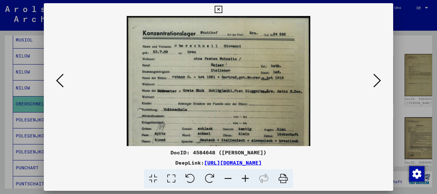
click at [247, 178] on icon at bounding box center [245, 179] width 17 height 20
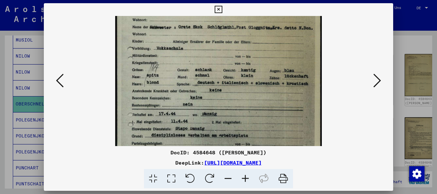
drag, startPoint x: 230, startPoint y: 118, endPoint x: 218, endPoint y: 43, distance: 76.7
click at [218, 42] on img at bounding box center [218, 88] width 207 height 290
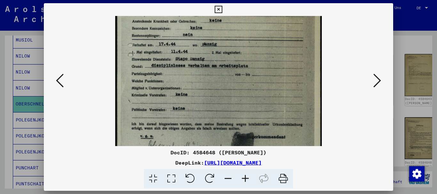
drag, startPoint x: 240, startPoint y: 99, endPoint x: 240, endPoint y: 28, distance: 70.1
click at [240, 28] on img at bounding box center [218, 18] width 207 height 290
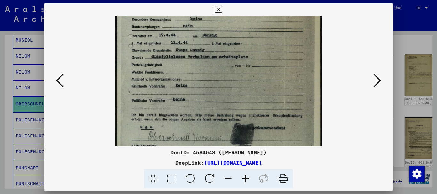
scroll to position [160, 0]
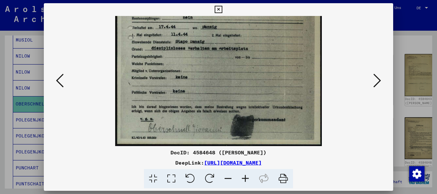
drag, startPoint x: 236, startPoint y: 102, endPoint x: 225, endPoint y: 73, distance: 31.8
click at [230, 72] on img at bounding box center [218, 1] width 207 height 290
click at [379, 81] on icon at bounding box center [378, 80] width 8 height 15
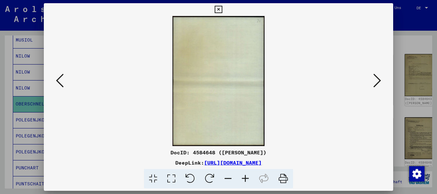
scroll to position [0, 0]
click at [379, 81] on icon at bounding box center [378, 80] width 8 height 15
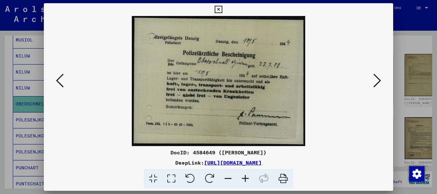
click at [379, 81] on icon at bounding box center [378, 80] width 8 height 15
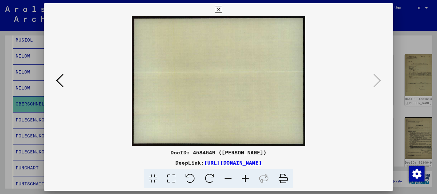
drag, startPoint x: 1, startPoint y: 77, endPoint x: 43, endPoint y: 1, distance: 86.4
click at [2, 77] on div at bounding box center [218, 97] width 437 height 194
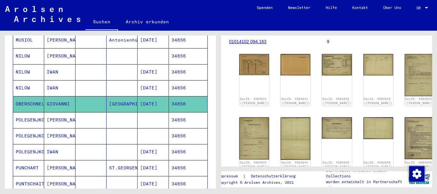
scroll to position [206, 0]
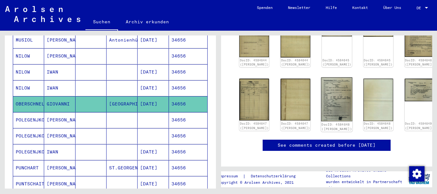
click at [322, 77] on img at bounding box center [336, 99] width 31 height 44
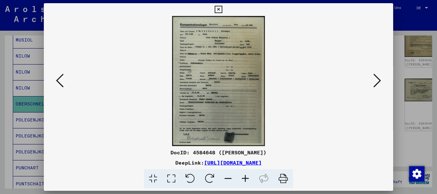
click at [247, 182] on icon at bounding box center [245, 179] width 17 height 20
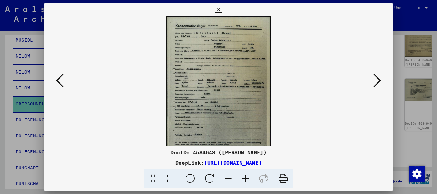
click at [247, 182] on icon at bounding box center [245, 179] width 17 height 20
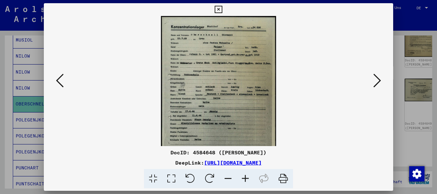
click at [247, 182] on icon at bounding box center [245, 179] width 17 height 20
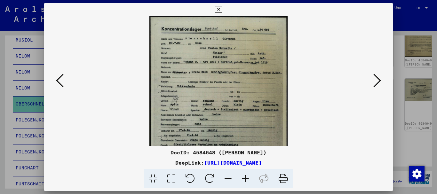
click at [247, 182] on icon at bounding box center [245, 179] width 17 height 20
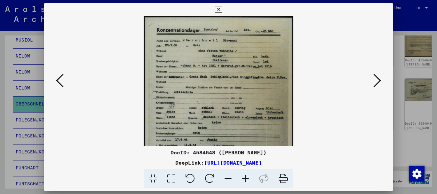
click at [247, 182] on icon at bounding box center [245, 179] width 17 height 20
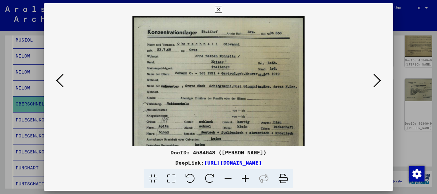
click at [247, 182] on icon at bounding box center [245, 179] width 17 height 20
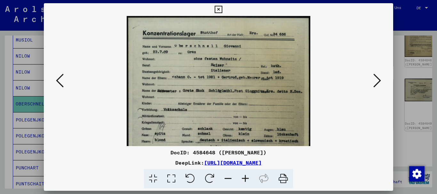
click at [246, 182] on icon at bounding box center [245, 179] width 17 height 20
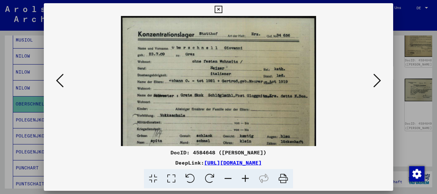
drag, startPoint x: 1, startPoint y: 103, endPoint x: 24, endPoint y: 81, distance: 31.5
click at [2, 103] on div at bounding box center [218, 97] width 437 height 194
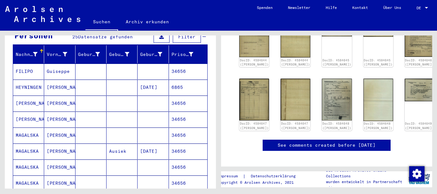
scroll to position [0, 0]
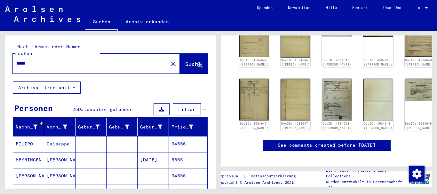
click at [17, 60] on input "*****" at bounding box center [91, 63] width 148 height 7
paste input "text"
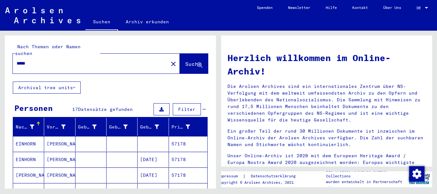
scroll to position [69, 0]
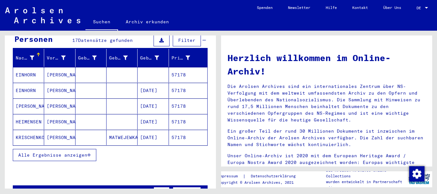
click at [35, 152] on span "Alle Ergebnisse anzeigen" at bounding box center [52, 155] width 69 height 6
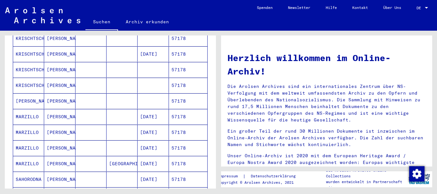
scroll to position [207, 0]
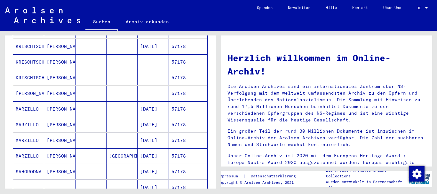
click at [27, 102] on mat-cell "MARZILLO" at bounding box center [28, 108] width 31 height 15
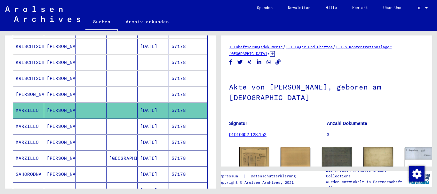
scroll to position [65, 0]
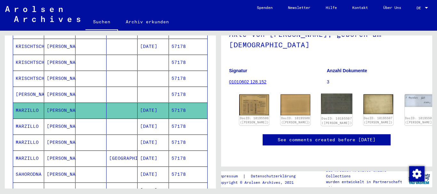
click at [321, 94] on img at bounding box center [336, 104] width 31 height 20
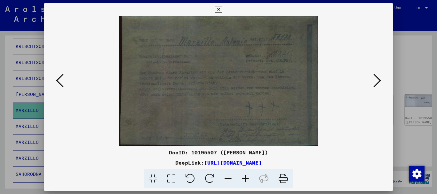
click at [15, 114] on div at bounding box center [218, 97] width 437 height 194
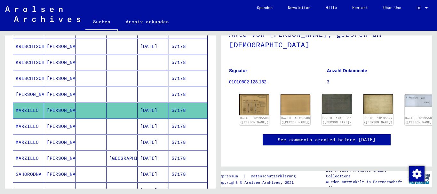
click at [50, 122] on mat-cell "[PERSON_NAME]" at bounding box center [59, 127] width 31 height 16
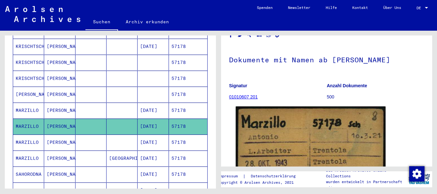
scroll to position [96, 0]
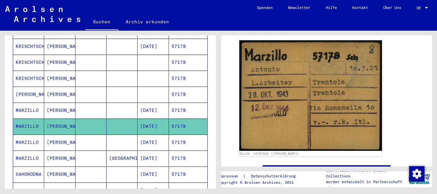
click at [65, 154] on mat-cell "[PERSON_NAME]" at bounding box center [59, 159] width 31 height 16
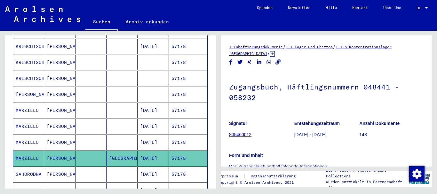
scroll to position [97, 0]
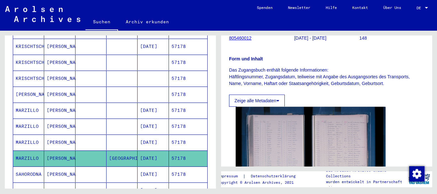
click at [311, 131] on img at bounding box center [311, 157] width 150 height 100
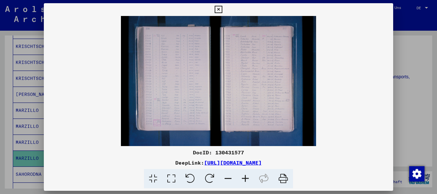
click at [244, 179] on icon at bounding box center [245, 179] width 17 height 20
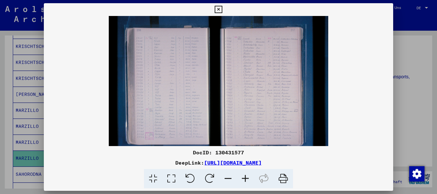
click at [244, 179] on icon at bounding box center [245, 179] width 17 height 20
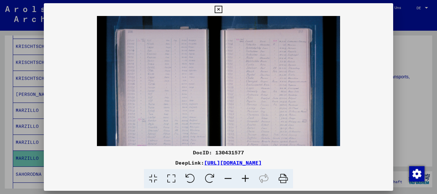
click at [244, 179] on icon at bounding box center [245, 179] width 17 height 20
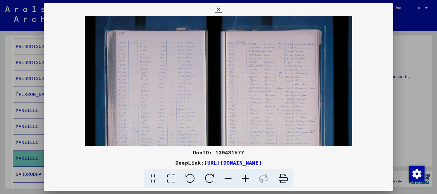
click at [244, 179] on icon at bounding box center [245, 179] width 17 height 20
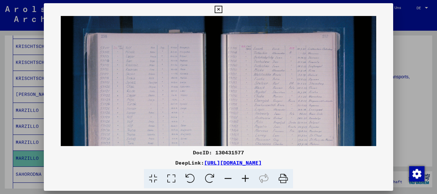
click at [244, 179] on icon at bounding box center [245, 179] width 17 height 20
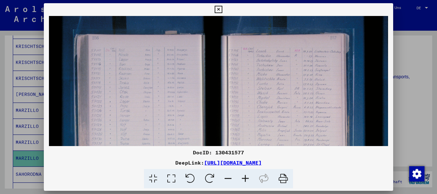
click at [244, 179] on icon at bounding box center [245, 179] width 17 height 20
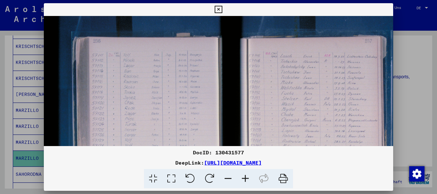
click at [244, 179] on icon at bounding box center [245, 179] width 17 height 20
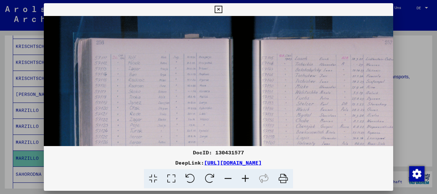
click at [244, 179] on icon at bounding box center [245, 179] width 17 height 20
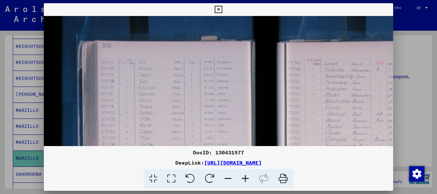
click at [244, 179] on icon at bounding box center [245, 179] width 17 height 20
drag, startPoint x: 244, startPoint y: 179, endPoint x: 252, endPoint y: 171, distance: 10.9
click at [246, 178] on icon at bounding box center [245, 179] width 17 height 20
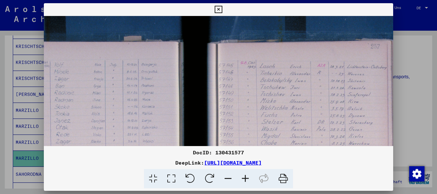
drag, startPoint x: 292, startPoint y: 96, endPoint x: 197, endPoint y: 93, distance: 95.1
click at [197, 93] on img at bounding box center [204, 183] width 508 height 338
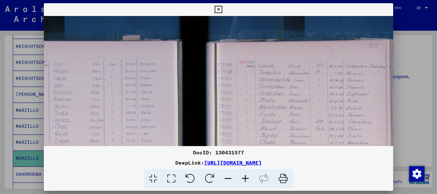
click at [0, 120] on div at bounding box center [218, 97] width 437 height 194
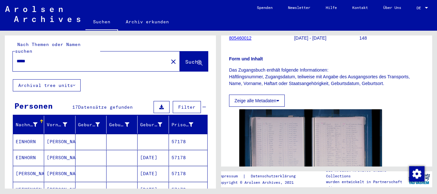
scroll to position [0, 0]
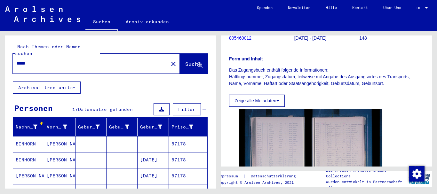
drag, startPoint x: 7, startPoint y: 55, endPoint x: 0, endPoint y: 53, distance: 7.2
click at [17, 60] on input "*****" at bounding box center [91, 63] width 148 height 7
paste input "*"
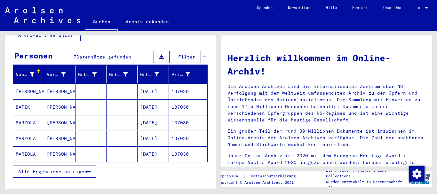
scroll to position [69, 0]
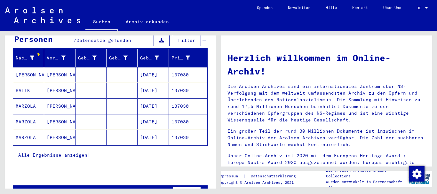
click at [23, 99] on mat-cell "MARZOLA" at bounding box center [28, 106] width 31 height 15
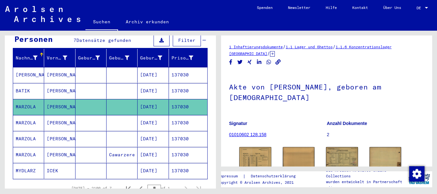
scroll to position [31, 0]
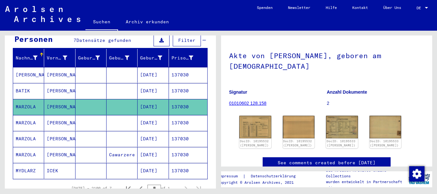
drag, startPoint x: 77, startPoint y: 112, endPoint x: 21, endPoint y: 2, distance: 123.4
click at [76, 115] on mat-cell at bounding box center [91, 123] width 31 height 16
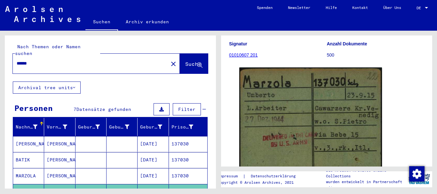
click at [17, 60] on input "******" at bounding box center [91, 63] width 148 height 7
paste input "text"
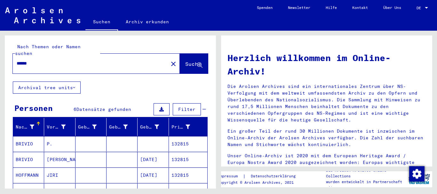
scroll to position [69, 0]
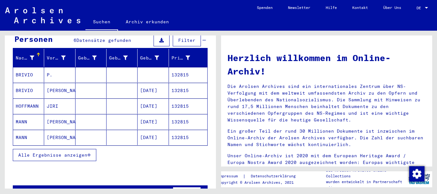
click at [21, 83] on mat-cell "BRIVIO" at bounding box center [28, 90] width 31 height 15
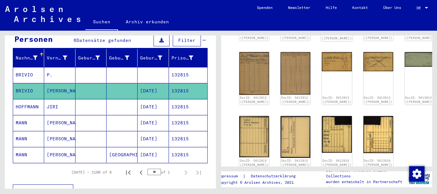
scroll to position [69, 0]
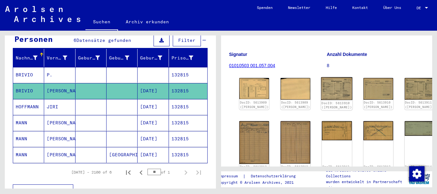
click at [321, 83] on img at bounding box center [336, 88] width 31 height 23
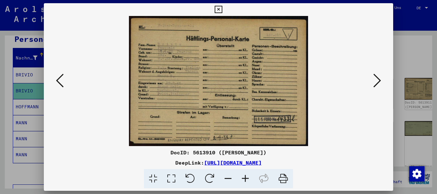
click at [244, 176] on icon at bounding box center [245, 179] width 17 height 20
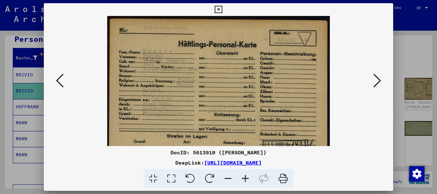
click at [244, 176] on icon at bounding box center [245, 179] width 17 height 20
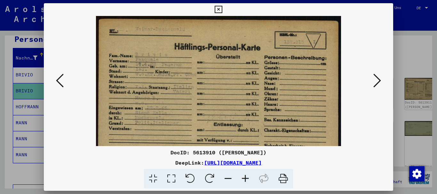
click at [244, 176] on icon at bounding box center [245, 179] width 17 height 20
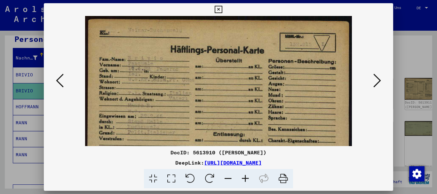
scroll to position [13, 0]
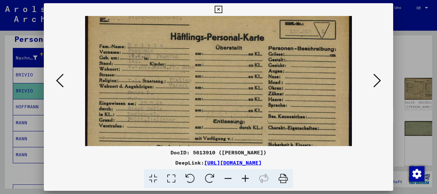
drag, startPoint x: 163, startPoint y: 94, endPoint x: 165, endPoint y: 82, distance: 11.8
click at [165, 83] on img at bounding box center [218, 100] width 267 height 194
click at [11, 82] on div at bounding box center [218, 97] width 437 height 194
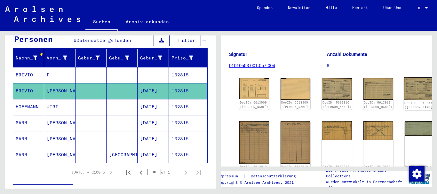
click at [404, 87] on img at bounding box center [419, 88] width 31 height 23
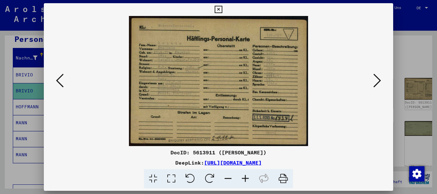
click at [414, 54] on div at bounding box center [218, 97] width 437 height 194
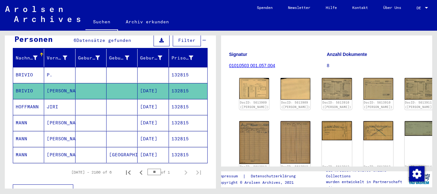
scroll to position [138, 0]
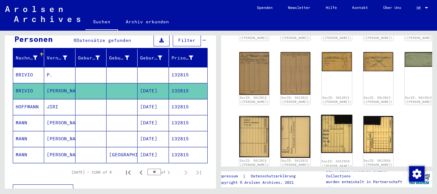
click at [321, 128] on img at bounding box center [336, 134] width 31 height 38
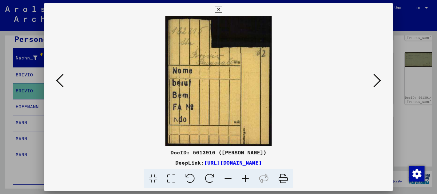
click at [31, 119] on div at bounding box center [218, 97] width 437 height 194
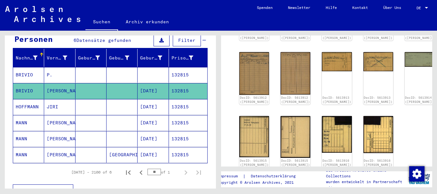
scroll to position [69, 0]
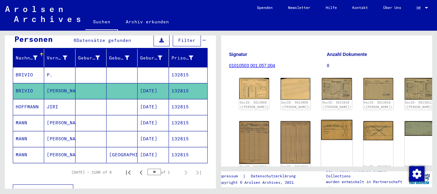
click at [321, 130] on img at bounding box center [336, 130] width 31 height 20
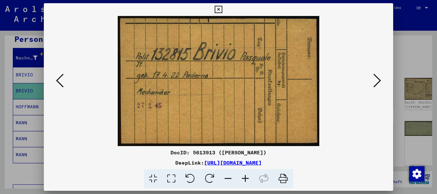
click at [372, 79] on img at bounding box center [219, 81] width 306 height 130
click at [374, 79] on button at bounding box center [378, 81] width 12 height 18
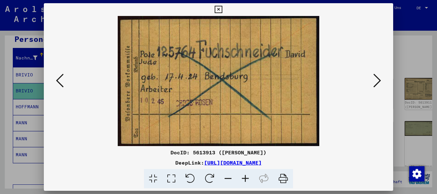
click at [379, 79] on icon at bounding box center [378, 80] width 8 height 15
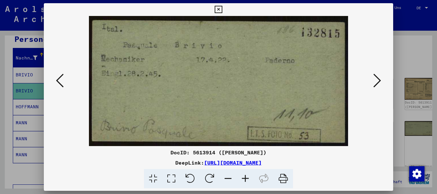
click at [380, 81] on icon at bounding box center [378, 80] width 8 height 15
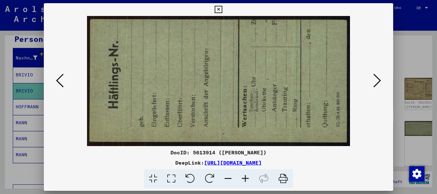
click at [380, 81] on icon at bounding box center [378, 80] width 8 height 15
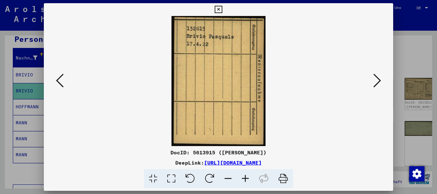
drag, startPoint x: 26, startPoint y: 66, endPoint x: 34, endPoint y: 53, distance: 15.4
click at [26, 65] on div at bounding box center [218, 97] width 437 height 194
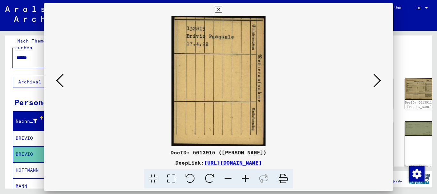
scroll to position [0, 0]
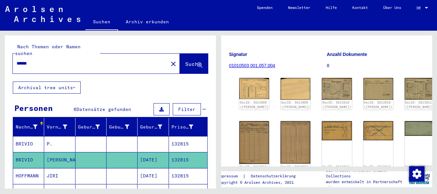
click at [17, 60] on input "******" at bounding box center [91, 63] width 148 height 7
paste input "***"
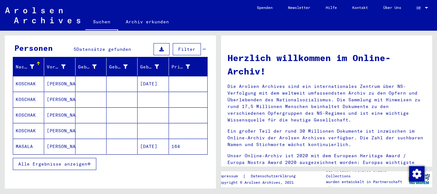
scroll to position [69, 0]
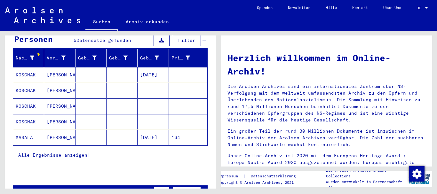
click at [62, 152] on span "Alle Ergebnisse anzeigen" at bounding box center [52, 155] width 69 height 6
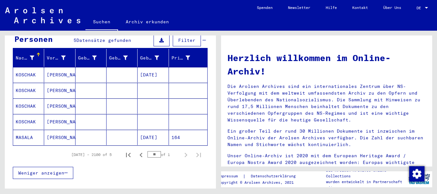
click at [24, 130] on mat-cell "MASALA" at bounding box center [28, 137] width 31 height 15
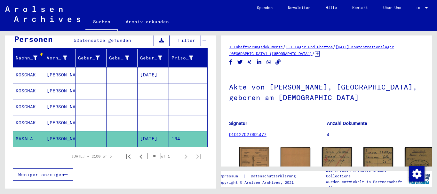
scroll to position [69, 0]
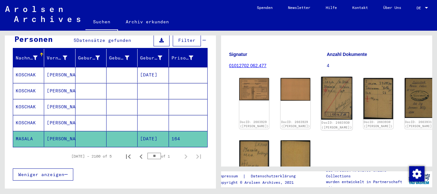
click at [321, 86] on img at bounding box center [336, 98] width 31 height 43
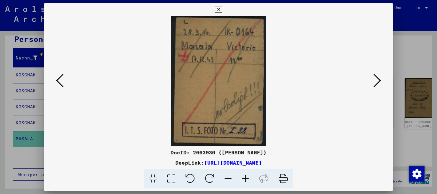
click at [9, 111] on div at bounding box center [218, 97] width 437 height 194
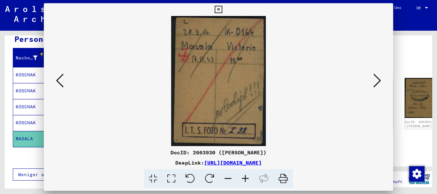
scroll to position [0, 0]
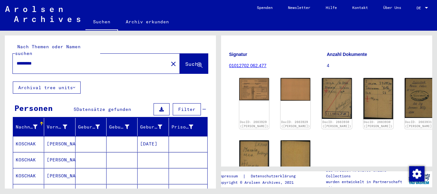
click at [17, 60] on input "*********" at bounding box center [91, 63] width 148 height 7
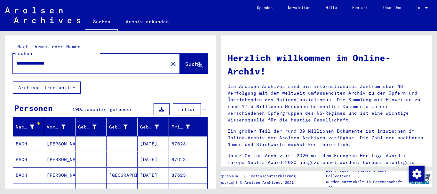
scroll to position [69, 0]
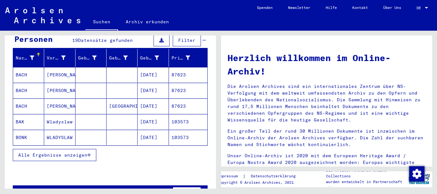
click at [53, 149] on button "Alle Ergebnisse anzeigen" at bounding box center [55, 155] width 84 height 12
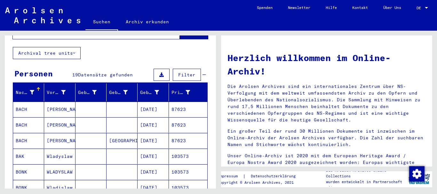
scroll to position [0, 0]
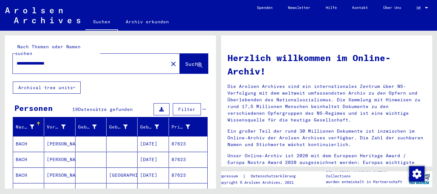
drag, startPoint x: 86, startPoint y: 56, endPoint x: 0, endPoint y: 56, distance: 85.8
click at [17, 60] on input "**********" at bounding box center [89, 63] width 144 height 7
paste input "text"
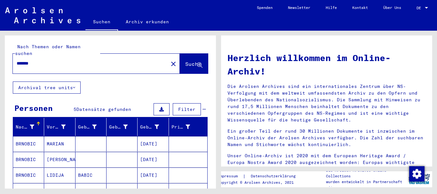
scroll to position [35, 0]
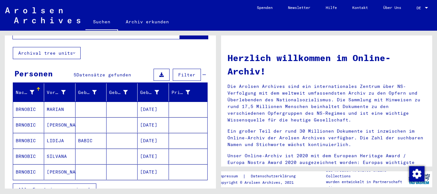
click at [56, 187] on span "Alle Ergebnisse anzeigen" at bounding box center [52, 190] width 69 height 6
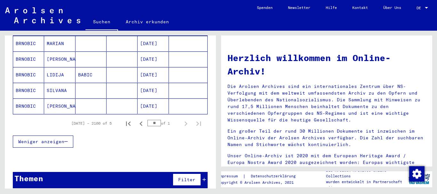
scroll to position [0, 0]
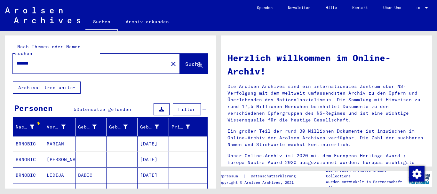
drag, startPoint x: 23, startPoint y: 55, endPoint x: 0, endPoint y: 54, distance: 23.4
click at [17, 60] on input "*******" at bounding box center [89, 63] width 144 height 7
paste input "text"
click at [32, 152] on mat-cell "BRIZZI" at bounding box center [28, 159] width 31 height 15
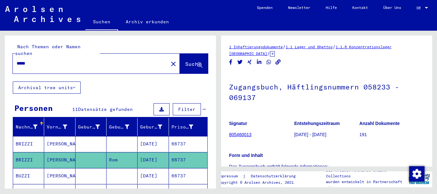
click at [30, 136] on mat-cell "BRIZZI" at bounding box center [28, 144] width 31 height 16
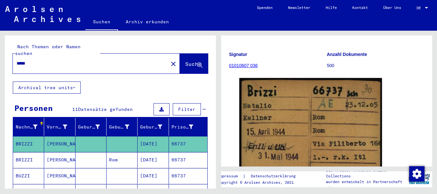
click at [17, 60] on input "*****" at bounding box center [91, 63] width 148 height 7
paste input "text"
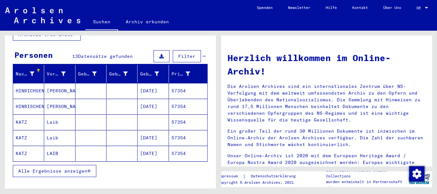
scroll to position [104, 0]
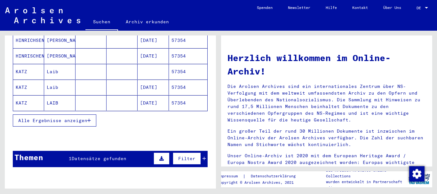
click at [44, 115] on button "Alle Ergebnisse anzeigen" at bounding box center [55, 121] width 84 height 12
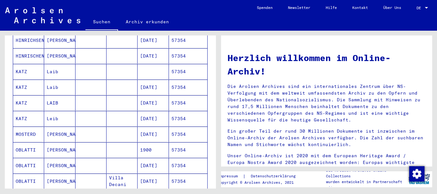
click at [25, 142] on mat-cell "OBLATTI" at bounding box center [28, 149] width 31 height 15
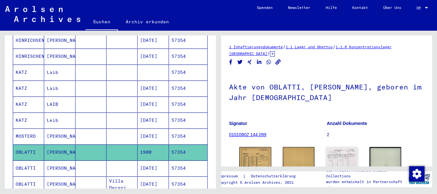
scroll to position [69, 0]
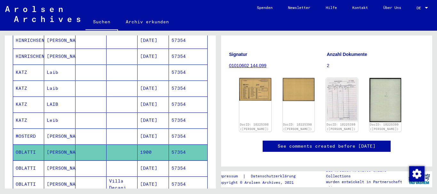
click at [65, 161] on mat-cell "[PERSON_NAME]" at bounding box center [59, 169] width 31 height 16
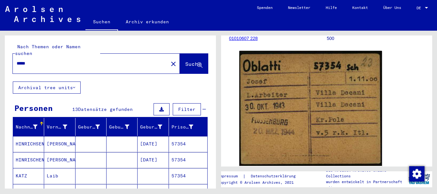
click at [17, 60] on input "*****" at bounding box center [91, 63] width 148 height 7
paste input "text"
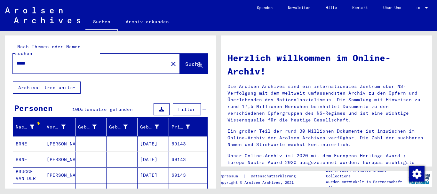
drag, startPoint x: 17, startPoint y: 52, endPoint x: 0, endPoint y: 52, distance: 17.3
click at [17, 60] on input "*****" at bounding box center [89, 63] width 144 height 7
click at [57, 140] on mat-cell "[PERSON_NAME]" at bounding box center [59, 143] width 31 height 15
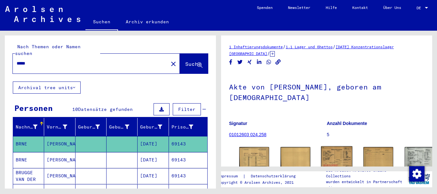
scroll to position [69, 0]
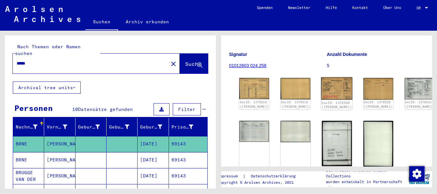
click at [321, 77] on img at bounding box center [336, 88] width 31 height 22
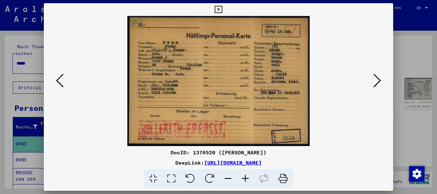
click at [381, 82] on icon at bounding box center [378, 80] width 8 height 15
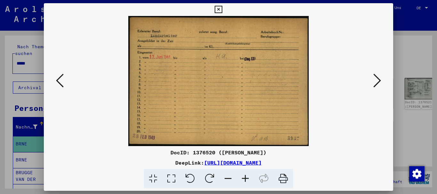
drag, startPoint x: 23, startPoint y: 62, endPoint x: 0, endPoint y: 57, distance: 24.0
click at [28, 60] on div at bounding box center [218, 97] width 437 height 194
click at [17, 60] on input "*****" at bounding box center [91, 63] width 148 height 7
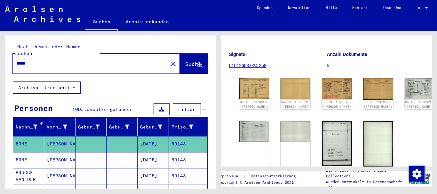
paste input "text"
type input "*****"
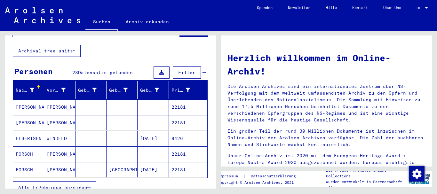
scroll to position [69, 0]
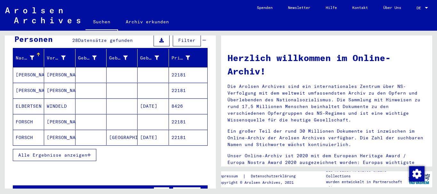
click at [43, 152] on span "Alle Ergebnisse anzeigen" at bounding box center [52, 155] width 69 height 6
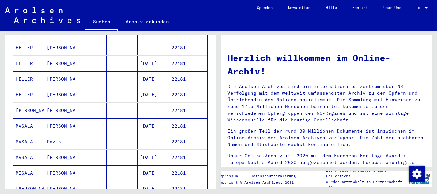
scroll to position [277, 0]
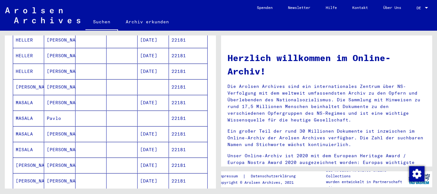
click at [30, 95] on mat-cell "MASALA" at bounding box center [28, 102] width 31 height 15
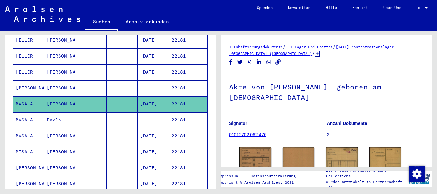
scroll to position [55, 0]
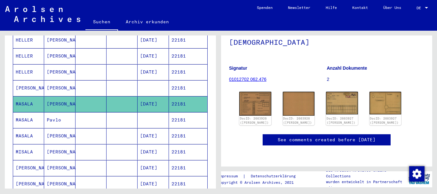
click at [33, 146] on mat-cell "MISALA" at bounding box center [28, 152] width 31 height 16
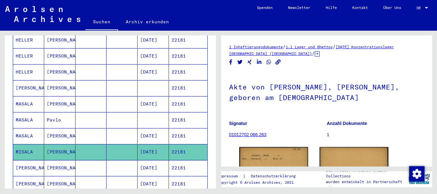
click at [33, 128] on mat-cell "MASALA" at bounding box center [28, 136] width 31 height 16
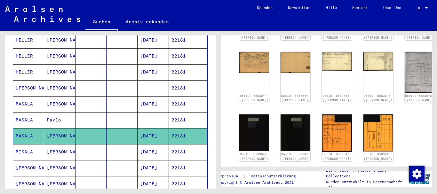
scroll to position [69, 0]
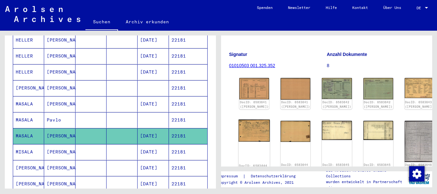
click at [249, 130] on img at bounding box center [254, 131] width 31 height 22
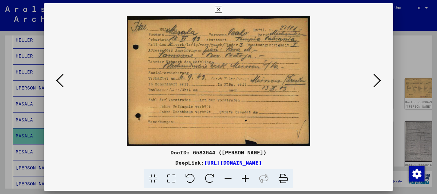
click at [378, 83] on icon at bounding box center [378, 80] width 8 height 15
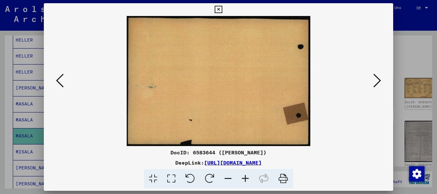
click at [380, 81] on icon at bounding box center [378, 80] width 8 height 15
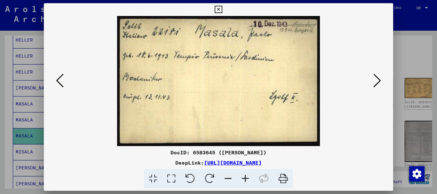
click at [381, 80] on icon at bounding box center [378, 80] width 8 height 15
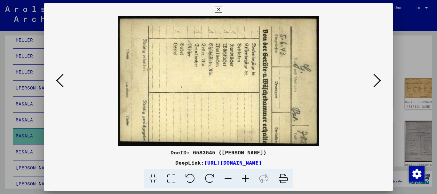
click at [381, 80] on icon at bounding box center [378, 80] width 8 height 15
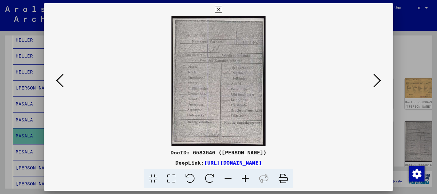
click at [381, 80] on icon at bounding box center [378, 80] width 8 height 15
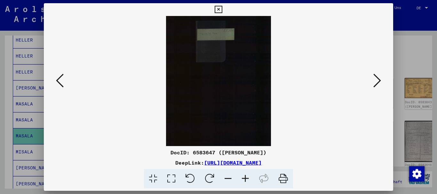
click at [381, 80] on icon at bounding box center [378, 80] width 8 height 15
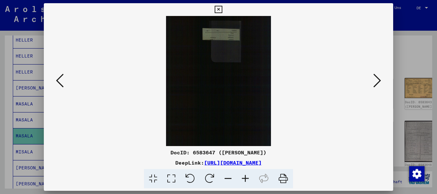
click at [381, 80] on icon at bounding box center [378, 80] width 8 height 15
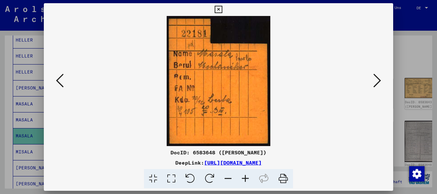
click at [381, 80] on icon at bounding box center [378, 80] width 8 height 15
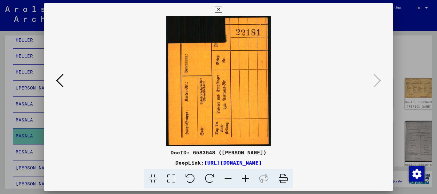
click at [54, 82] on button at bounding box center [60, 81] width 12 height 18
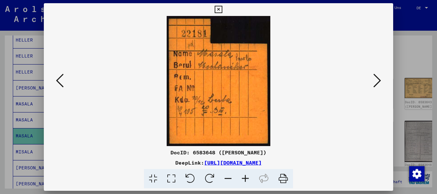
click at [21, 118] on div at bounding box center [218, 97] width 437 height 194
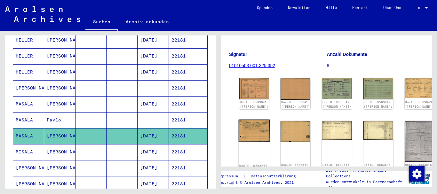
click at [248, 120] on img at bounding box center [254, 131] width 31 height 22
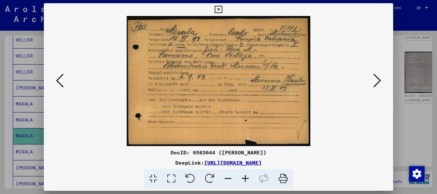
click at [247, 176] on icon at bounding box center [245, 179] width 17 height 20
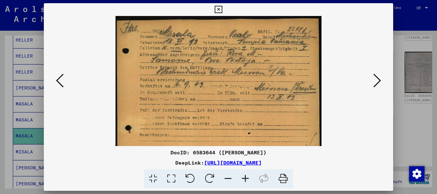
click at [247, 176] on icon at bounding box center [245, 179] width 17 height 20
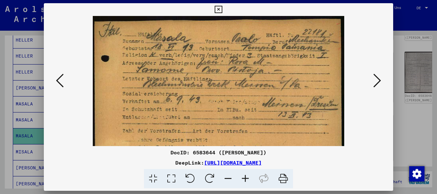
click at [29, 82] on div at bounding box center [218, 97] width 437 height 194
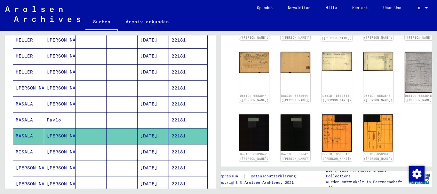
scroll to position [69, 0]
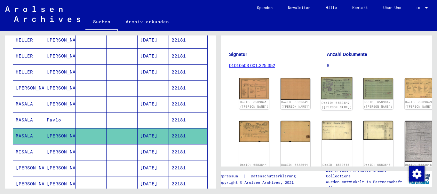
click at [321, 85] on img at bounding box center [336, 88] width 31 height 22
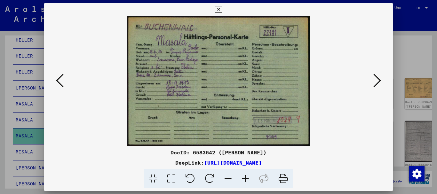
click at [245, 178] on icon at bounding box center [245, 179] width 17 height 20
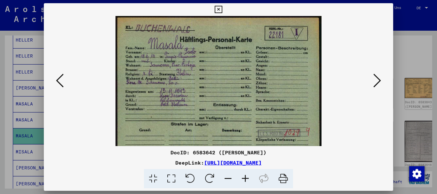
click at [246, 178] on icon at bounding box center [245, 179] width 17 height 20
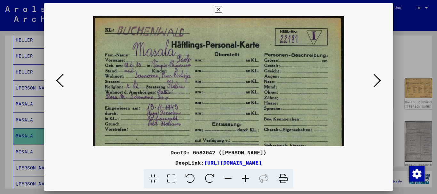
click at [246, 178] on icon at bounding box center [245, 179] width 17 height 20
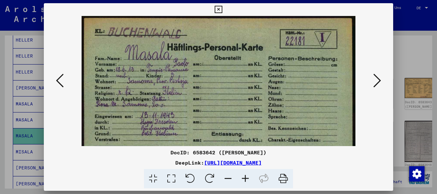
click at [246, 178] on icon at bounding box center [245, 179] width 17 height 20
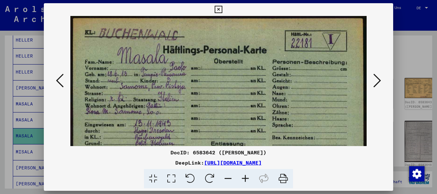
scroll to position [41, 0]
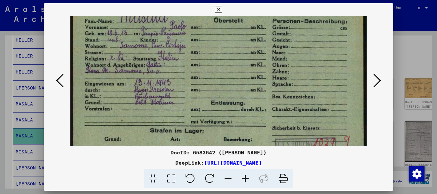
drag, startPoint x: 208, startPoint y: 111, endPoint x: 210, endPoint y: 77, distance: 34.0
click at [210, 77] on img at bounding box center [218, 80] width 297 height 210
click at [20, 128] on div at bounding box center [218, 97] width 437 height 194
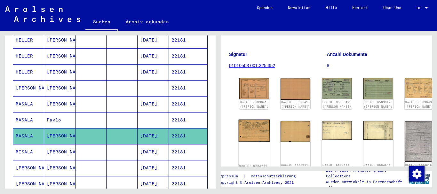
scroll to position [104, 0]
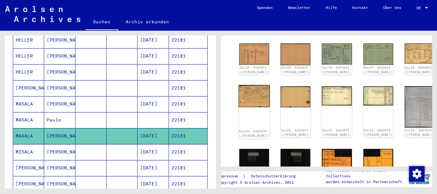
click at [248, 92] on img at bounding box center [254, 96] width 31 height 22
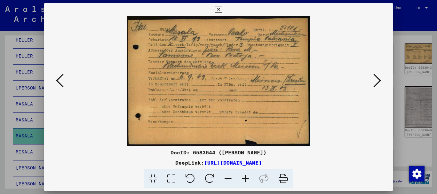
click at [247, 180] on icon at bounding box center [245, 179] width 17 height 20
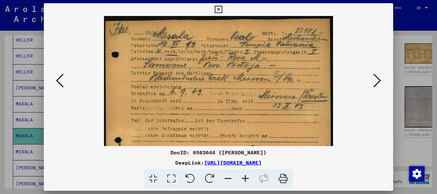
click at [247, 180] on icon at bounding box center [245, 179] width 17 height 20
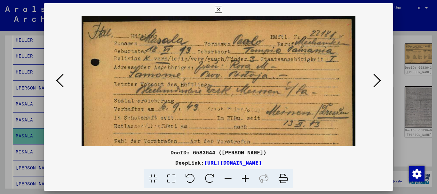
drag, startPoint x: 238, startPoint y: 107, endPoint x: 223, endPoint y: 79, distance: 31.1
click at [228, 83] on img at bounding box center [219, 113] width 274 height 194
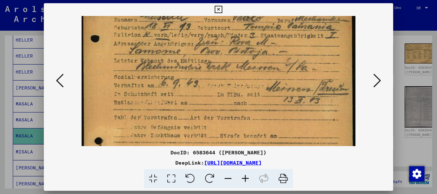
click at [29, 117] on div at bounding box center [218, 97] width 437 height 194
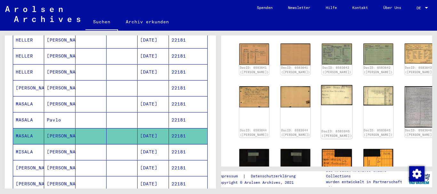
click at [321, 92] on img at bounding box center [336, 95] width 31 height 20
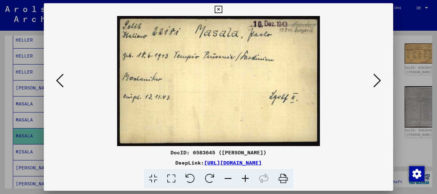
click at [27, 136] on div at bounding box center [218, 97] width 437 height 194
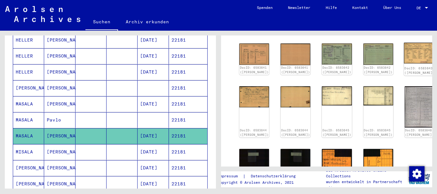
click at [404, 46] on img at bounding box center [419, 53] width 31 height 21
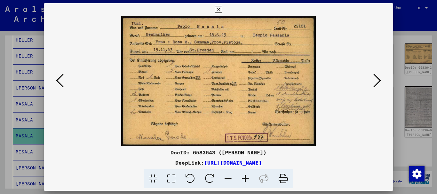
click at [0, 112] on div at bounding box center [218, 97] width 437 height 194
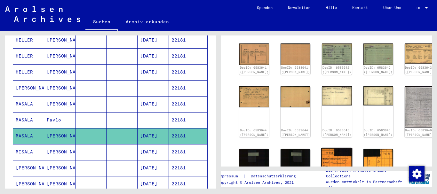
scroll to position [173, 0]
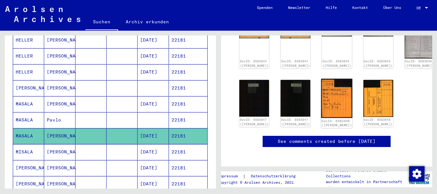
click at [321, 91] on img at bounding box center [336, 98] width 31 height 39
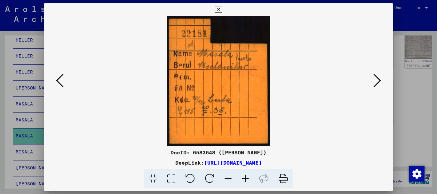
click at [23, 108] on div at bounding box center [218, 97] width 437 height 194
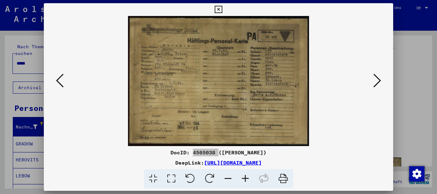
scroll to position [42, 0]
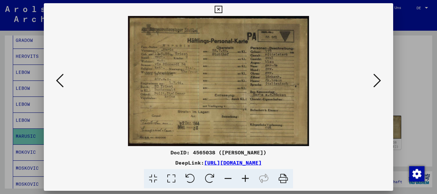
click at [37, 83] on div at bounding box center [218, 97] width 437 height 194
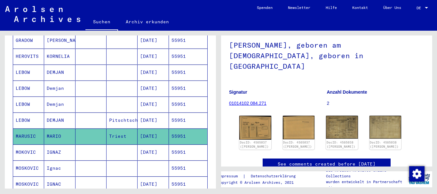
scroll to position [0, 0]
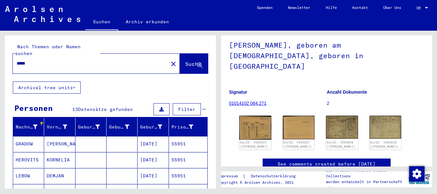
drag, startPoint x: 33, startPoint y: 58, endPoint x: 0, endPoint y: 57, distance: 33.0
click at [17, 60] on input "*****" at bounding box center [91, 63] width 148 height 7
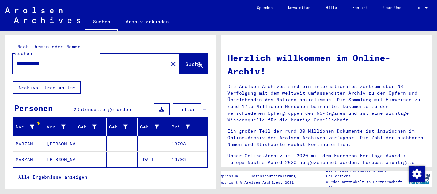
click at [33, 154] on mat-cell "MARZAN" at bounding box center [28, 159] width 31 height 15
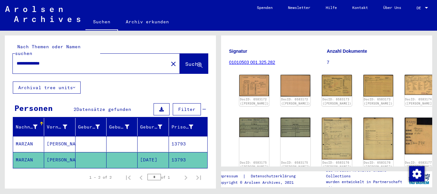
scroll to position [100, 0]
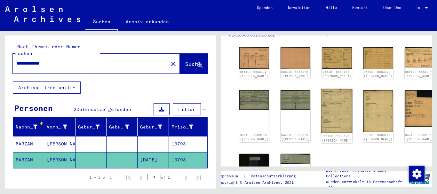
click at [321, 103] on img at bounding box center [336, 111] width 31 height 44
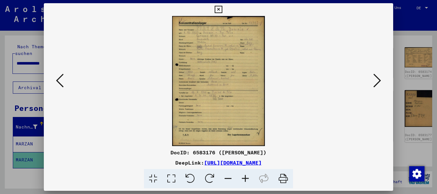
click at [247, 178] on icon at bounding box center [245, 179] width 17 height 20
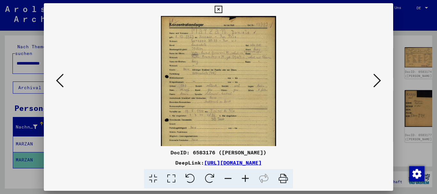
click at [247, 178] on icon at bounding box center [245, 179] width 17 height 20
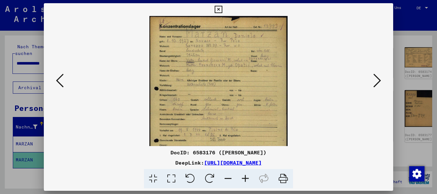
click at [247, 178] on icon at bounding box center [245, 179] width 17 height 20
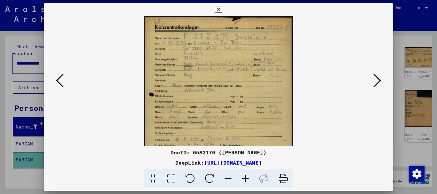
click at [247, 178] on icon at bounding box center [245, 179] width 17 height 20
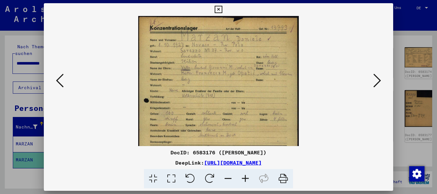
click at [247, 178] on icon at bounding box center [245, 179] width 17 height 20
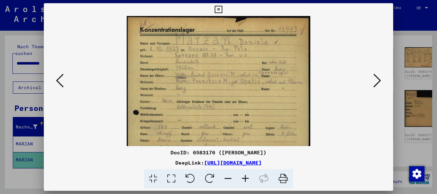
click at [247, 178] on icon at bounding box center [245, 179] width 17 height 20
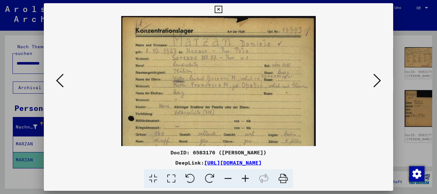
click at [247, 178] on icon at bounding box center [245, 179] width 17 height 20
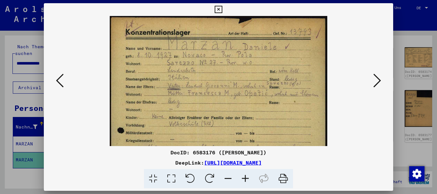
click at [247, 178] on icon at bounding box center [245, 179] width 17 height 20
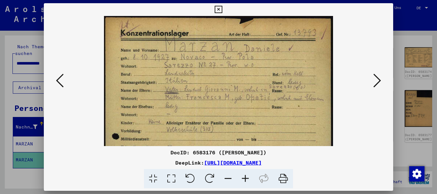
click at [247, 178] on icon at bounding box center [245, 179] width 17 height 20
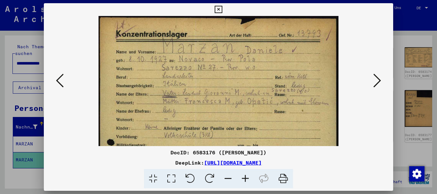
click at [247, 178] on icon at bounding box center [245, 179] width 17 height 20
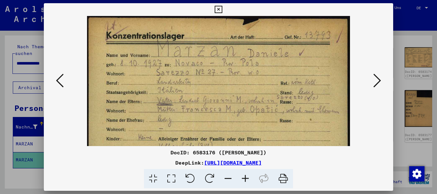
click at [247, 178] on icon at bounding box center [245, 179] width 17 height 20
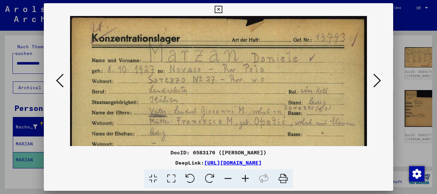
click at [247, 178] on icon at bounding box center [245, 179] width 17 height 20
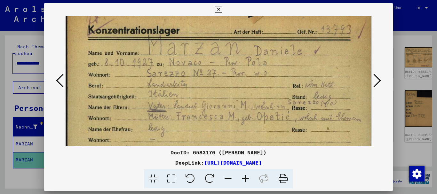
drag, startPoint x: 243, startPoint y: 128, endPoint x: 215, endPoint y: 117, distance: 30.1
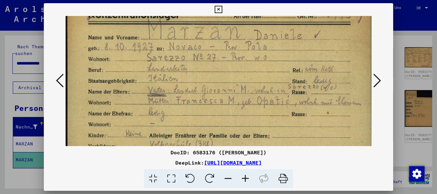
scroll to position [27, 0]
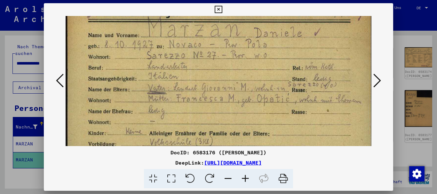
drag, startPoint x: 277, startPoint y: 134, endPoint x: 275, endPoint y: 117, distance: 16.8
drag, startPoint x: 0, startPoint y: 93, endPoint x: 37, endPoint y: 64, distance: 47.0
click at [0, 93] on div at bounding box center [218, 97] width 437 height 194
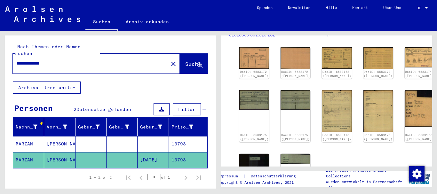
drag, startPoint x: 31, startPoint y: 59, endPoint x: 0, endPoint y: 58, distance: 31.4
click at [17, 60] on input "**********" at bounding box center [91, 63] width 148 height 7
paste input "text"
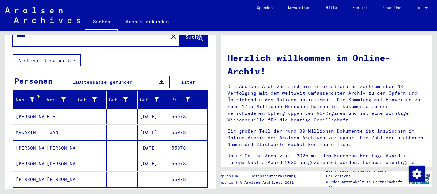
scroll to position [35, 0]
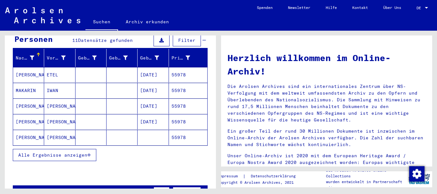
drag, startPoint x: 34, startPoint y: 149, endPoint x: 32, endPoint y: 117, distance: 32.1
click at [34, 152] on span "Alle Ergebnisse anzeigen" at bounding box center [52, 155] width 69 height 6
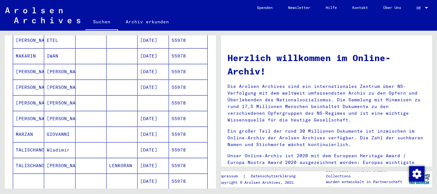
click at [29, 127] on mat-cell "MARZAN" at bounding box center [28, 134] width 31 height 15
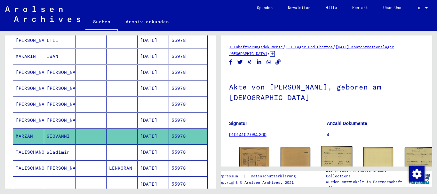
scroll to position [69, 0]
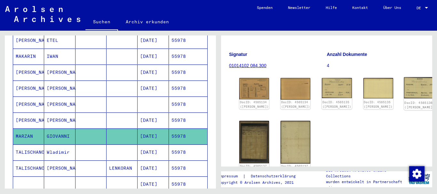
click at [404, 85] on img at bounding box center [419, 87] width 31 height 21
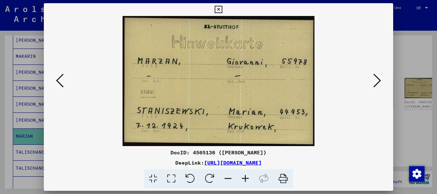
click at [380, 81] on icon at bounding box center [378, 80] width 8 height 15
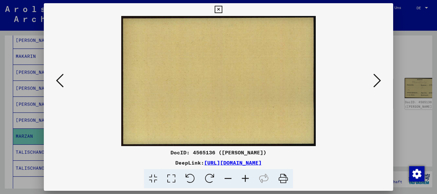
click at [380, 81] on icon at bounding box center [378, 80] width 8 height 15
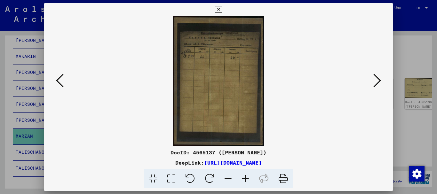
click at [246, 180] on icon at bounding box center [245, 179] width 17 height 20
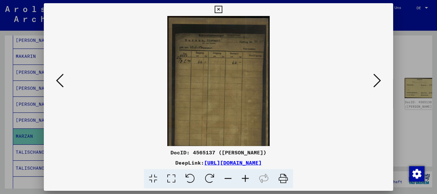
click at [246, 180] on icon at bounding box center [245, 179] width 17 height 20
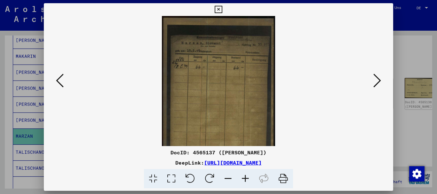
click at [246, 180] on icon at bounding box center [245, 179] width 17 height 20
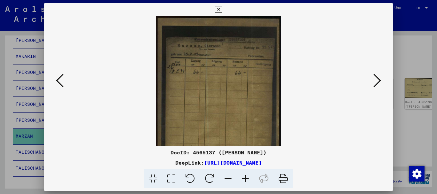
click at [246, 180] on icon at bounding box center [245, 179] width 17 height 20
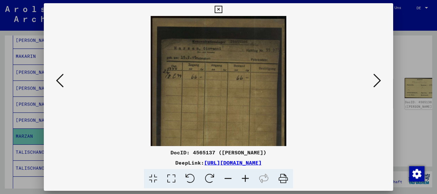
click at [246, 180] on icon at bounding box center [245, 179] width 17 height 20
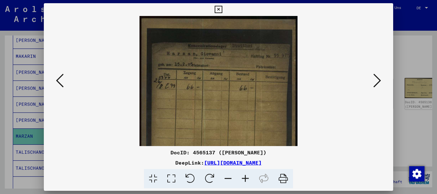
click at [246, 180] on icon at bounding box center [245, 179] width 17 height 20
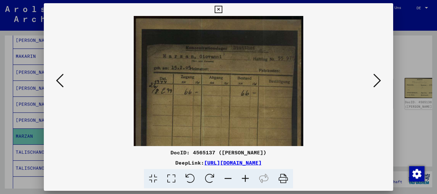
click at [379, 79] on icon at bounding box center [378, 80] width 8 height 15
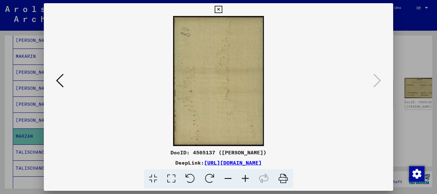
click at [27, 89] on div at bounding box center [218, 97] width 437 height 194
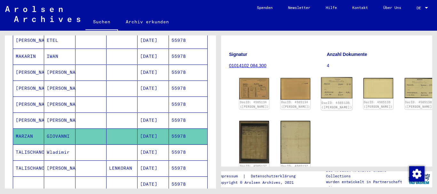
click at [321, 80] on img at bounding box center [336, 87] width 31 height 21
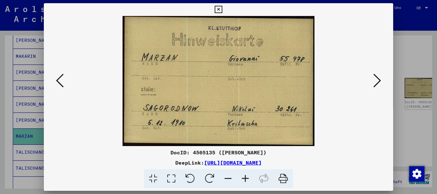
click at [28, 96] on div at bounding box center [218, 97] width 437 height 194
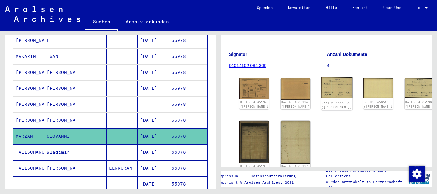
click at [321, 85] on img at bounding box center [336, 87] width 31 height 21
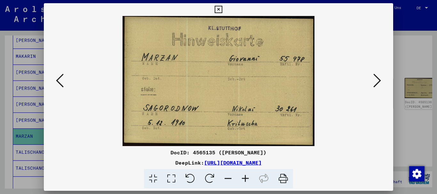
click at [14, 100] on div at bounding box center [218, 97] width 437 height 194
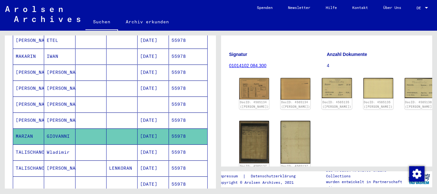
scroll to position [0, 0]
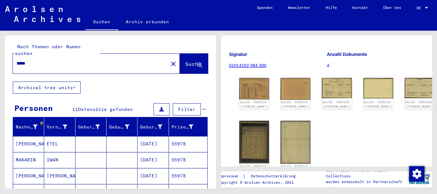
drag, startPoint x: 34, startPoint y: 56, endPoint x: 0, endPoint y: 56, distance: 33.9
click at [17, 60] on input "*****" at bounding box center [91, 63] width 148 height 7
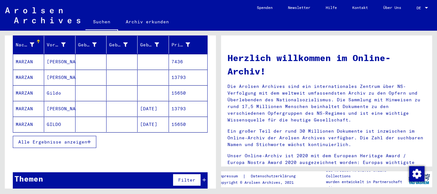
scroll to position [83, 0]
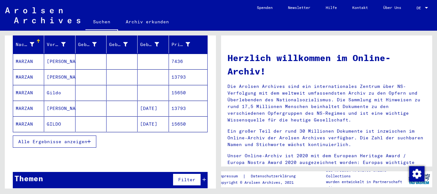
click at [58, 139] on span "Alle Ergebnisse anzeigen" at bounding box center [52, 142] width 69 height 6
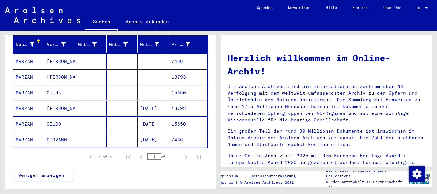
scroll to position [0, 0]
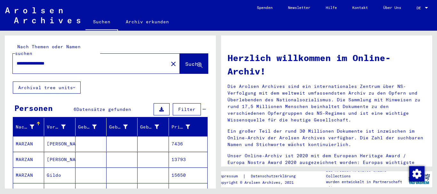
drag, startPoint x: 71, startPoint y: 54, endPoint x: 0, endPoint y: 55, distance: 71.1
click at [17, 60] on input "**********" at bounding box center [89, 63] width 144 height 7
paste input "**********"
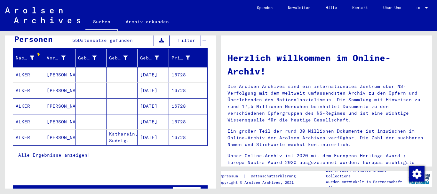
drag, startPoint x: 53, startPoint y: 150, endPoint x: 33, endPoint y: 124, distance: 33.0
click at [52, 152] on span "Alle Ergebnisse anzeigen" at bounding box center [52, 155] width 69 height 6
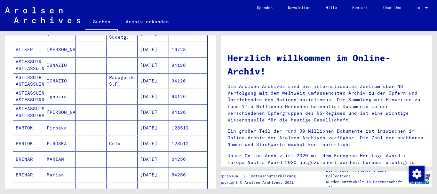
scroll to position [207, 0]
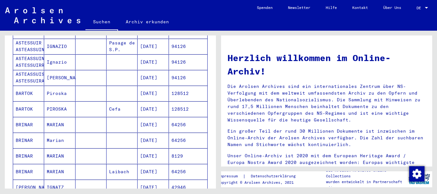
click at [25, 122] on mat-cell "BRINAR" at bounding box center [28, 124] width 31 height 15
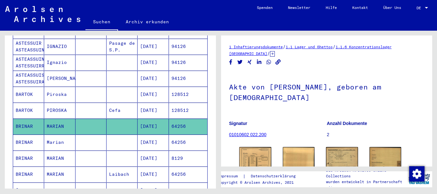
scroll to position [31, 0]
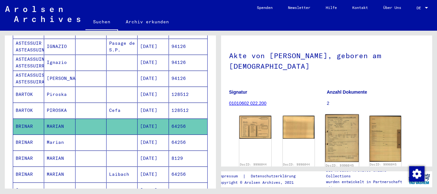
click at [340, 133] on img at bounding box center [342, 139] width 33 height 48
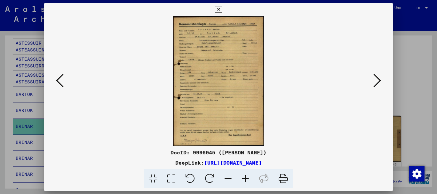
click at [247, 178] on icon at bounding box center [245, 179] width 17 height 20
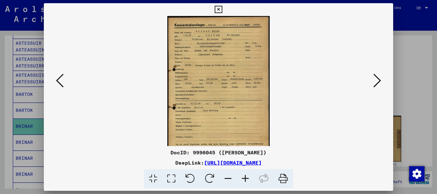
click at [247, 178] on icon at bounding box center [245, 179] width 17 height 20
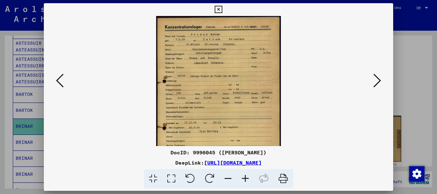
click at [247, 178] on icon at bounding box center [245, 179] width 17 height 20
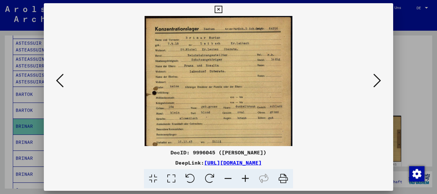
click at [247, 178] on icon at bounding box center [245, 179] width 17 height 20
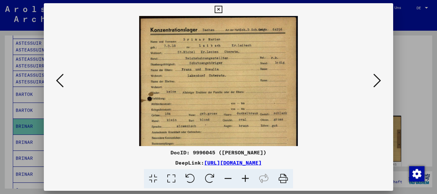
click at [247, 178] on icon at bounding box center [245, 179] width 17 height 20
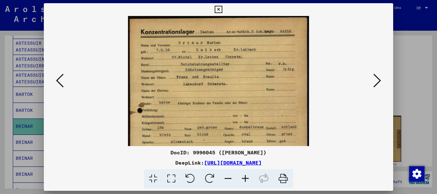
click at [247, 178] on icon at bounding box center [245, 179] width 17 height 20
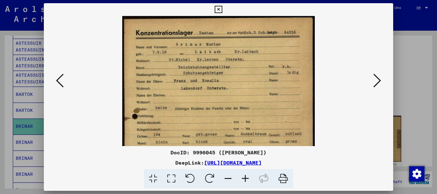
click at [247, 178] on icon at bounding box center [245, 179] width 17 height 20
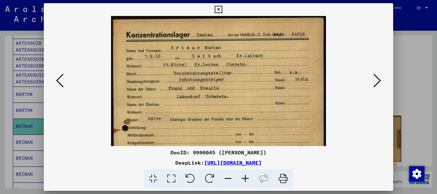
click at [247, 178] on icon at bounding box center [245, 179] width 17 height 20
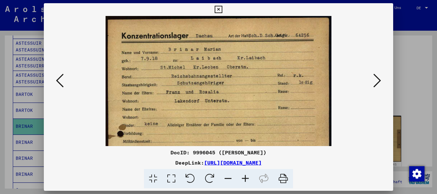
click at [247, 178] on icon at bounding box center [245, 179] width 17 height 20
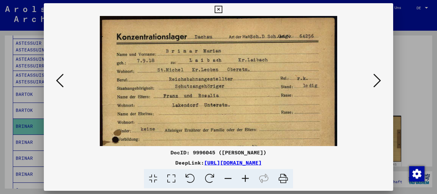
click at [247, 178] on icon at bounding box center [245, 179] width 17 height 20
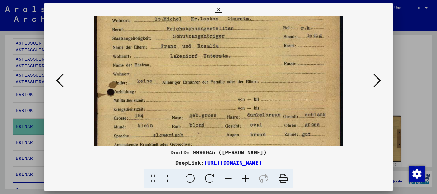
drag, startPoint x: 241, startPoint y: 105, endPoint x: 222, endPoint y: 52, distance: 56.5
click at [222, 52] on img at bounding box center [218, 140] width 249 height 354
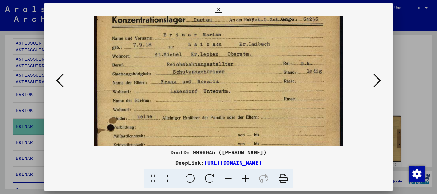
drag, startPoint x: 228, startPoint y: 63, endPoint x: 198, endPoint y: 103, distance: 49.7
click at [217, 102] on img at bounding box center [218, 175] width 249 height 354
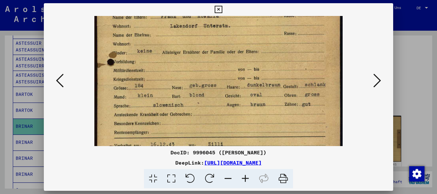
drag, startPoint x: 250, startPoint y: 121, endPoint x: 242, endPoint y: 53, distance: 68.3
click at [242, 53] on img at bounding box center [218, 109] width 249 height 354
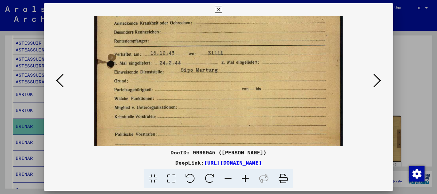
scroll to position [176, 0]
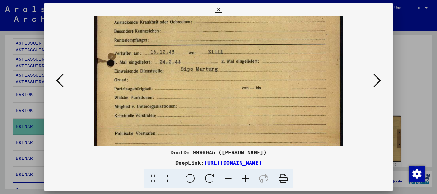
drag, startPoint x: 241, startPoint y: 86, endPoint x: 227, endPoint y: 20, distance: 68.4
click at [227, 20] on img at bounding box center [218, 17] width 249 height 354
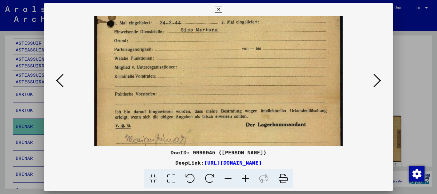
drag, startPoint x: 221, startPoint y: 109, endPoint x: 36, endPoint y: 87, distance: 186.3
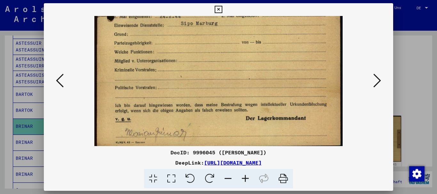
click at [0, 109] on div at bounding box center [218, 97] width 437 height 194
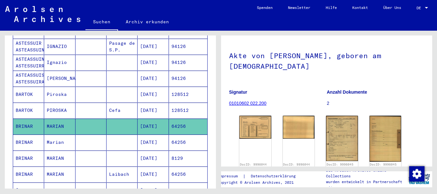
click at [40, 138] on mat-cell "BRINAR" at bounding box center [28, 143] width 31 height 16
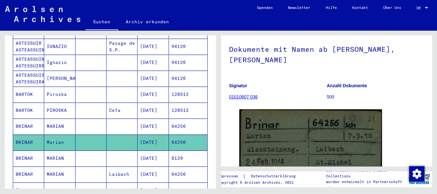
scroll to position [107, 0]
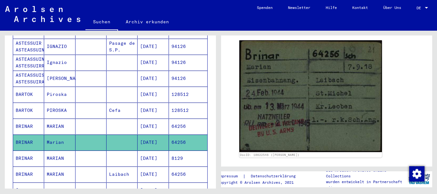
click at [55, 119] on mat-cell "MARIAN" at bounding box center [59, 127] width 31 height 16
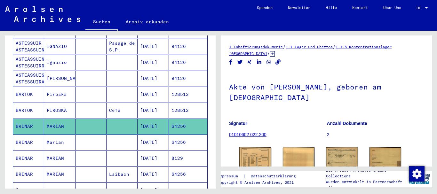
scroll to position [88, 0]
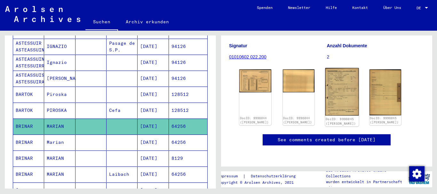
click at [344, 73] on img at bounding box center [342, 92] width 33 height 48
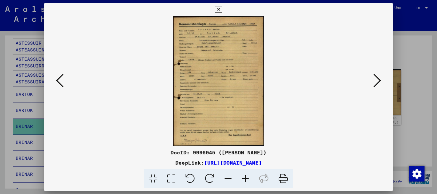
click at [248, 179] on icon at bounding box center [245, 179] width 17 height 20
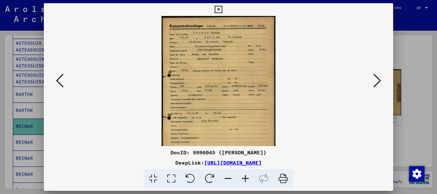
click at [248, 179] on icon at bounding box center [245, 179] width 17 height 20
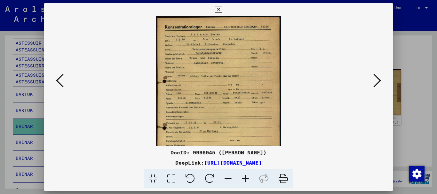
click at [248, 179] on icon at bounding box center [245, 179] width 17 height 20
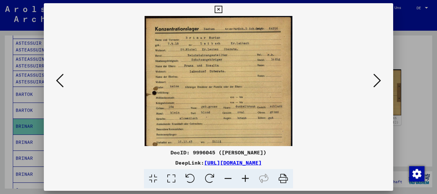
click at [248, 179] on icon at bounding box center [245, 179] width 17 height 20
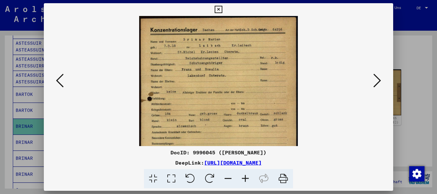
click at [248, 179] on icon at bounding box center [245, 179] width 17 height 20
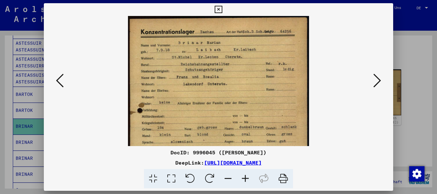
click at [248, 179] on icon at bounding box center [245, 179] width 17 height 20
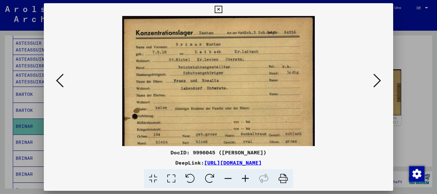
click at [248, 179] on icon at bounding box center [245, 179] width 17 height 20
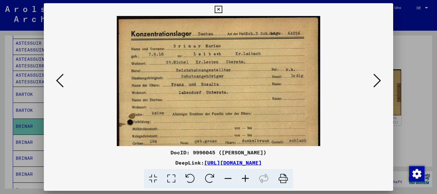
click at [248, 179] on icon at bounding box center [245, 179] width 17 height 20
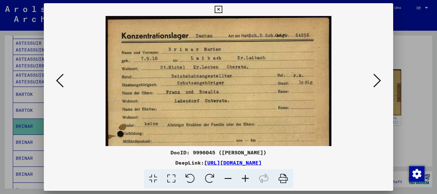
click at [248, 179] on icon at bounding box center [245, 179] width 17 height 20
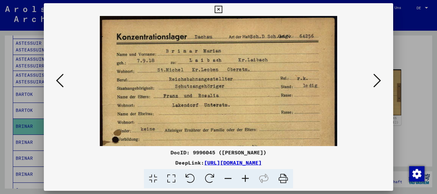
drag, startPoint x: 248, startPoint y: 179, endPoint x: 253, endPoint y: 130, distance: 49.6
click at [247, 179] on icon at bounding box center [245, 179] width 17 height 20
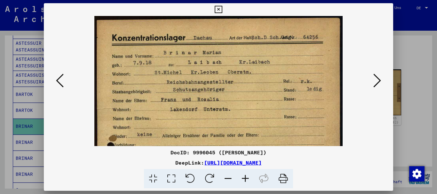
drag, startPoint x: 258, startPoint y: 124, endPoint x: 257, endPoint y: 121, distance: 3.4
click at [259, 122] on img at bounding box center [218, 193] width 249 height 354
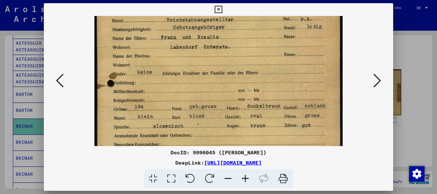
drag, startPoint x: 224, startPoint y: 93, endPoint x: 233, endPoint y: 25, distance: 68.8
click at [233, 25] on img at bounding box center [218, 131] width 249 height 354
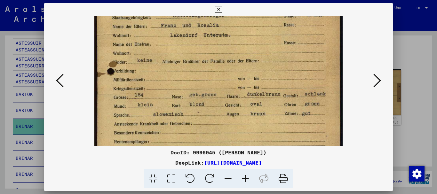
scroll to position [75, 0]
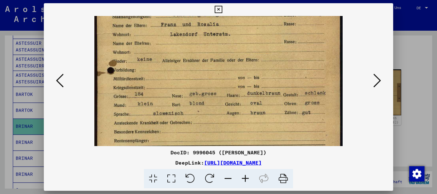
click at [229, 109] on img at bounding box center [218, 118] width 249 height 354
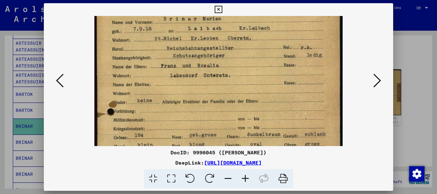
drag, startPoint x: 257, startPoint y: 91, endPoint x: 237, endPoint y: 98, distance: 21.3
click at [255, 137] on img at bounding box center [218, 159] width 249 height 354
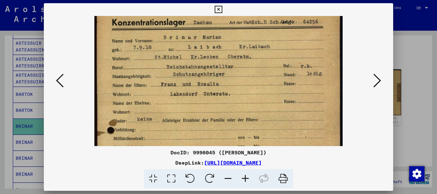
scroll to position [14, 0]
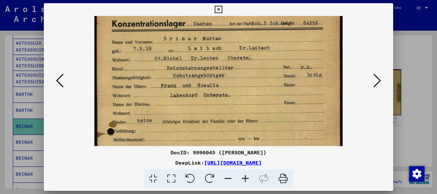
drag, startPoint x: 229, startPoint y: 84, endPoint x: 229, endPoint y: 89, distance: 5.1
click at [229, 89] on img at bounding box center [218, 179] width 249 height 354
click at [2, 139] on div at bounding box center [218, 97] width 437 height 194
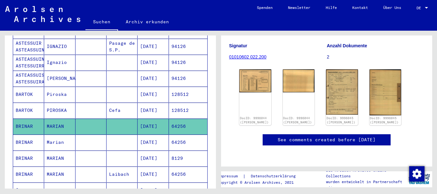
click at [32, 138] on mat-cell "BRINAR" at bounding box center [28, 143] width 31 height 16
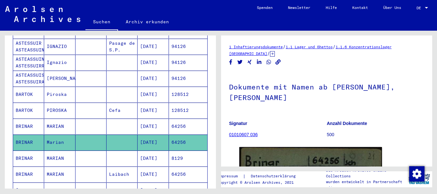
scroll to position [104, 0]
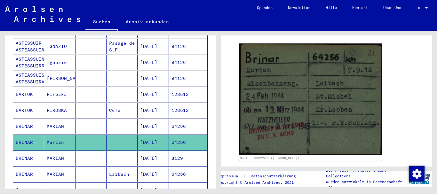
click at [42, 151] on mat-cell "BRINAR" at bounding box center [28, 159] width 31 height 16
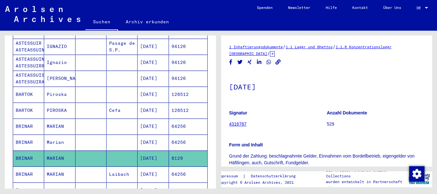
scroll to position [138, 0]
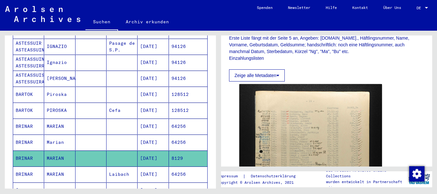
click at [34, 162] on icon at bounding box center [27, 169] width 16 height 26
click at [33, 165] on icon at bounding box center [27, 169] width 16 height 26
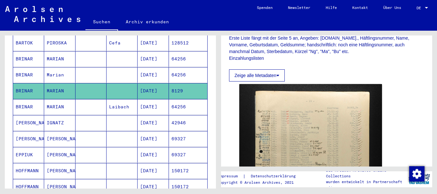
scroll to position [279, 0]
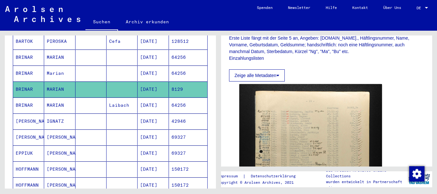
click at [27, 100] on mat-cell "BRINAR" at bounding box center [28, 106] width 31 height 16
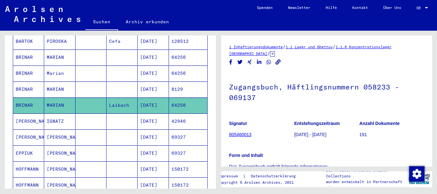
scroll to position [138, 0]
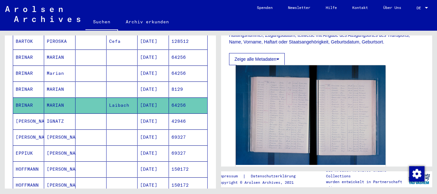
click at [310, 111] on img at bounding box center [311, 115] width 150 height 100
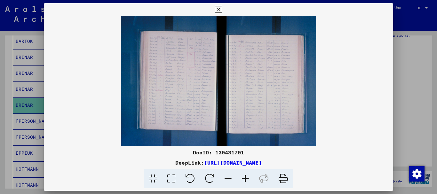
click at [245, 179] on icon at bounding box center [245, 179] width 17 height 20
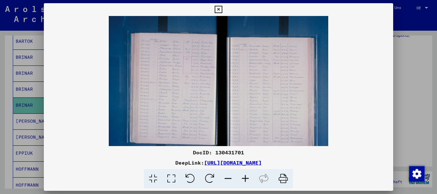
click at [245, 179] on icon at bounding box center [245, 179] width 17 height 20
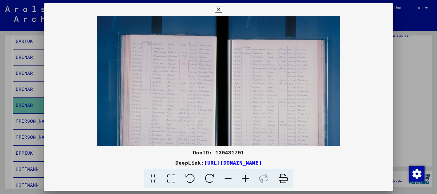
click at [245, 179] on icon at bounding box center [245, 179] width 17 height 20
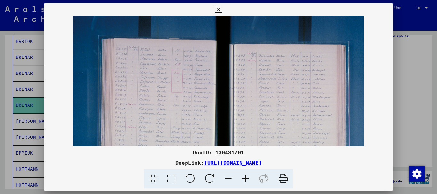
click at [245, 179] on icon at bounding box center [245, 179] width 17 height 20
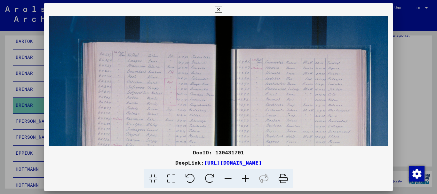
click at [245, 179] on icon at bounding box center [245, 179] width 17 height 20
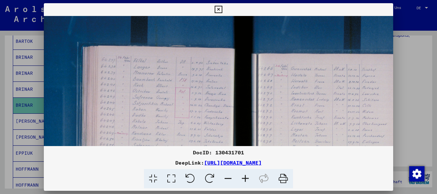
click at [245, 179] on icon at bounding box center [245, 179] width 17 height 20
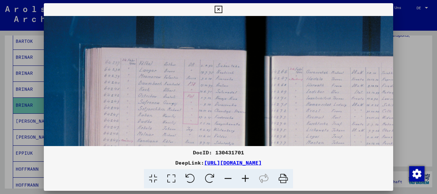
click at [245, 179] on icon at bounding box center [245, 179] width 17 height 20
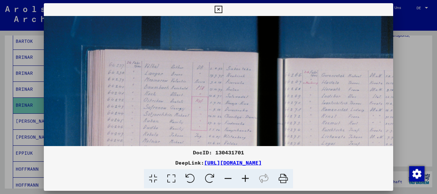
click at [245, 179] on icon at bounding box center [245, 179] width 17 height 20
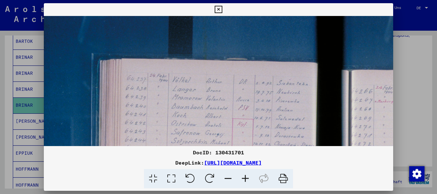
click at [245, 179] on icon at bounding box center [245, 179] width 17 height 20
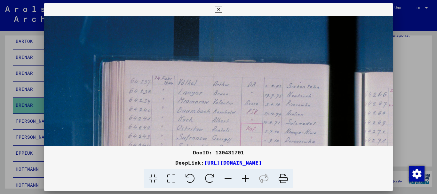
click at [27, 100] on div at bounding box center [218, 97] width 437 height 194
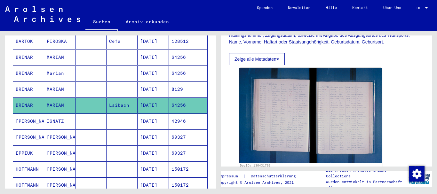
click at [169, 99] on mat-cell "[DATE]" at bounding box center [153, 106] width 31 height 16
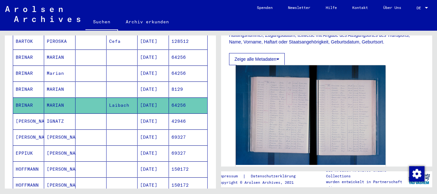
click at [298, 102] on img at bounding box center [311, 115] width 150 height 100
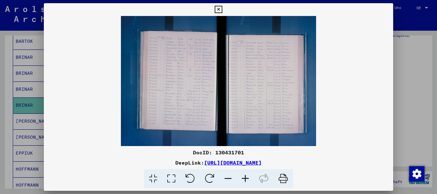
click at [246, 178] on icon at bounding box center [245, 179] width 17 height 20
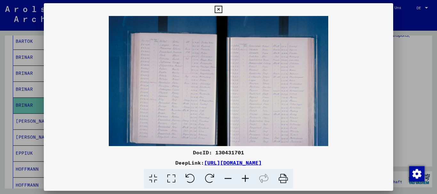
click at [246, 178] on icon at bounding box center [245, 179] width 17 height 20
click at [246, 179] on icon at bounding box center [245, 179] width 17 height 20
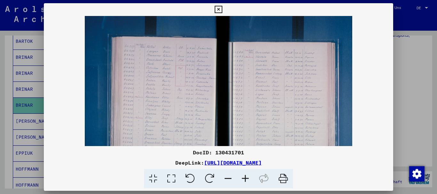
click at [246, 179] on icon at bounding box center [245, 179] width 17 height 20
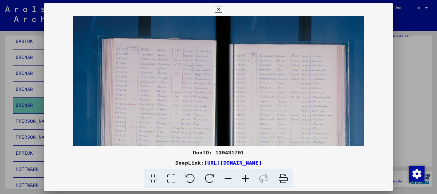
click at [246, 179] on icon at bounding box center [245, 179] width 17 height 20
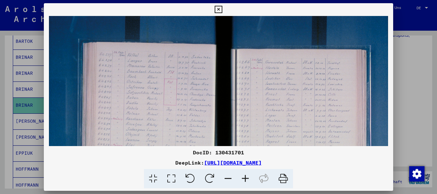
click at [246, 179] on icon at bounding box center [245, 179] width 17 height 20
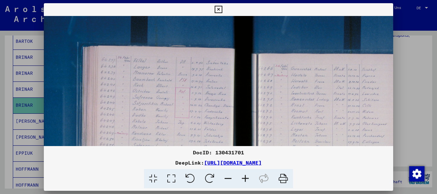
click at [246, 179] on icon at bounding box center [245, 179] width 17 height 20
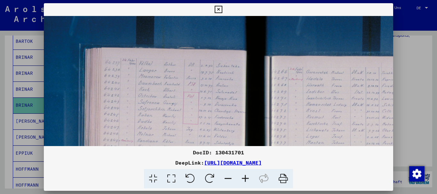
click at [246, 179] on icon at bounding box center [245, 179] width 17 height 20
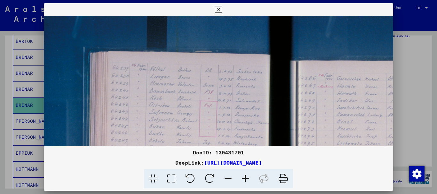
click at [246, 179] on icon at bounding box center [245, 179] width 17 height 20
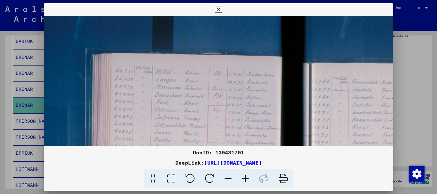
click at [246, 179] on icon at bounding box center [245, 179] width 17 height 20
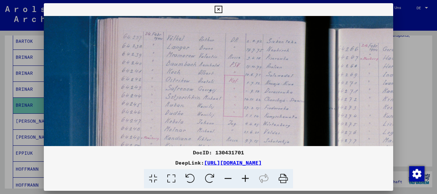
drag, startPoint x: 184, startPoint y: 109, endPoint x: 188, endPoint y: 42, distance: 66.7
click at [188, 43] on img at bounding box center [310, 154] width 532 height 354
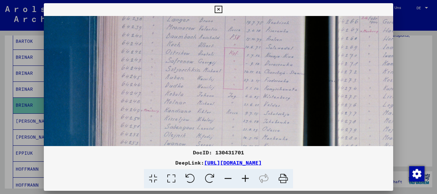
drag, startPoint x: 183, startPoint y: 115, endPoint x: 191, endPoint y: 48, distance: 66.8
click at [191, 48] on img at bounding box center [310, 126] width 532 height 354
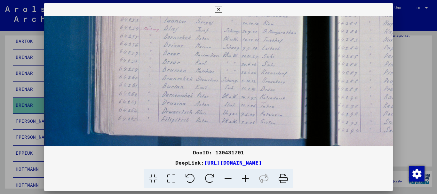
drag, startPoint x: 191, startPoint y: 104, endPoint x: 202, endPoint y: 61, distance: 45.2
click at [202, 61] on img at bounding box center [310, 3] width 532 height 354
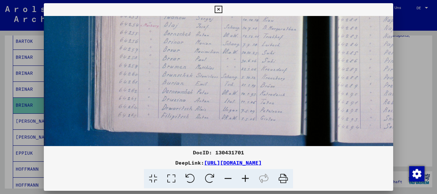
click at [247, 177] on icon at bounding box center [245, 179] width 17 height 20
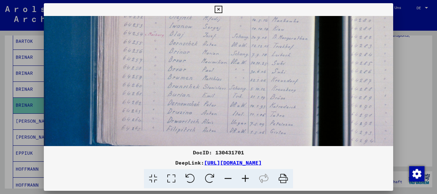
click at [247, 177] on icon at bounding box center [245, 179] width 17 height 20
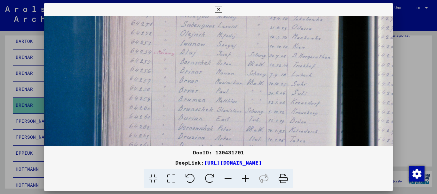
click at [247, 177] on icon at bounding box center [245, 179] width 17 height 20
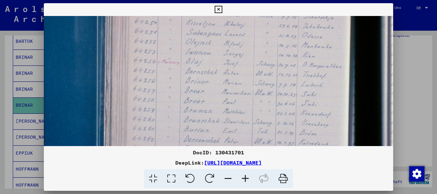
drag, startPoint x: 247, startPoint y: 177, endPoint x: 232, endPoint y: 112, distance: 66.6
click at [246, 174] on icon at bounding box center [245, 179] width 17 height 20
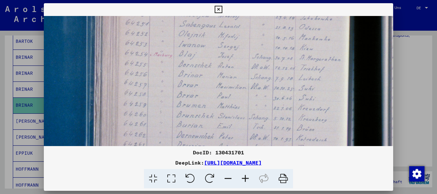
drag, startPoint x: 225, startPoint y: 100, endPoint x: 216, endPoint y: 87, distance: 15.5
click at [216, 87] on img at bounding box center [357, 24] width 652 height 434
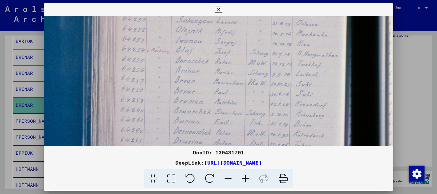
click at [0, 112] on div at bounding box center [218, 97] width 437 height 194
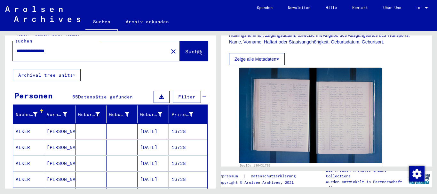
scroll to position [0, 0]
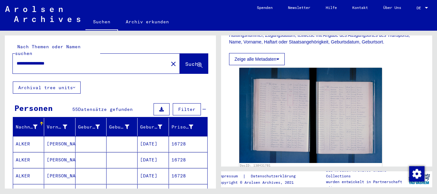
drag, startPoint x: 42, startPoint y: 55, endPoint x: 0, endPoint y: 49, distance: 42.3
click at [17, 60] on input "**********" at bounding box center [91, 63] width 148 height 7
paste input "text"
type input "****"
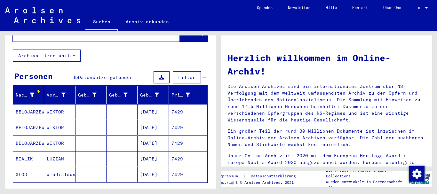
scroll to position [69, 0]
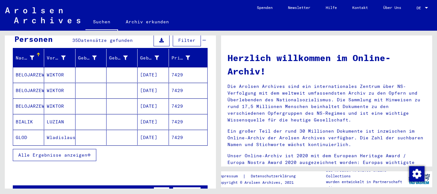
click at [45, 152] on span "Alle Ergebnisse anzeigen" at bounding box center [52, 155] width 69 height 6
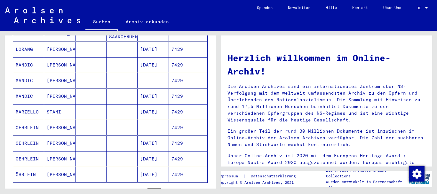
click at [35, 107] on mat-cell "MARZELLO" at bounding box center [28, 111] width 31 height 15
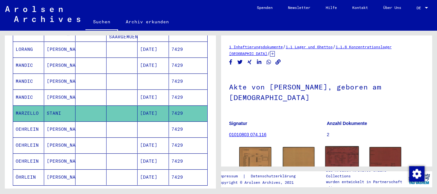
scroll to position [42, 0]
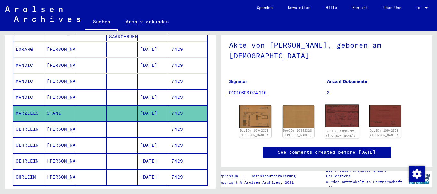
click at [344, 114] on img at bounding box center [342, 116] width 33 height 23
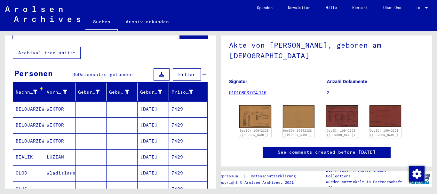
scroll to position [5, 0]
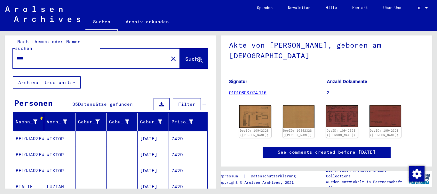
drag, startPoint x: 19, startPoint y: 53, endPoint x: 8, endPoint y: 52, distance: 11.3
click at [17, 55] on input "****" at bounding box center [91, 58] width 148 height 7
paste input "*"
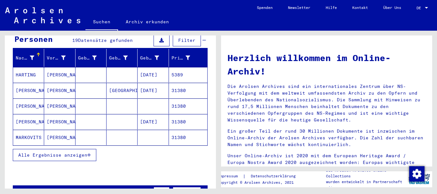
click at [43, 149] on button "Alle Ergebnisse anzeigen" at bounding box center [55, 155] width 84 height 12
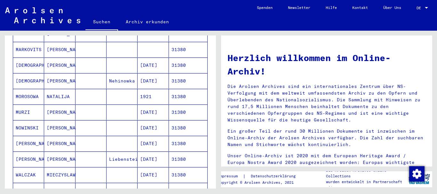
click at [29, 108] on mat-cell "MURZI" at bounding box center [28, 112] width 31 height 15
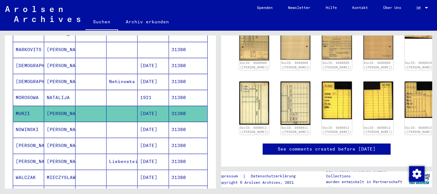
scroll to position [104, 0]
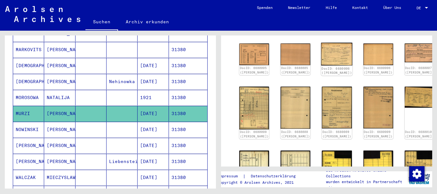
click at [321, 50] on img at bounding box center [336, 54] width 31 height 23
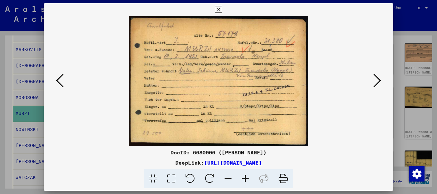
drag, startPoint x: 3, startPoint y: 62, endPoint x: 54, endPoint y: 62, distance: 51.2
click at [3, 62] on div at bounding box center [218, 97] width 437 height 194
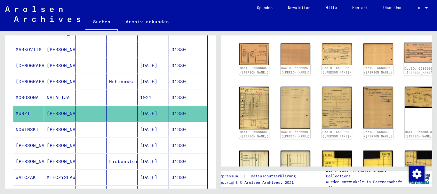
click at [404, 48] on img at bounding box center [419, 53] width 31 height 20
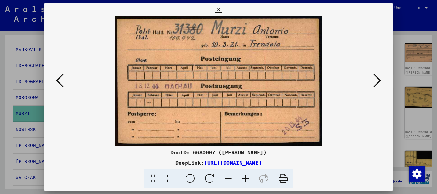
click at [11, 108] on div at bounding box center [218, 97] width 437 height 194
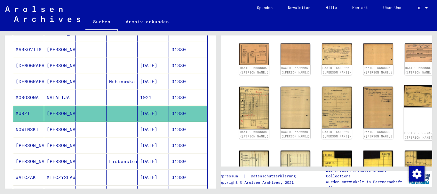
click at [404, 88] on img at bounding box center [419, 96] width 31 height 22
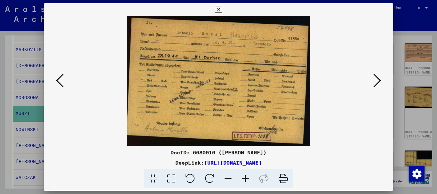
click at [9, 127] on div at bounding box center [218, 97] width 437 height 194
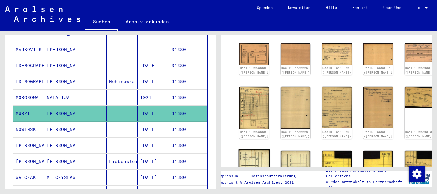
scroll to position [173, 0]
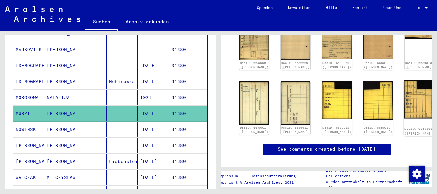
click at [404, 90] on img at bounding box center [419, 99] width 31 height 38
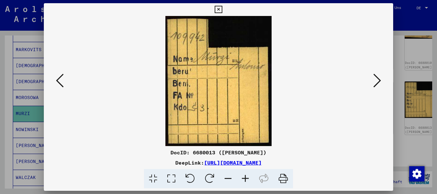
drag, startPoint x: 0, startPoint y: 111, endPoint x: 109, endPoint y: 110, distance: 108.5
click at [8, 110] on div at bounding box center [218, 97] width 437 height 194
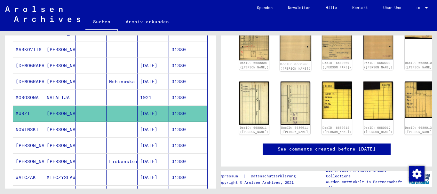
scroll to position [104, 0]
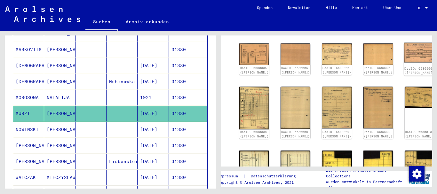
click at [404, 49] on img at bounding box center [419, 53] width 31 height 20
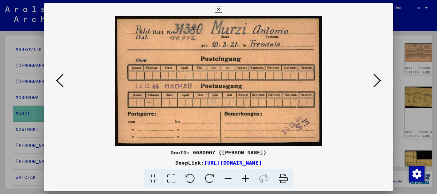
click at [18, 65] on div at bounding box center [218, 97] width 437 height 194
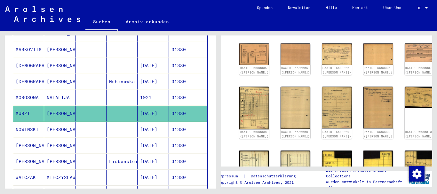
scroll to position [0, 0]
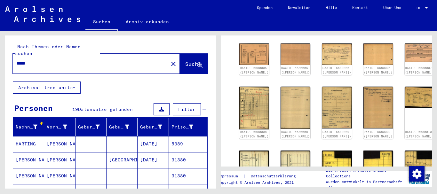
drag, startPoint x: 34, startPoint y: 56, endPoint x: 0, endPoint y: 47, distance: 34.8
click at [17, 60] on input "*****" at bounding box center [91, 63] width 148 height 7
paste input "text"
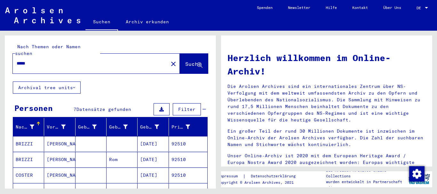
click at [37, 137] on mat-cell "BRIZZI" at bounding box center [28, 143] width 31 height 15
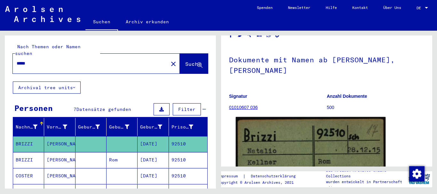
scroll to position [131, 0]
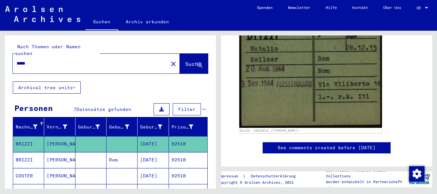
click at [47, 152] on mat-cell "[PERSON_NAME]" at bounding box center [59, 160] width 31 height 16
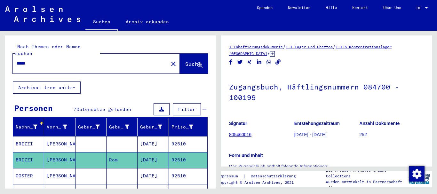
scroll to position [138, 0]
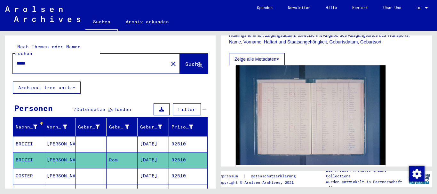
click at [317, 110] on img at bounding box center [311, 115] width 150 height 100
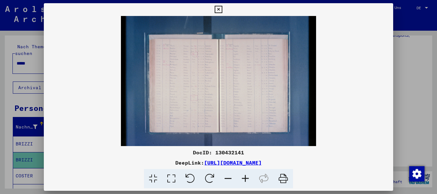
click at [247, 180] on icon at bounding box center [245, 179] width 17 height 20
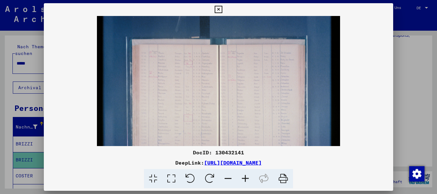
click at [247, 180] on icon at bounding box center [245, 179] width 17 height 20
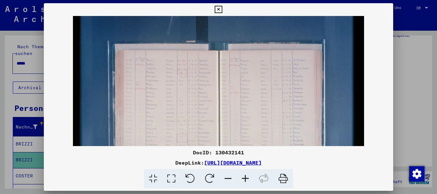
click at [247, 180] on icon at bounding box center [245, 179] width 17 height 20
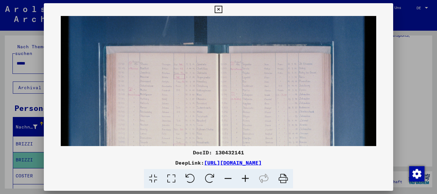
click at [247, 180] on icon at bounding box center [245, 179] width 17 height 20
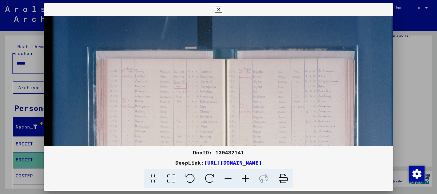
click at [247, 180] on icon at bounding box center [245, 179] width 17 height 20
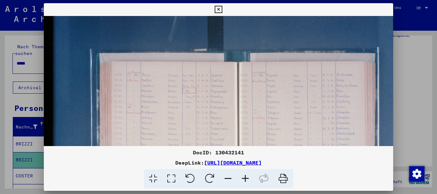
click at [247, 180] on icon at bounding box center [245, 179] width 17 height 20
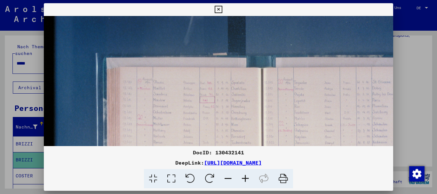
click at [247, 180] on icon at bounding box center [245, 179] width 17 height 20
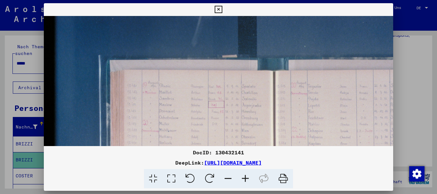
click at [247, 180] on icon at bounding box center [245, 179] width 17 height 20
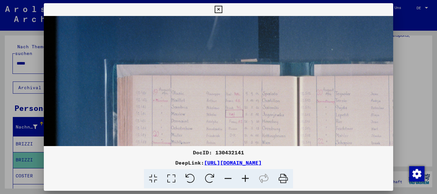
click at [247, 180] on icon at bounding box center [245, 179] width 17 height 20
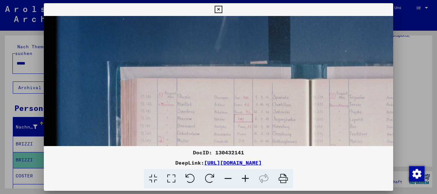
click at [247, 180] on icon at bounding box center [245, 179] width 17 height 20
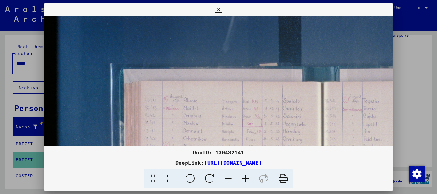
click at [247, 180] on icon at bounding box center [245, 179] width 17 height 20
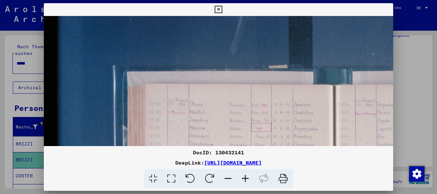
click at [247, 180] on icon at bounding box center [245, 179] width 17 height 20
drag, startPoint x: 247, startPoint y: 180, endPoint x: 229, endPoint y: 138, distance: 45.6
click at [246, 178] on icon at bounding box center [245, 179] width 17 height 20
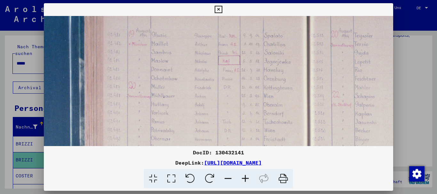
scroll to position [82, 54]
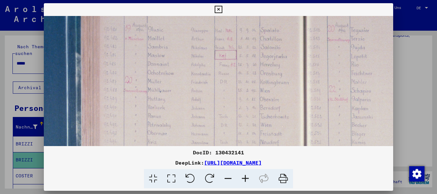
drag, startPoint x: 202, startPoint y: 118, endPoint x: 148, endPoint y: 36, distance: 98.0
click at [148, 36] on img at bounding box center [304, 143] width 628 height 418
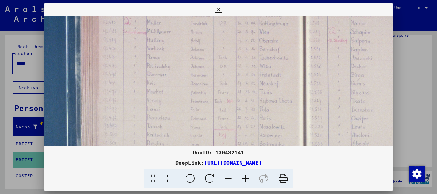
drag, startPoint x: 240, startPoint y: 113, endPoint x: 240, endPoint y: 20, distance: 93.2
click at [241, 20] on img at bounding box center [303, 84] width 628 height 418
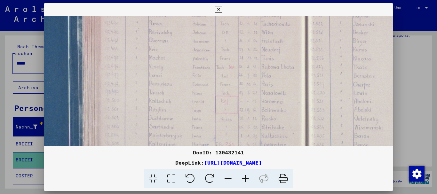
drag, startPoint x: 235, startPoint y: 45, endPoint x: 239, endPoint y: 29, distance: 15.8
click at [239, 28] on img at bounding box center [305, 50] width 628 height 418
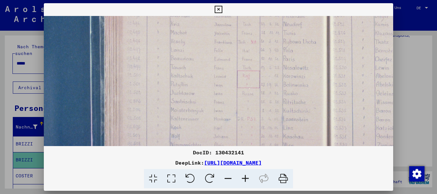
drag, startPoint x: 233, startPoint y: 29, endPoint x: 233, endPoint y: 122, distance: 92.8
click at [233, 122] on img at bounding box center [327, 25] width 628 height 418
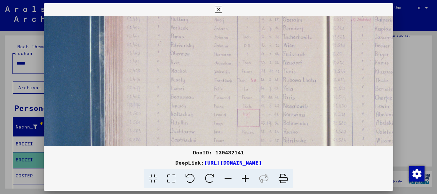
drag, startPoint x: 229, startPoint y: 79, endPoint x: 229, endPoint y: 118, distance: 38.7
click at [229, 118] on img at bounding box center [327, 63] width 628 height 418
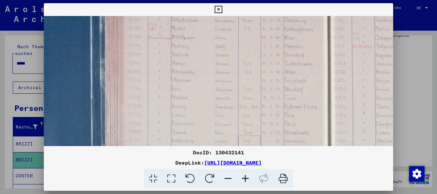
drag, startPoint x: 223, startPoint y: 89, endPoint x: 223, endPoint y: 97, distance: 7.7
click at [223, 97] on img at bounding box center [328, 90] width 628 height 418
drag, startPoint x: 229, startPoint y: 94, endPoint x: 86, endPoint y: 1, distance: 170.6
click at [218, 50] on img at bounding box center [328, 90] width 628 height 418
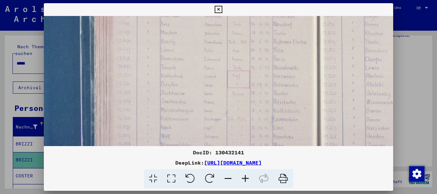
click at [0, 79] on div at bounding box center [218, 97] width 437 height 194
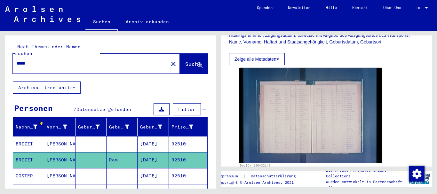
click at [148, 136] on mat-cell "12/28/1915" at bounding box center [153, 144] width 31 height 16
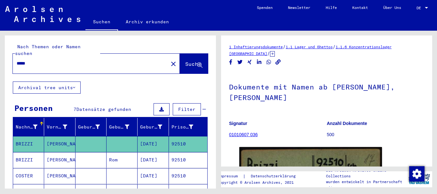
scroll to position [138, 0]
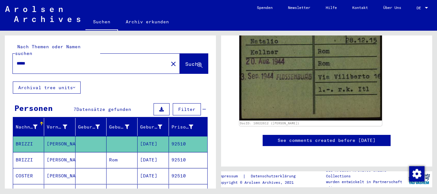
drag, startPoint x: 36, startPoint y: 56, endPoint x: 0, endPoint y: 53, distance: 36.6
click at [17, 60] on input "*****" at bounding box center [91, 63] width 148 height 7
paste input "text"
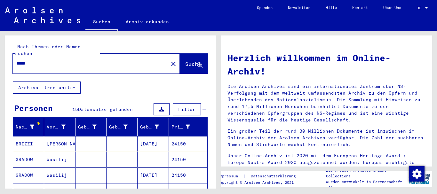
click at [35, 136] on mat-cell "BRIZZI" at bounding box center [28, 143] width 31 height 15
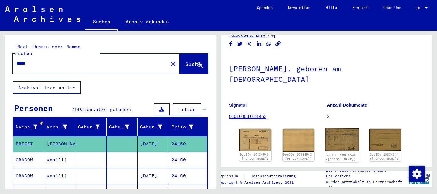
scroll to position [53, 0]
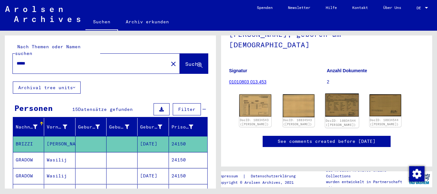
click at [350, 103] on img at bounding box center [342, 105] width 33 height 23
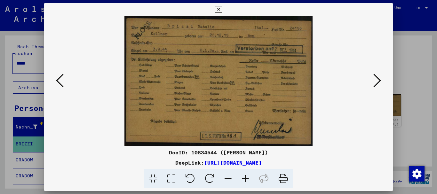
click at [28, 81] on div at bounding box center [218, 97] width 437 height 194
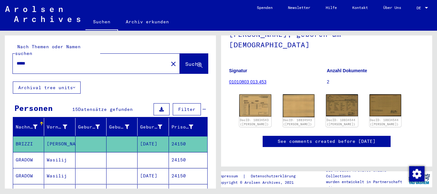
click at [17, 60] on input "*****" at bounding box center [91, 63] width 148 height 7
paste input "text"
type input "****"
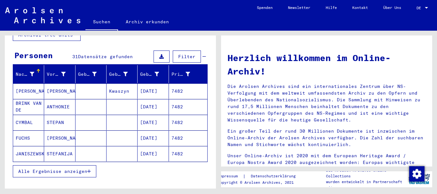
scroll to position [69, 0]
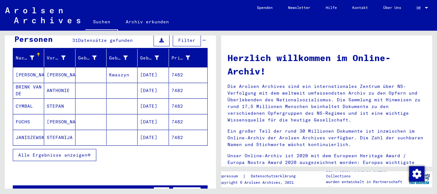
click at [42, 152] on span "Alle Ergebnisse anzeigen" at bounding box center [52, 155] width 69 height 6
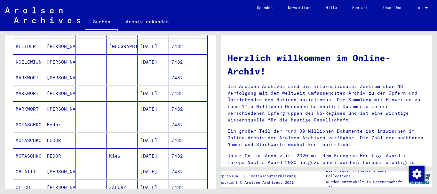
scroll to position [242, 0]
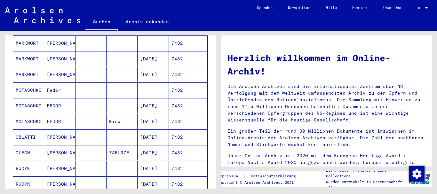
click at [37, 131] on mat-cell "OBLATTI" at bounding box center [28, 137] width 31 height 15
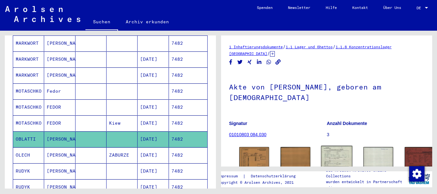
scroll to position [69, 0]
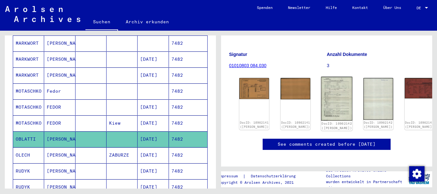
click at [321, 85] on img at bounding box center [336, 99] width 31 height 44
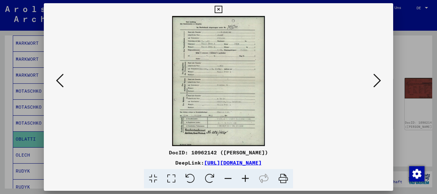
click at [246, 179] on icon at bounding box center [245, 179] width 17 height 20
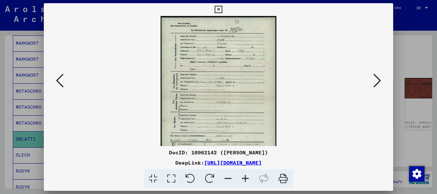
click at [246, 179] on icon at bounding box center [245, 179] width 17 height 20
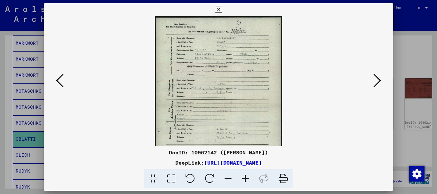
click at [246, 179] on icon at bounding box center [245, 179] width 17 height 20
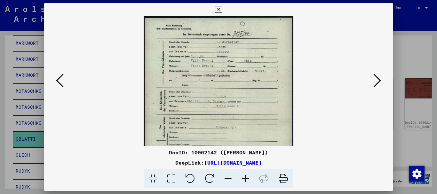
click at [246, 179] on icon at bounding box center [245, 179] width 17 height 20
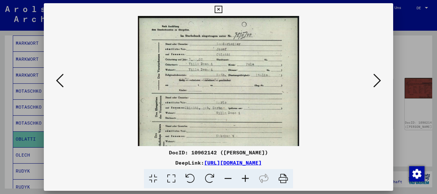
click at [246, 179] on icon at bounding box center [245, 179] width 17 height 20
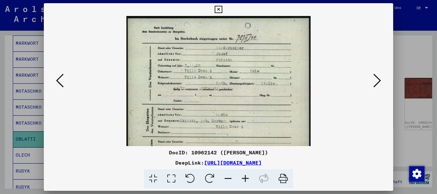
click at [246, 179] on icon at bounding box center [245, 179] width 17 height 20
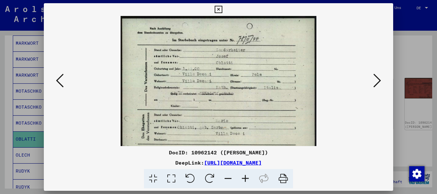
click at [246, 179] on icon at bounding box center [245, 179] width 17 height 20
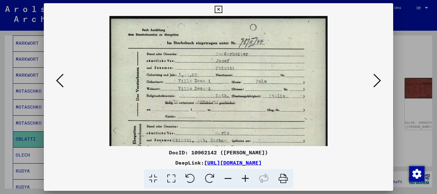
click at [246, 179] on icon at bounding box center [245, 179] width 17 height 20
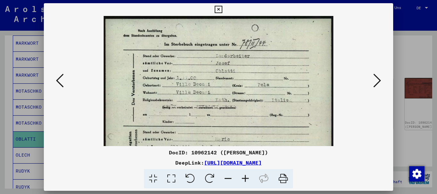
click at [246, 179] on icon at bounding box center [245, 179] width 17 height 20
drag, startPoint x: 246, startPoint y: 179, endPoint x: 231, endPoint y: 142, distance: 39.2
click at [246, 179] on icon at bounding box center [245, 179] width 17 height 20
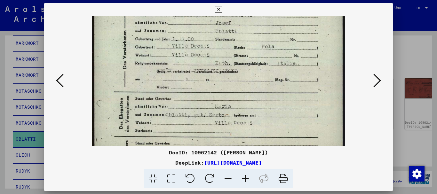
drag, startPoint x: 226, startPoint y: 126, endPoint x: 225, endPoint y: 77, distance: 49.3
click at [225, 77] on img at bounding box center [218, 148] width 253 height 354
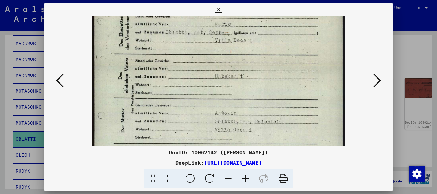
drag, startPoint x: 222, startPoint y: 66, endPoint x: 222, endPoint y: 44, distance: 22.4
click at [222, 44] on img at bounding box center [218, 65] width 253 height 354
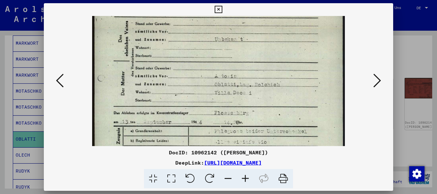
drag, startPoint x: 222, startPoint y: 109, endPoint x: 220, endPoint y: 73, distance: 36.6
click at [224, 71] on img at bounding box center [218, 28] width 253 height 354
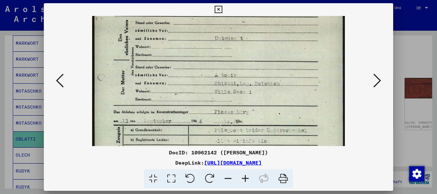
drag, startPoint x: 0, startPoint y: 93, endPoint x: 208, endPoint y: 77, distance: 209.0
click at [1, 93] on div at bounding box center [218, 97] width 437 height 194
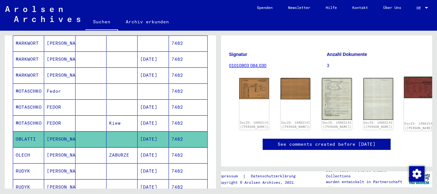
click at [404, 88] on img at bounding box center [419, 87] width 31 height 21
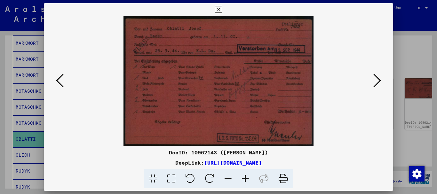
click at [34, 98] on div at bounding box center [218, 97] width 437 height 194
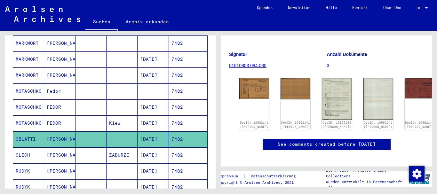
drag, startPoint x: 183, startPoint y: 134, endPoint x: 173, endPoint y: 134, distance: 10.6
click at [173, 134] on mat-cell "7482" at bounding box center [188, 140] width 38 height 16
copy mat-cell "7482"
click at [321, 88] on img at bounding box center [336, 99] width 31 height 44
